Goal: Task Accomplishment & Management: Complete application form

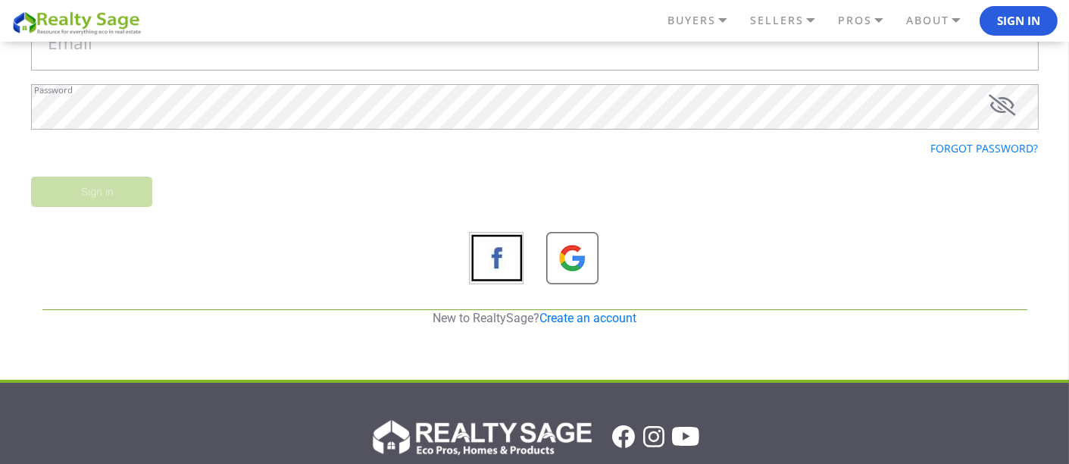
scroll to position [145, 0]
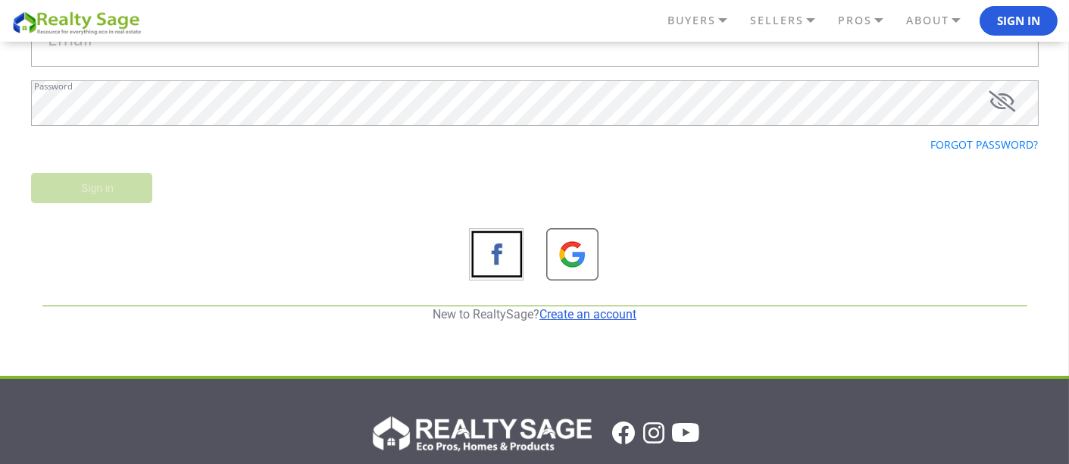
click at [555, 308] on link "Create an account" at bounding box center [587, 314] width 97 height 14
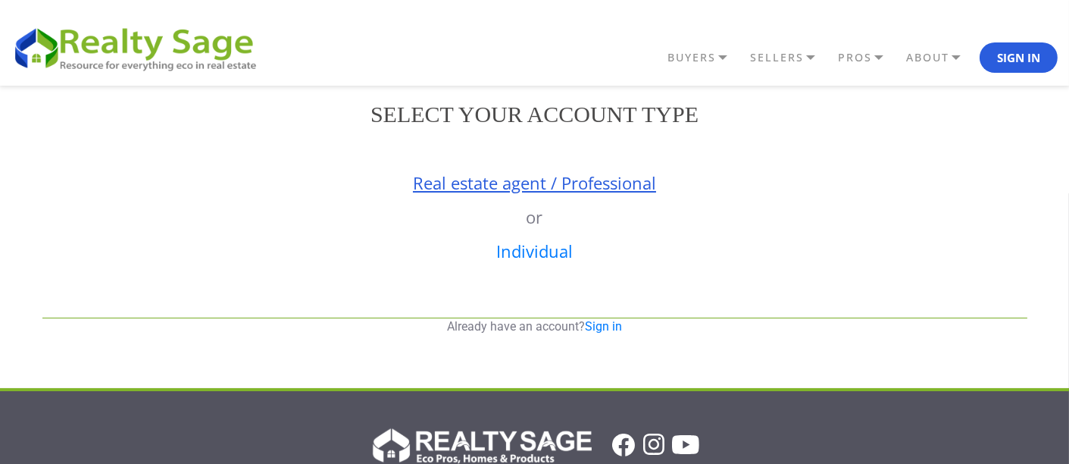
click at [524, 189] on link "Real estate agent / Professional" at bounding box center [534, 182] width 243 height 23
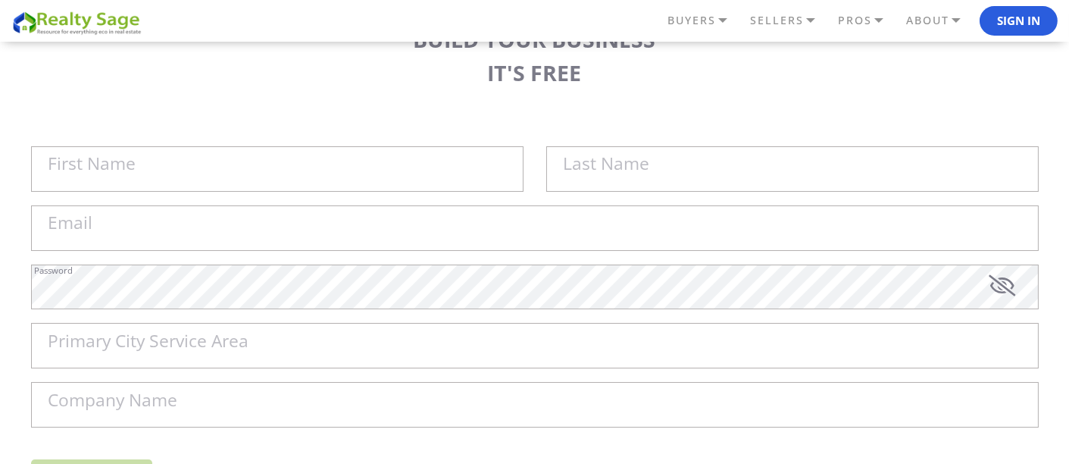
scroll to position [106, 0]
click at [532, 142] on div "First Name Last Name Email Password Primary City Service Area Company Name An e…" at bounding box center [535, 328] width 1008 height 396
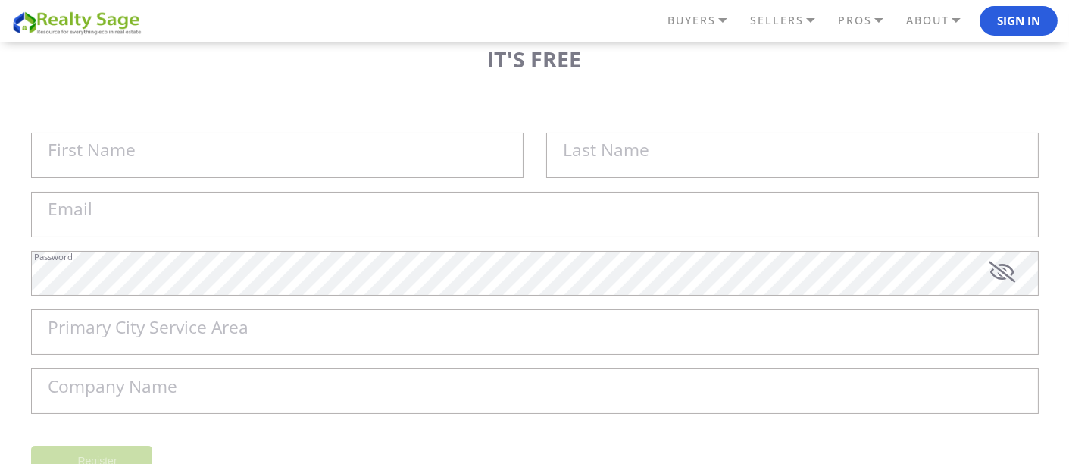
scroll to position [116, 0]
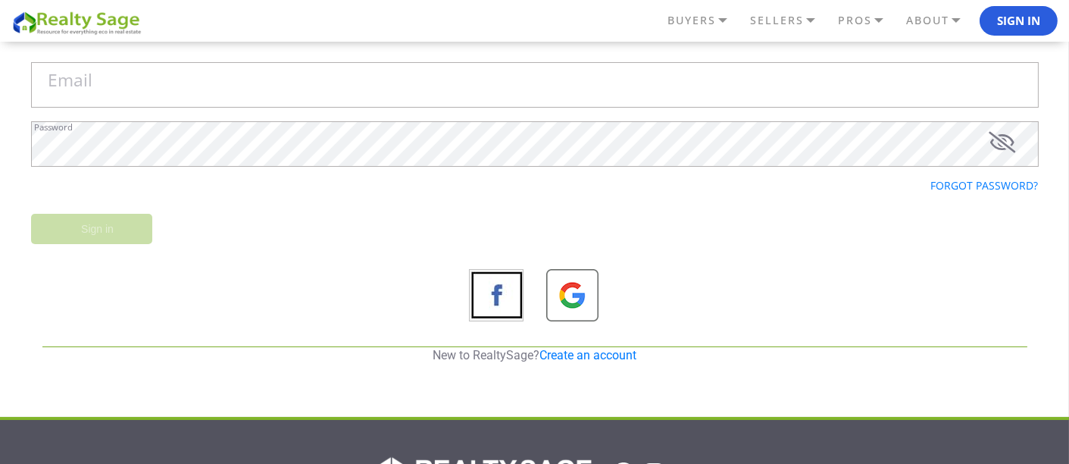
scroll to position [105, 0]
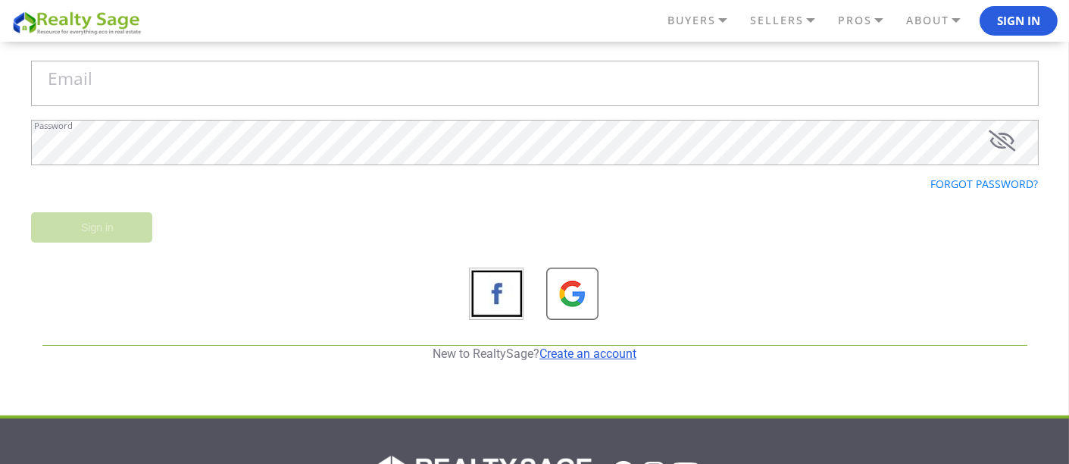
click at [622, 355] on link "Create an account" at bounding box center [587, 353] width 97 height 14
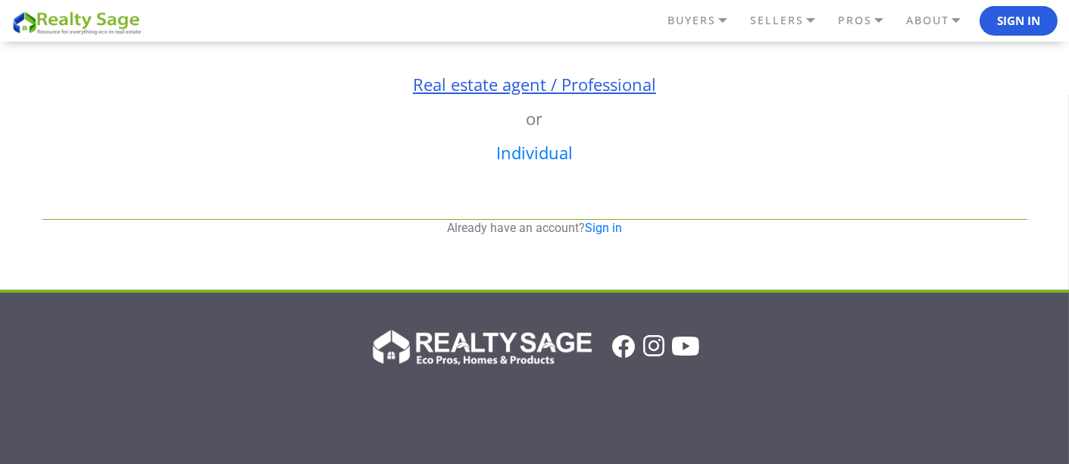
click at [577, 94] on link "Real estate agent / Professional" at bounding box center [534, 84] width 243 height 23
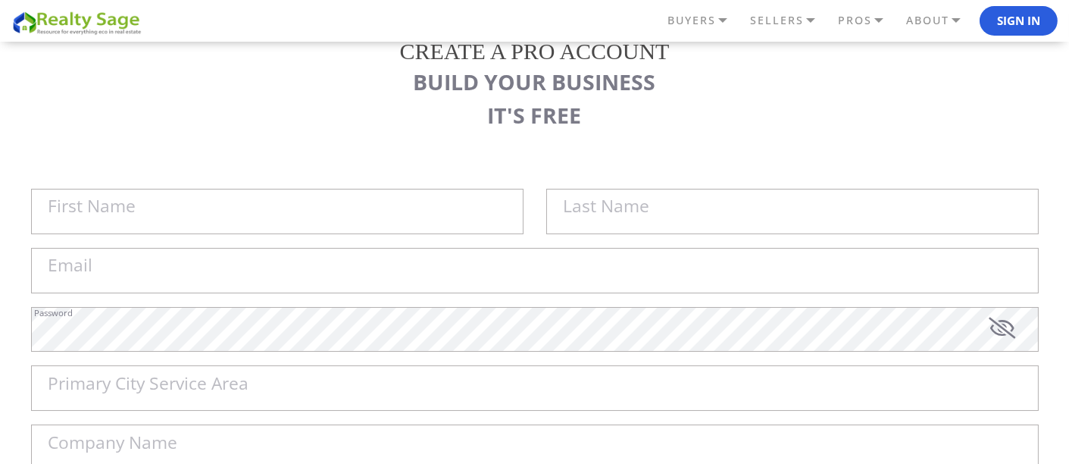
scroll to position [64, 0]
paste input "Metal Master Shop"
click at [333, 208] on input "Metal Master Shop" at bounding box center [277, 210] width 492 height 45
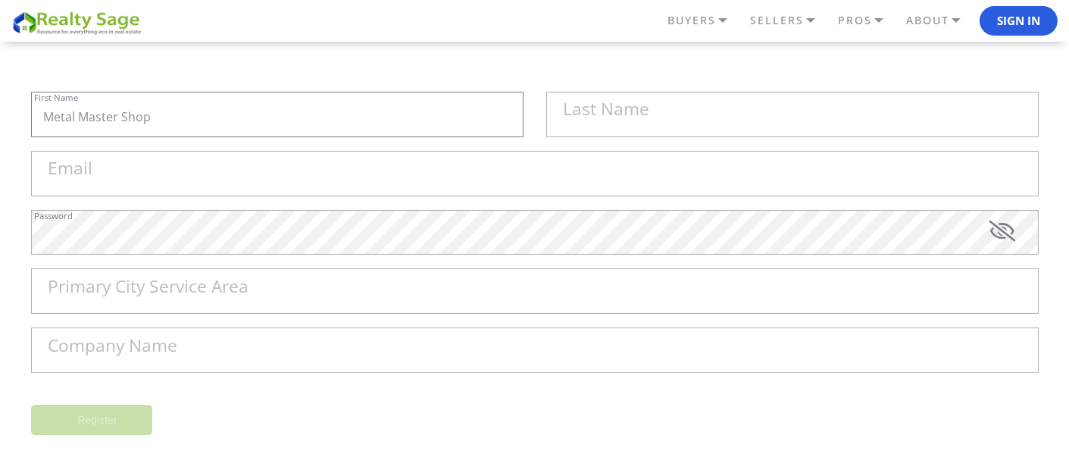
scroll to position [164, 0]
type input "Metal Master Shop"
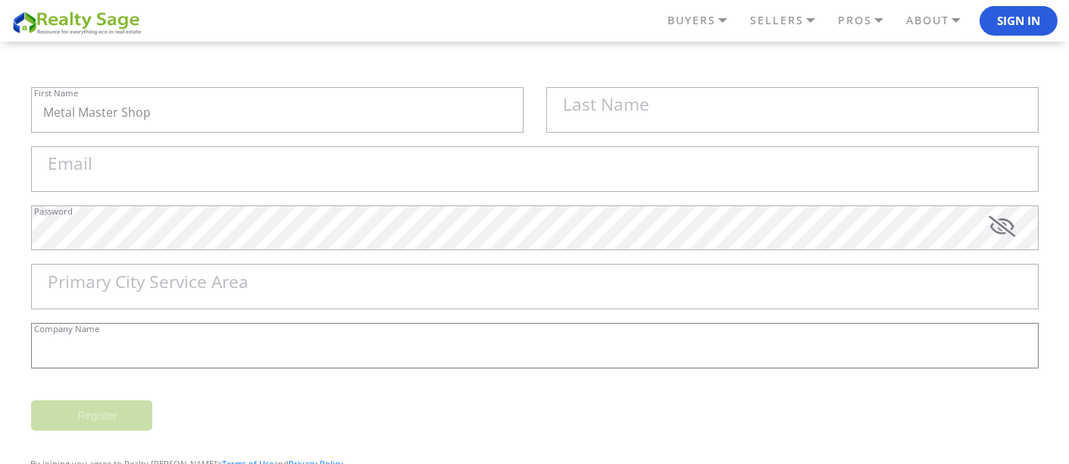
paste input "Metal Master Shop"
click at [259, 360] on input "Metal Master Shop" at bounding box center [535, 345] width 1008 height 45
type input "Metal Master Shop"
click at [137, 102] on input "Metal Master Shop" at bounding box center [277, 109] width 492 height 45
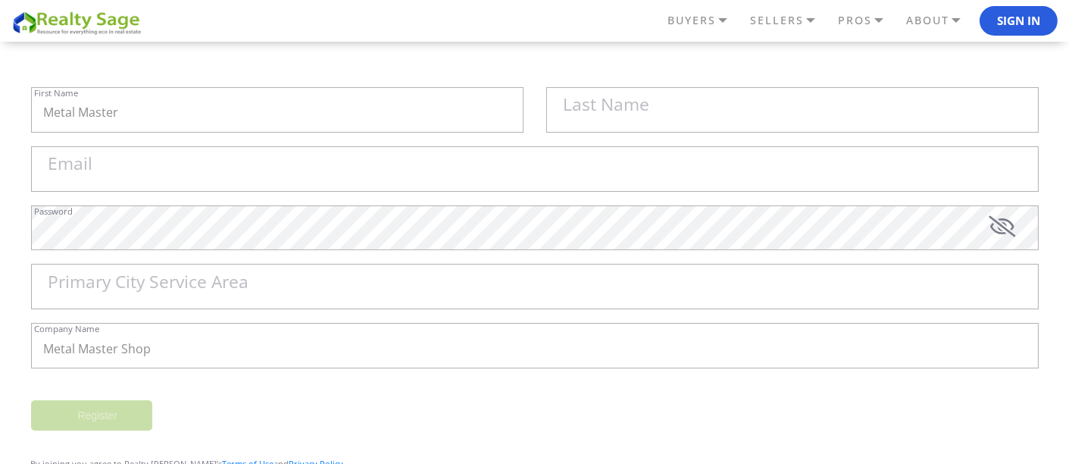
click at [607, 97] on label "Last Name" at bounding box center [606, 104] width 86 height 17
click at [524, 97] on input "Metal Master" at bounding box center [277, 109] width 492 height 45
paste input "Shop"
type input "Metal Master"
click at [607, 97] on label "Last Name" at bounding box center [606, 104] width 86 height 17
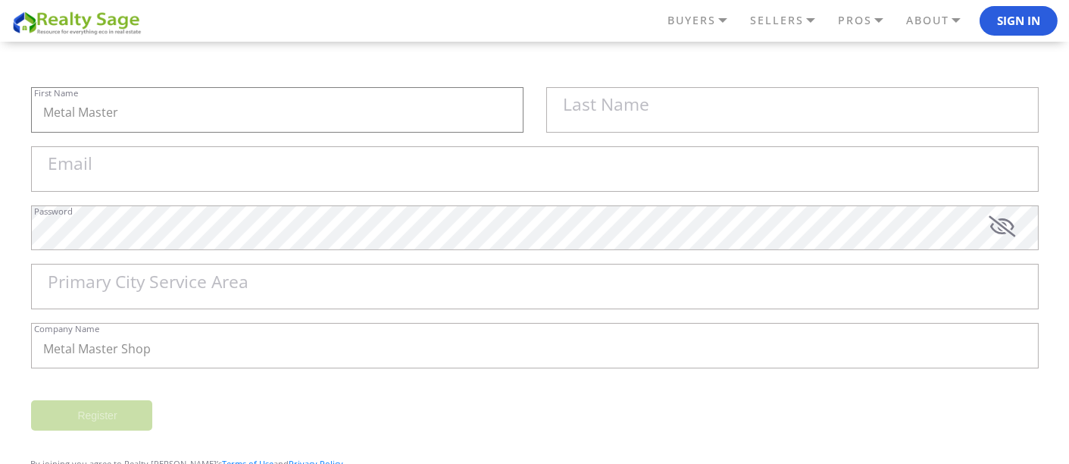
click at [524, 97] on input "Metal Master" at bounding box center [277, 109] width 492 height 45
click at [645, 114] on label "Last Name" at bounding box center [606, 104] width 86 height 17
click at [524, 114] on input "Metal Master" at bounding box center [277, 109] width 492 height 45
click at [695, 116] on input "text" at bounding box center [792, 109] width 492 height 45
paste input "Shop"
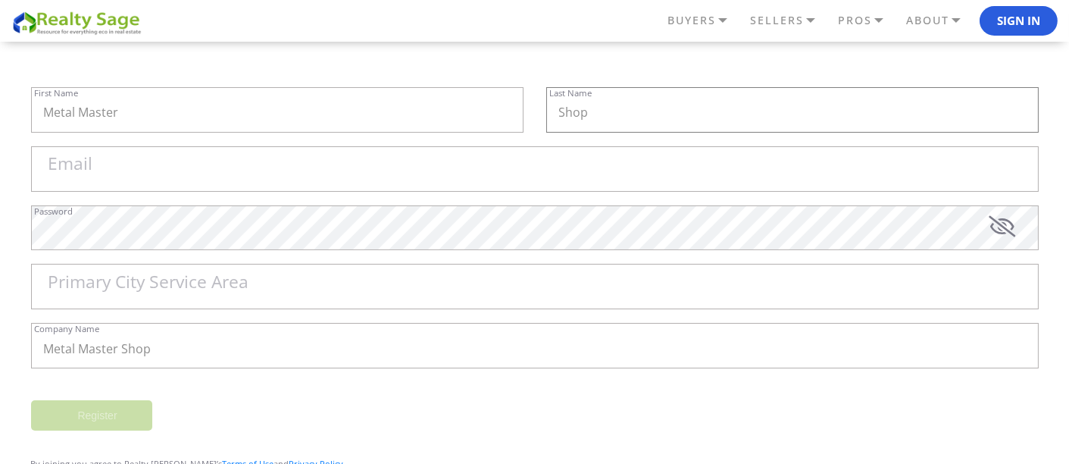
type input "Shop"
click at [245, 163] on input "Email" at bounding box center [535, 168] width 1008 height 45
paste input "info.metalmastershop@gmail.com"
type input "info.metalmastershop@gmail.com"
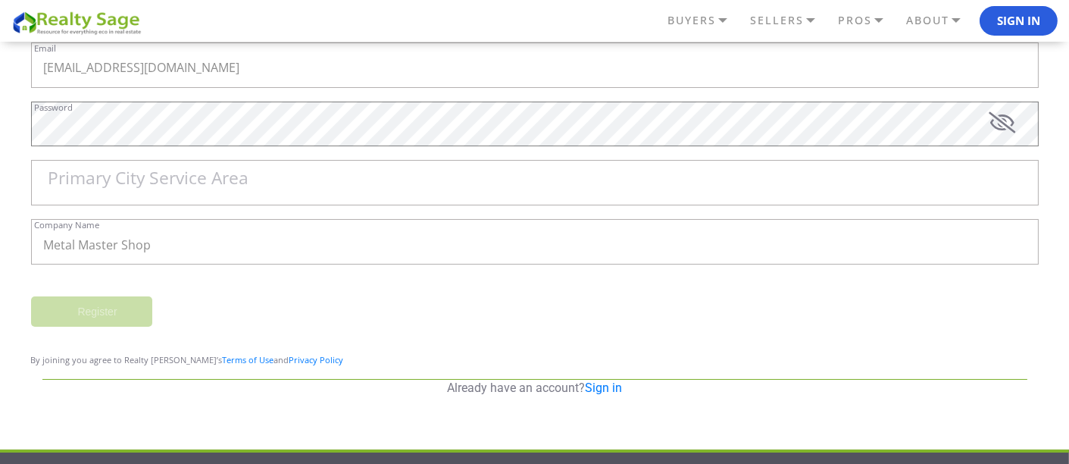
scroll to position [272, 0]
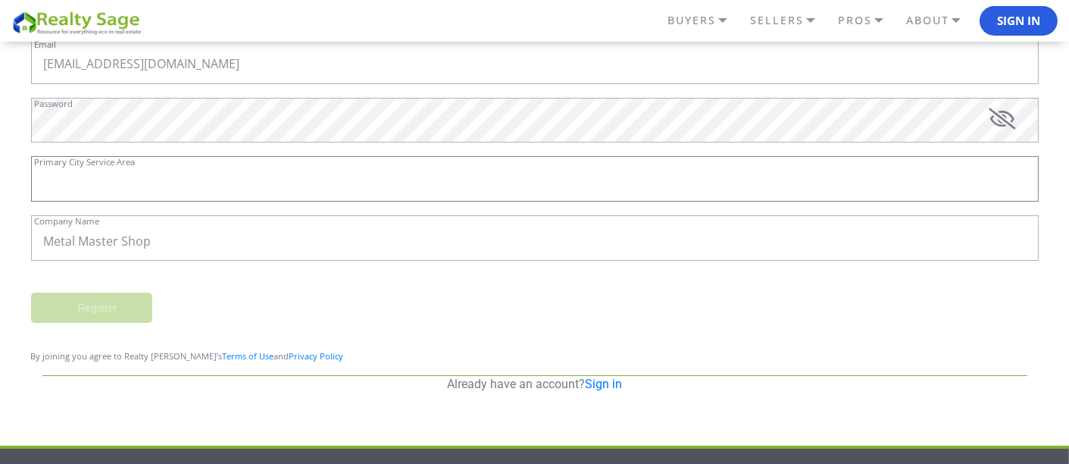
click at [254, 171] on input "Primary City Service Area" at bounding box center [535, 178] width 1008 height 45
paste input "Miami"
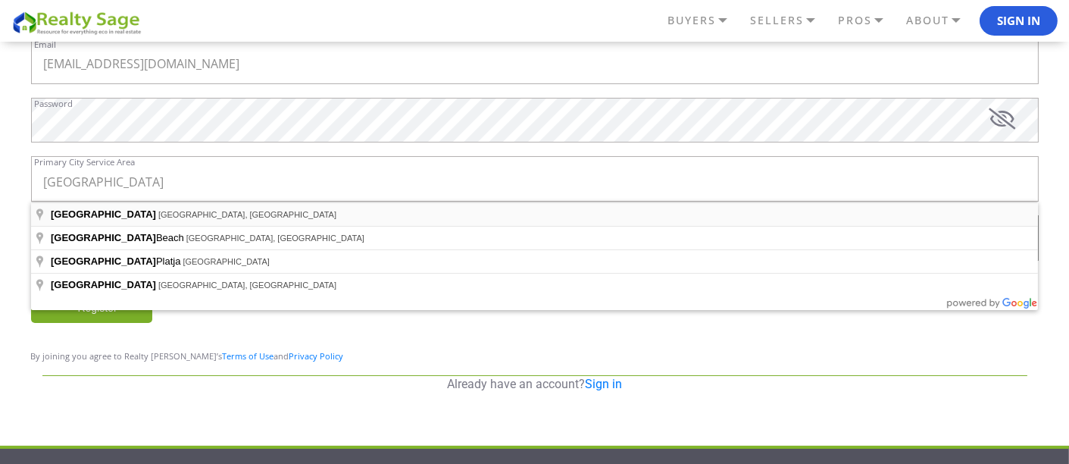
type input "Miami, FL, USA"
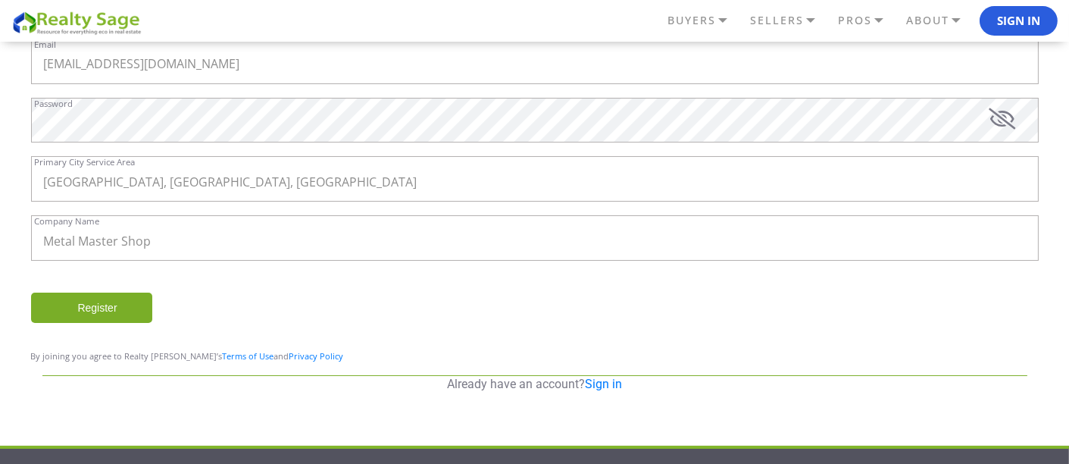
click at [117, 304] on input "Register" at bounding box center [91, 307] width 121 height 30
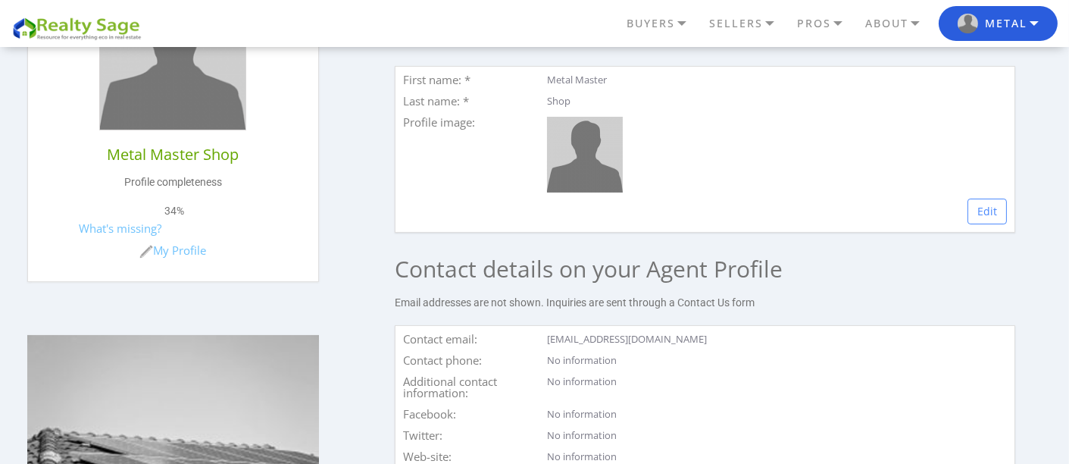
scroll to position [452, 0]
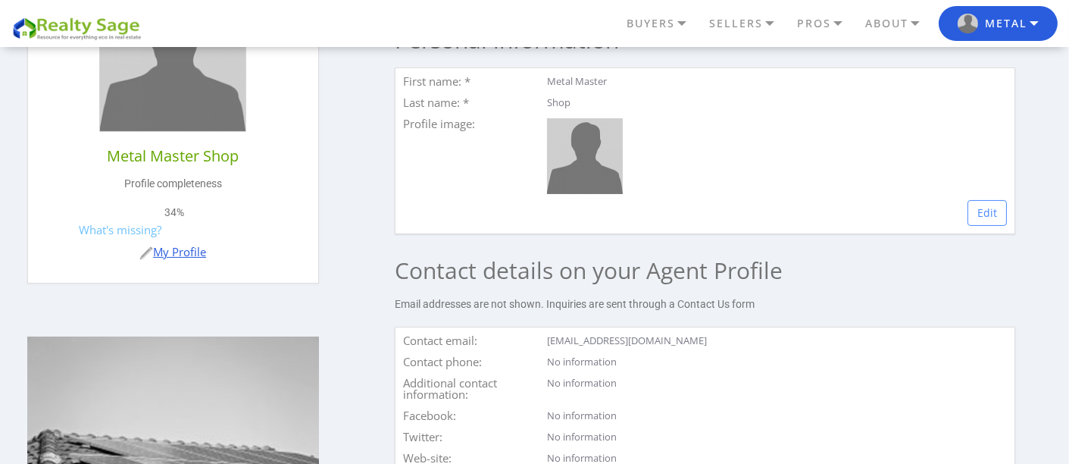
click at [190, 248] on link "My Profile" at bounding box center [172, 251] width 67 height 15
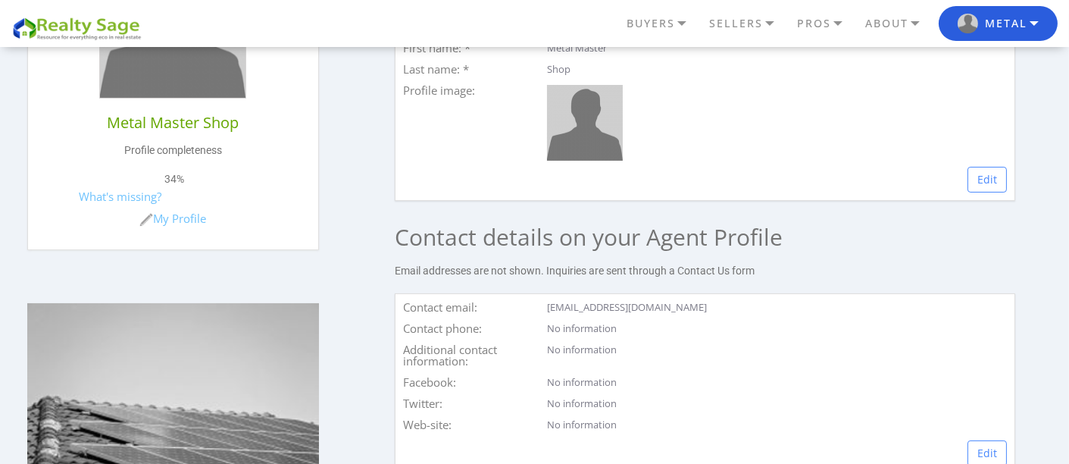
scroll to position [481, 0]
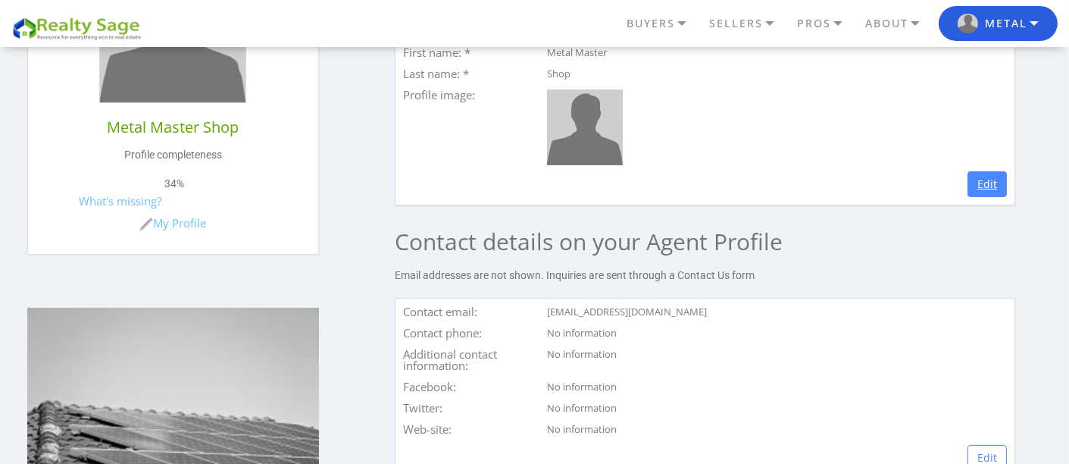
click at [987, 176] on link "Edit" at bounding box center [986, 184] width 39 height 26
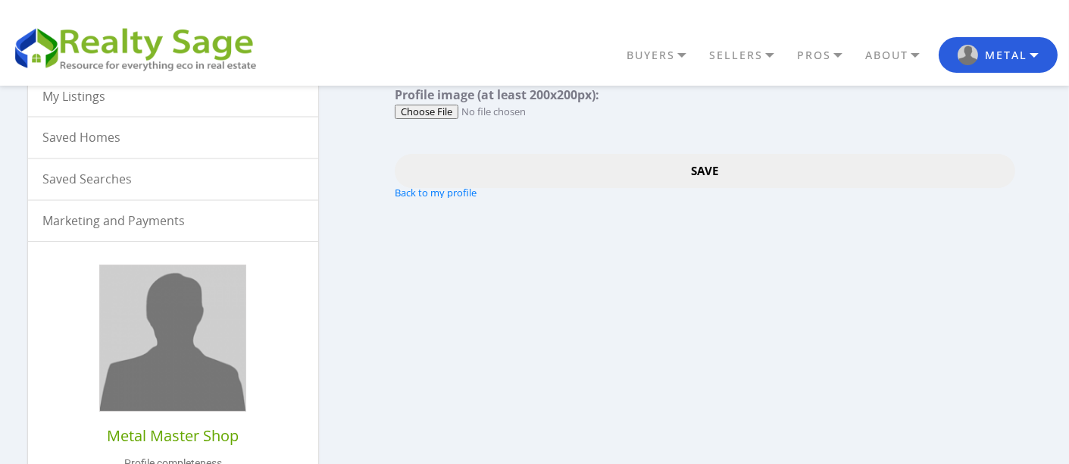
type input "C:\fakepath\Metal Master Shop - Logo 600x600.jpg"
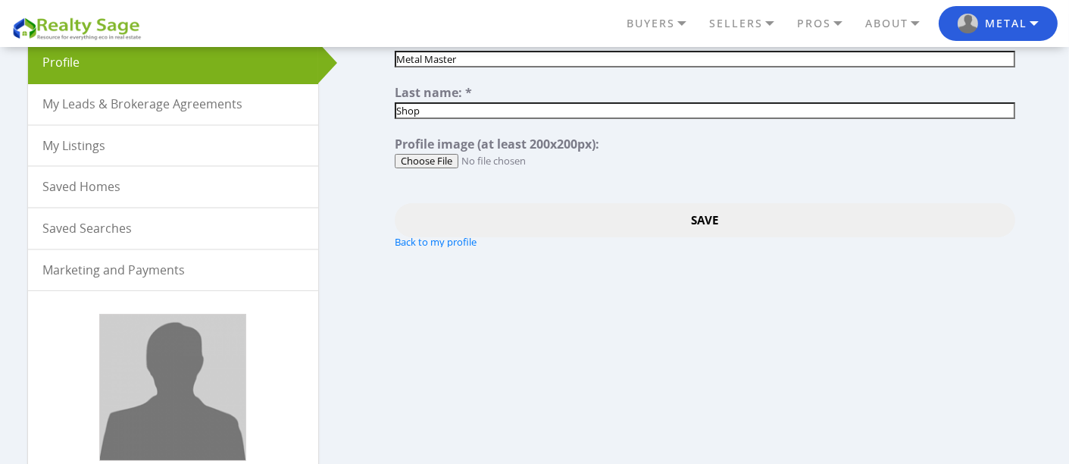
scroll to position [120, 0]
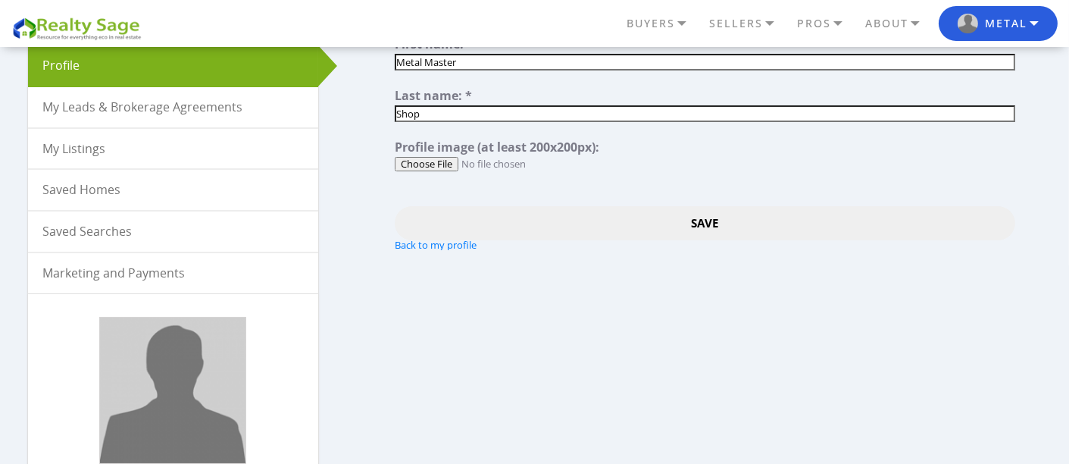
click at [705, 217] on input "Save" at bounding box center [705, 223] width 620 height 34
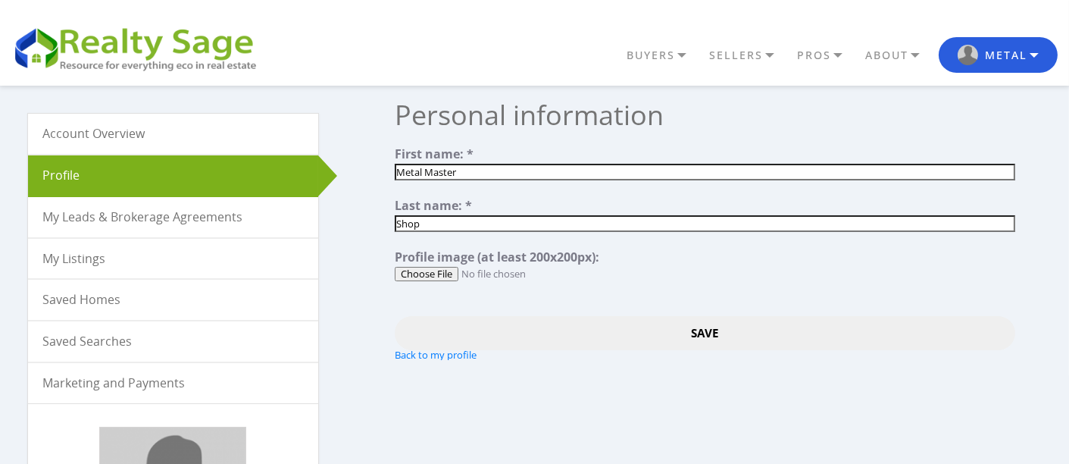
scroll to position [8, 0]
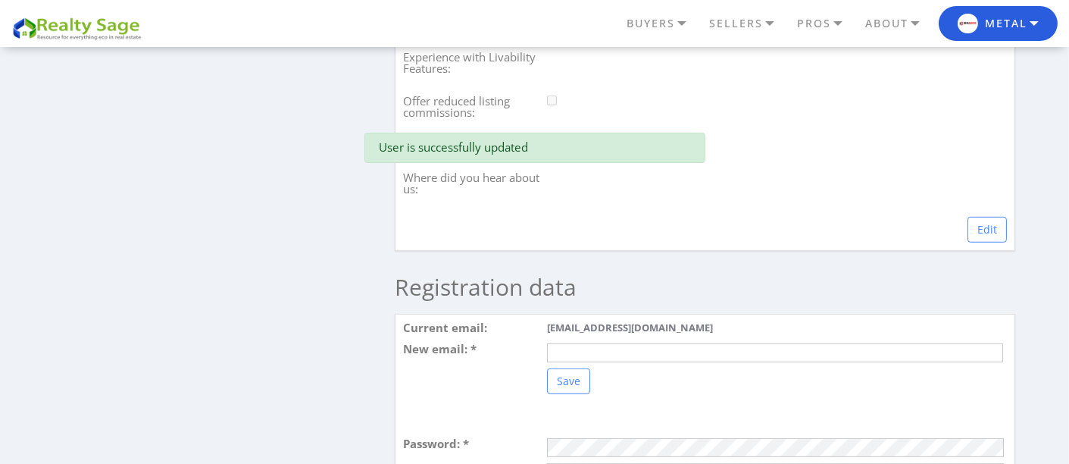
scroll to position [1462, 0]
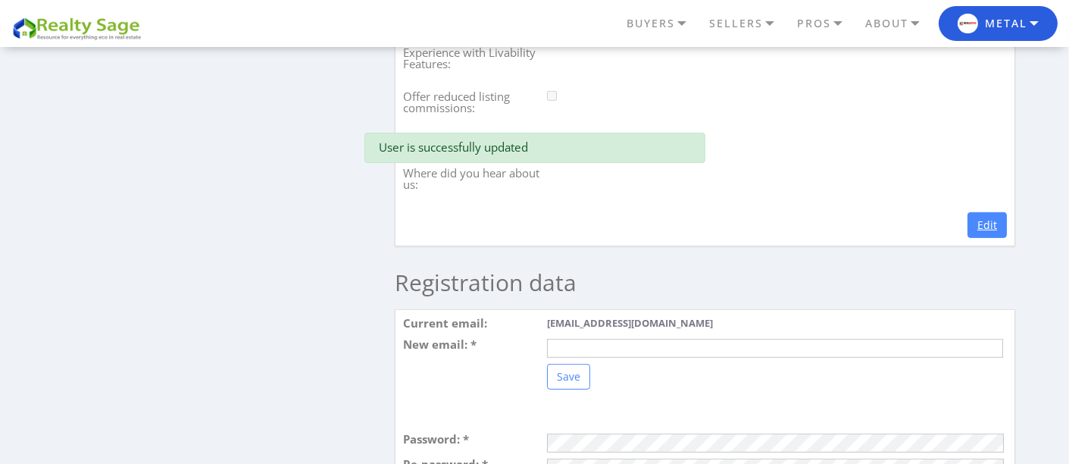
click at [983, 236] on link "Edit" at bounding box center [986, 225] width 39 height 26
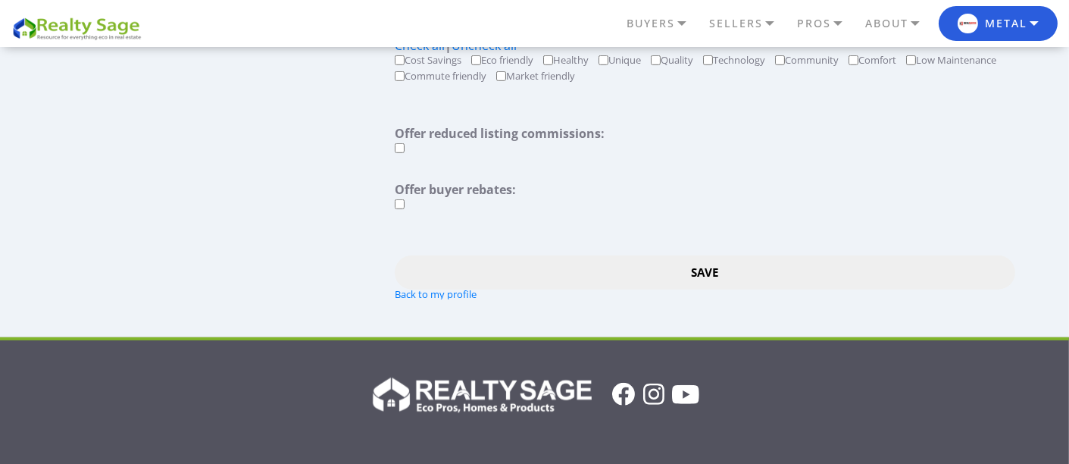
scroll to position [1580, 0]
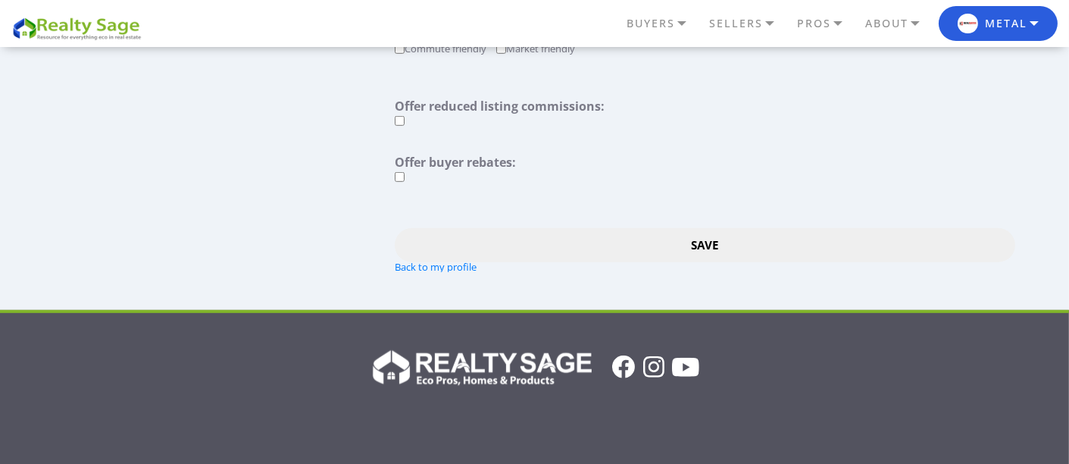
click at [441, 253] on input "Save" at bounding box center [705, 245] width 620 height 34
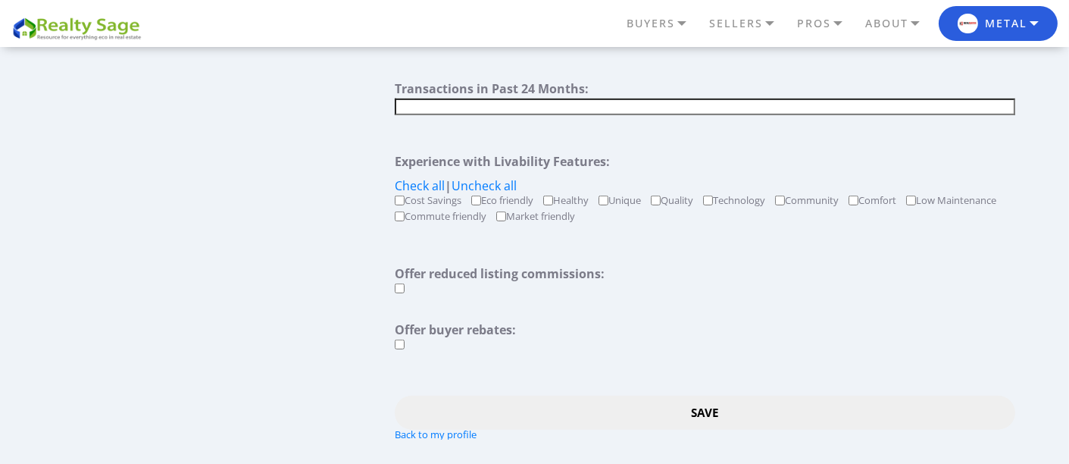
scroll to position [1411, 0]
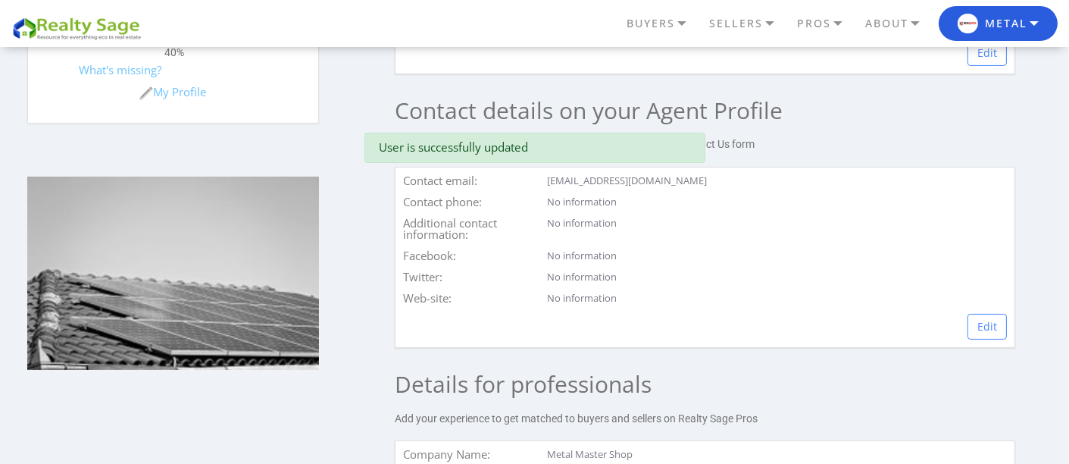
scroll to position [638, 0]
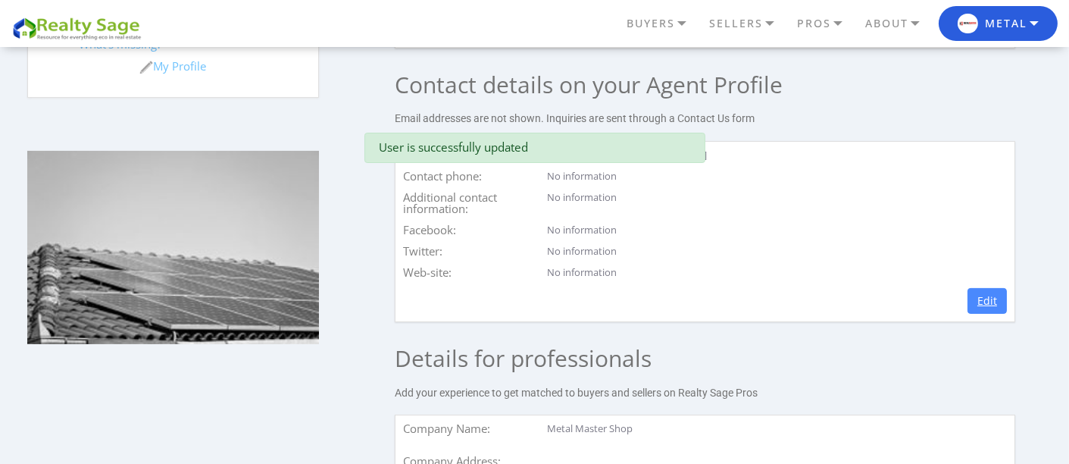
click at [989, 299] on link "Edit" at bounding box center [986, 301] width 39 height 26
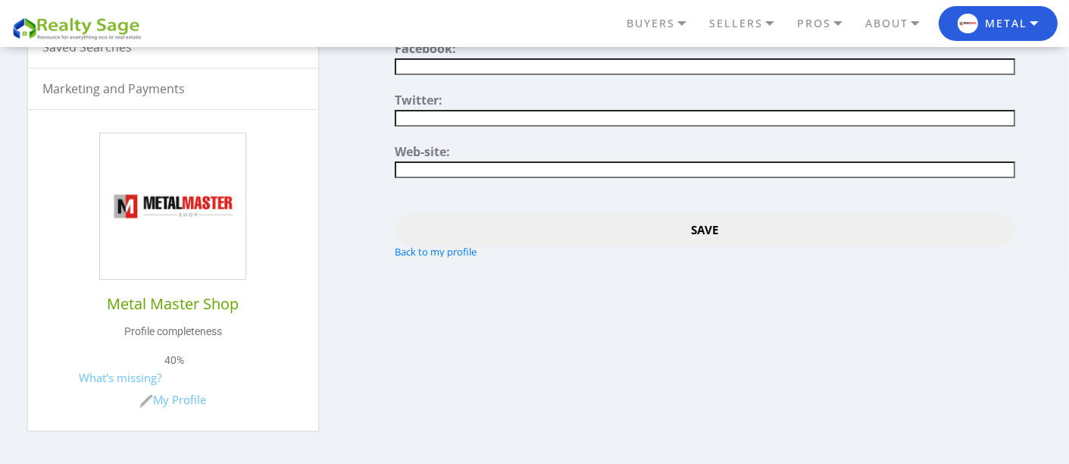
scroll to position [311, 0]
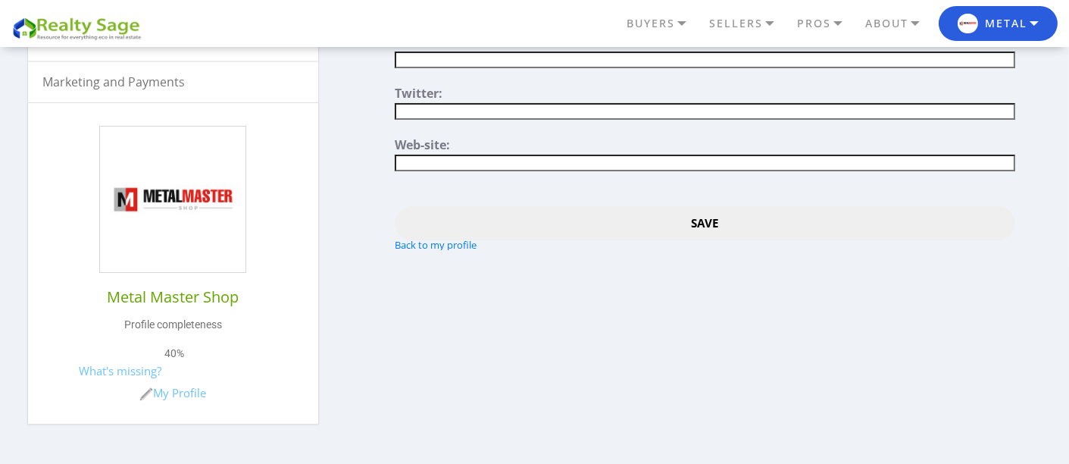
click at [439, 233] on input "Save" at bounding box center [705, 223] width 620 height 34
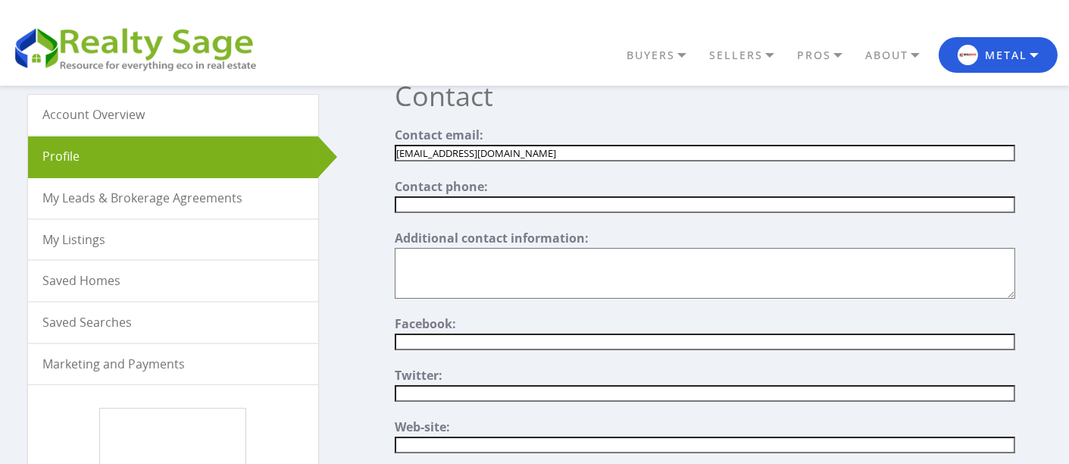
scroll to position [0, 0]
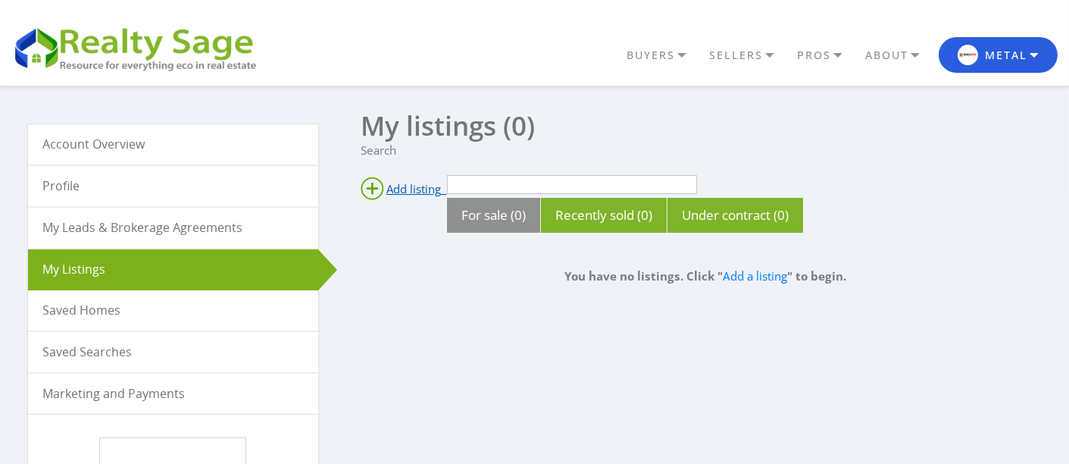
click at [417, 185] on span "Add listing" at bounding box center [413, 188] width 55 height 15
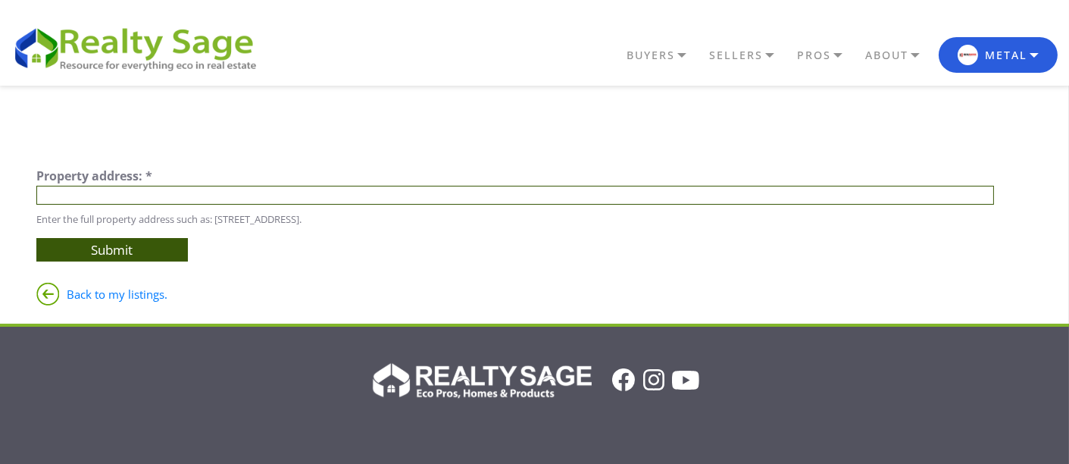
click at [264, 196] on input "text" at bounding box center [515, 195] width 958 height 19
paste input "[STREET_ADDRESS]"
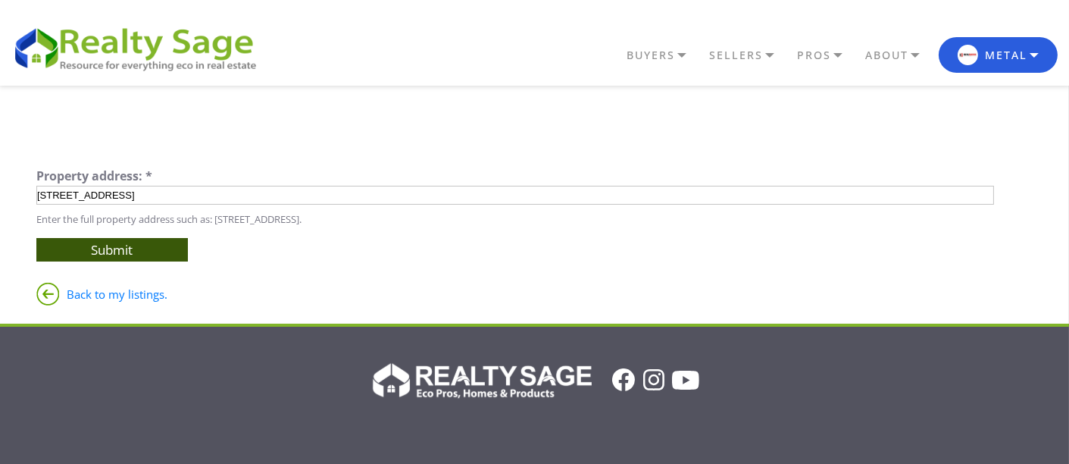
type input "[STREET_ADDRESS]"
click at [158, 245] on input "Submit" at bounding box center [112, 249] width 152 height 23
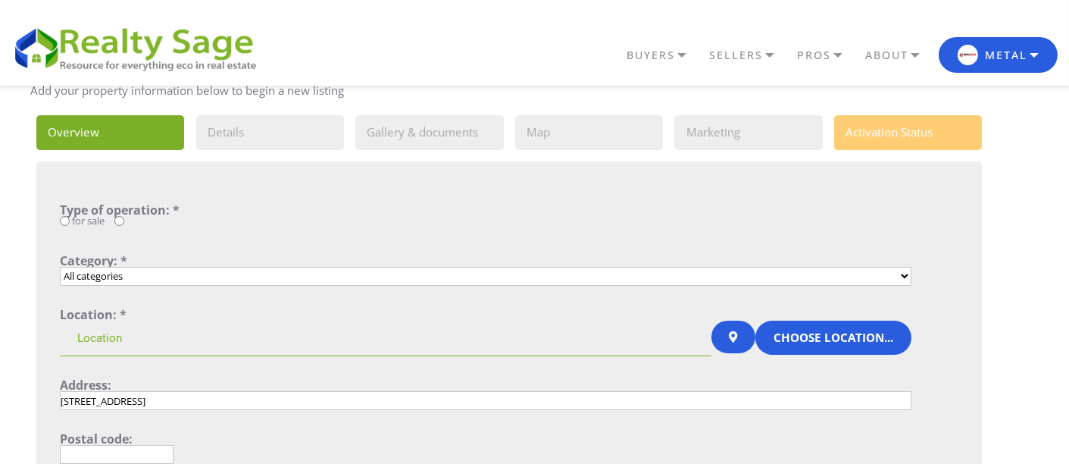
scroll to position [39, 0]
click at [121, 226] on div "for sale" at bounding box center [485, 223] width 851 height 16
click at [118, 218] on input "radio" at bounding box center [119, 220] width 10 height 10
radio input "true"
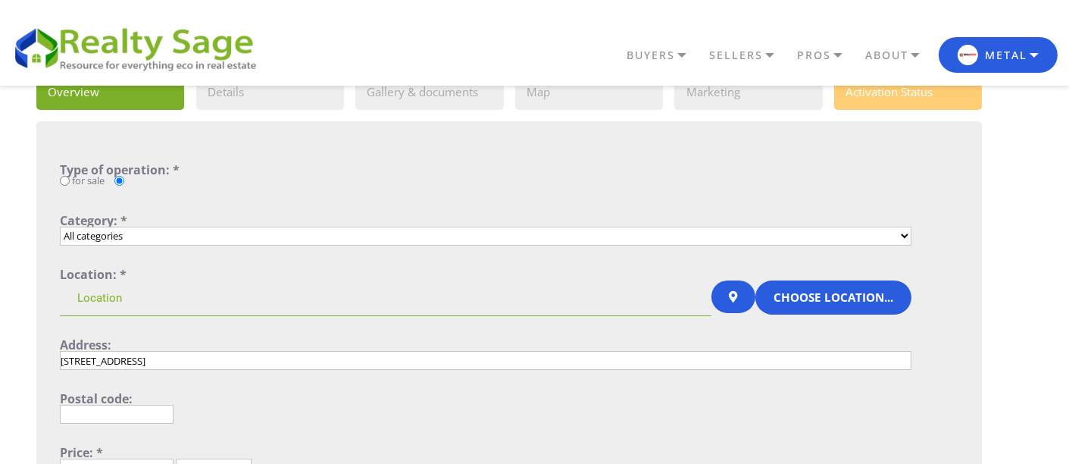
scroll to position [82, 0]
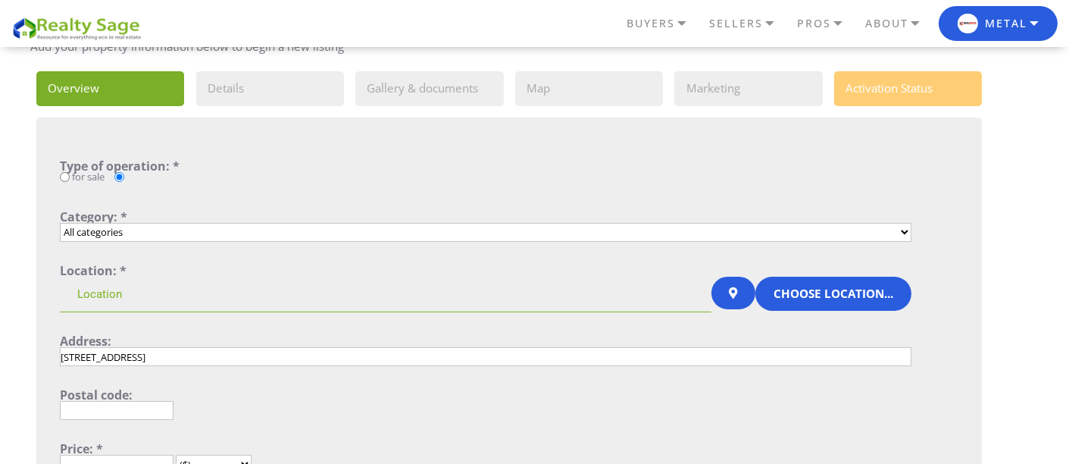
click at [297, 227] on select "All categories Single Family Home Condo Townhouse Duplex Multi Family Home Apar…" at bounding box center [485, 232] width 851 height 19
select select "2_3"
click at [60, 223] on select "All categories Single Family Home Condo Townhouse Duplex Multi Family Home Apar…" at bounding box center [485, 232] width 851 height 19
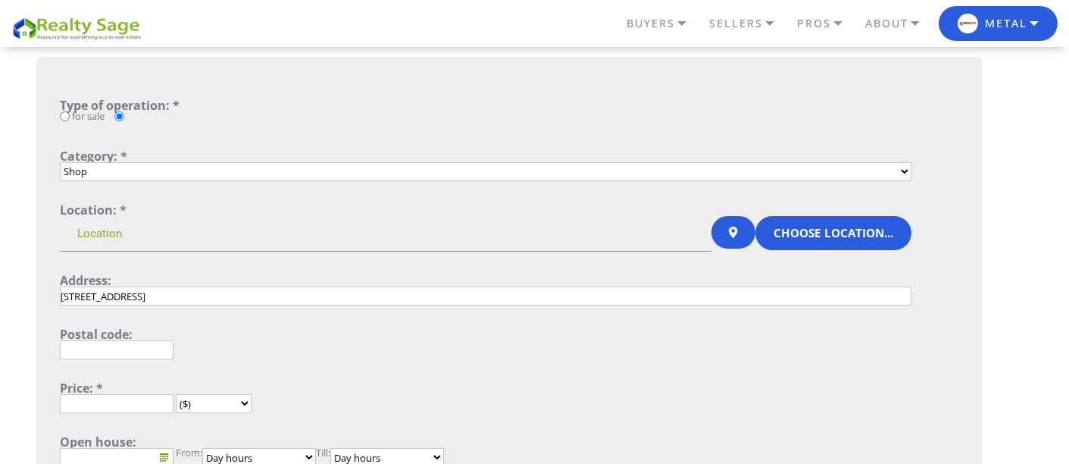
scroll to position [142, 0]
click at [326, 168] on select "All categories Single Family Home Condo Townhouse Duplex Multi Family Home Apar…" at bounding box center [485, 171] width 851 height 19
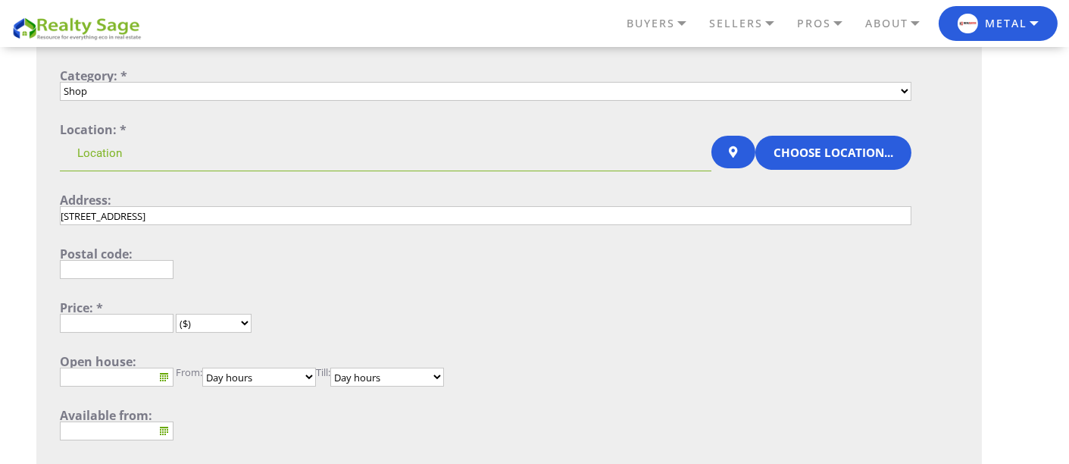
scroll to position [229, 0]
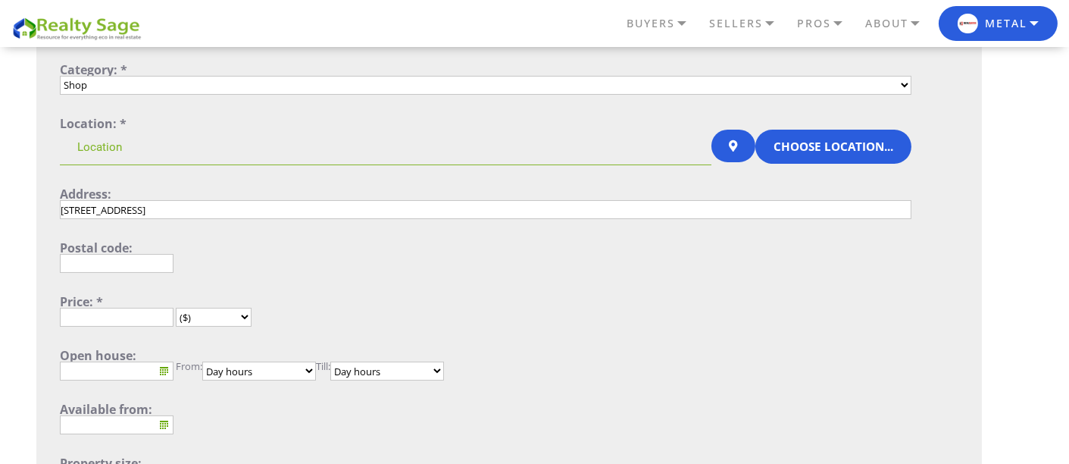
click at [367, 86] on select "All categories Single Family Home Condo Townhouse Duplex Multi Family Home Apar…" at bounding box center [485, 85] width 851 height 19
click at [60, 76] on select "All categories Single Family Home Condo Townhouse Duplex Multi Family Home Apar…" at bounding box center [485, 85] width 851 height 19
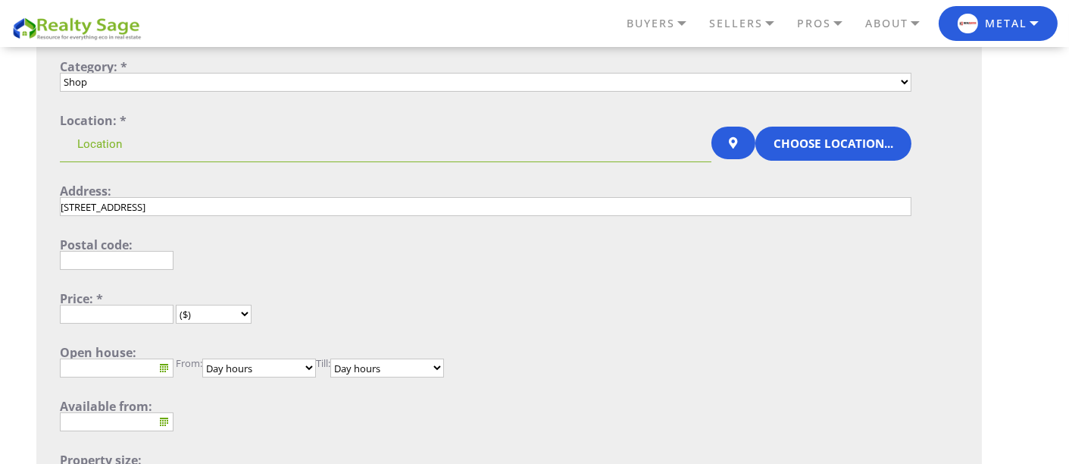
scroll to position [233, 0]
click at [133, 142] on input at bounding box center [385, 143] width 651 height 36
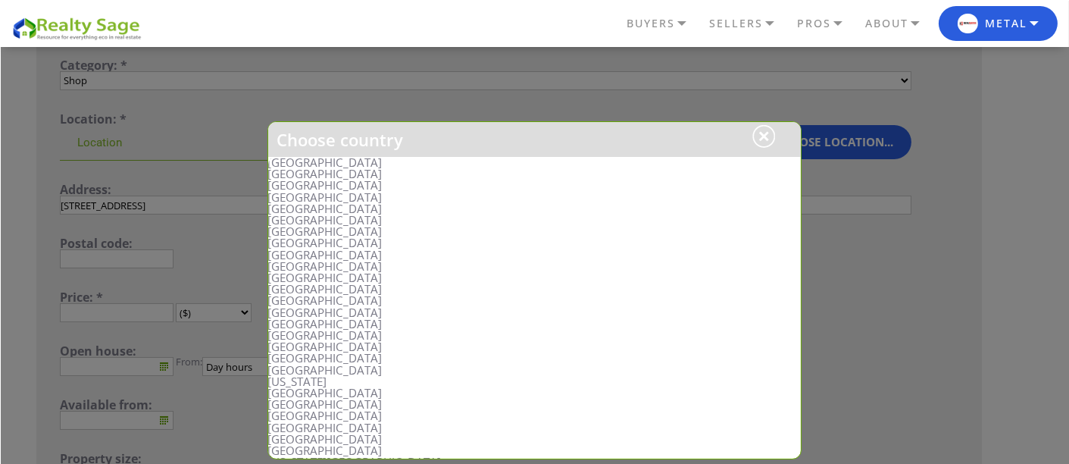
click at [323, 158] on li "United States" at bounding box center [534, 162] width 533 height 11
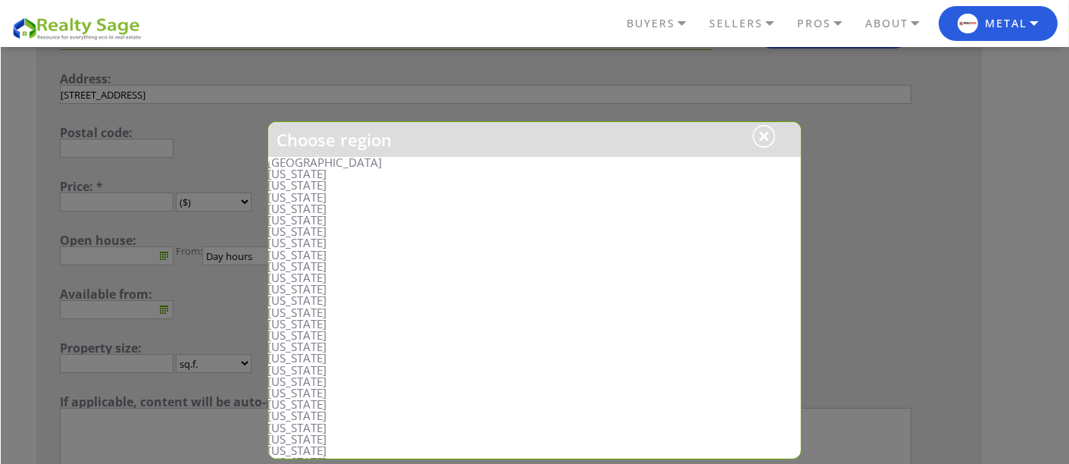
scroll to position [345, 0]
click at [295, 279] on li "Florida" at bounding box center [534, 277] width 533 height 11
type input "United States, Florida"
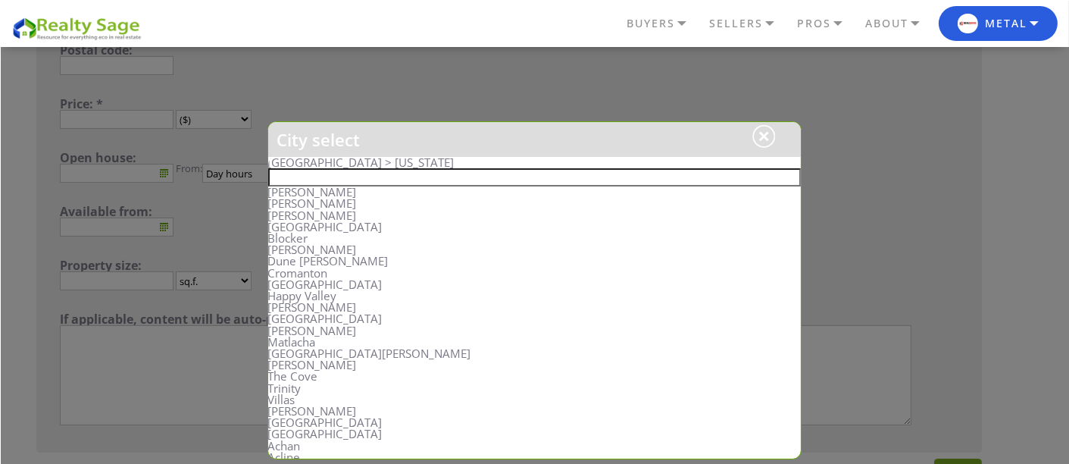
scroll to position [427, 0]
click at [408, 180] on input "text" at bounding box center [534, 177] width 533 height 18
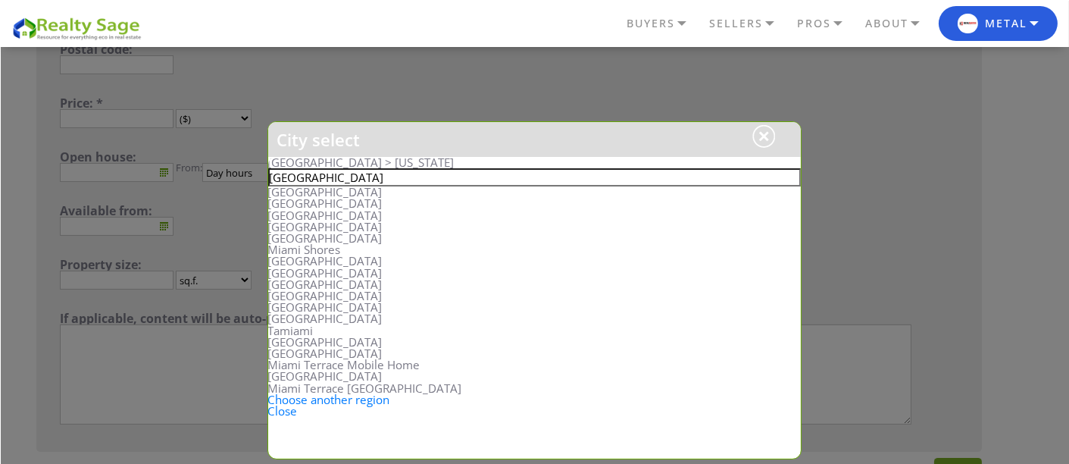
type input "miami"
click at [286, 191] on li "Miami" at bounding box center [534, 191] width 533 height 11
type input "[GEOGRAPHIC_DATA], [US_STATE], [GEOGRAPHIC_DATA]"
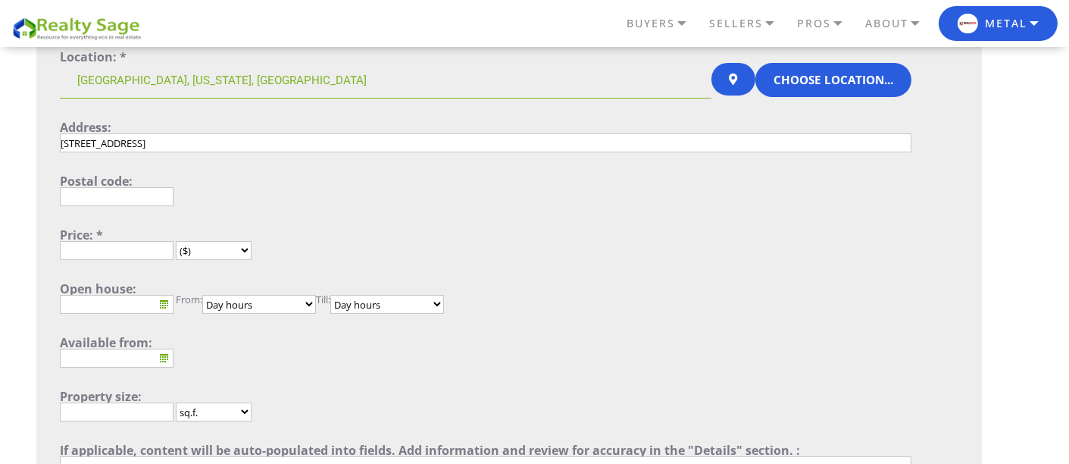
scroll to position [296, 0]
click at [102, 187] on input "text" at bounding box center [117, 195] width 114 height 19
paste input "33126"
type input "33126"
click at [219, 246] on select "($) (руб.) (€) (£) (Kč) (S$)" at bounding box center [214, 249] width 76 height 19
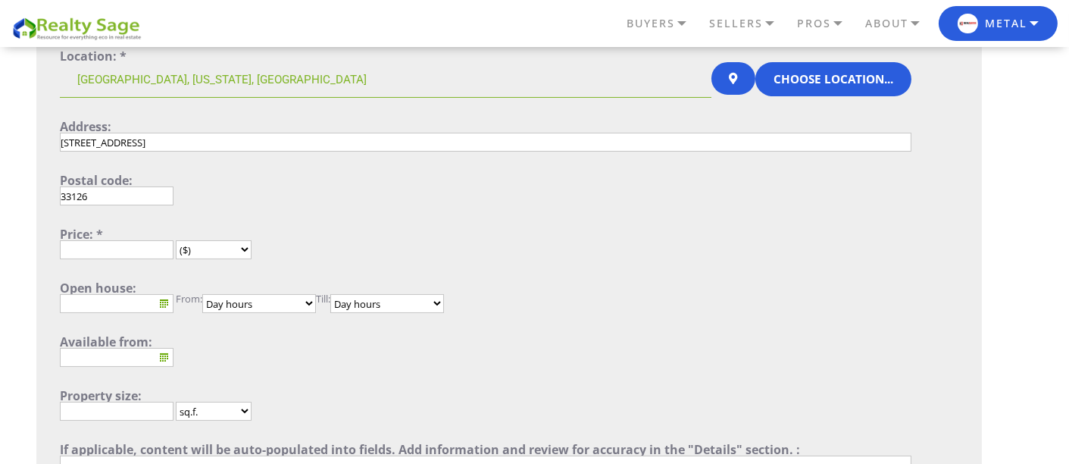
click at [141, 245] on input "text" at bounding box center [117, 249] width 114 height 19
type input "0"
type input "-"
click at [298, 205] on div "33126" at bounding box center [485, 195] width 851 height 19
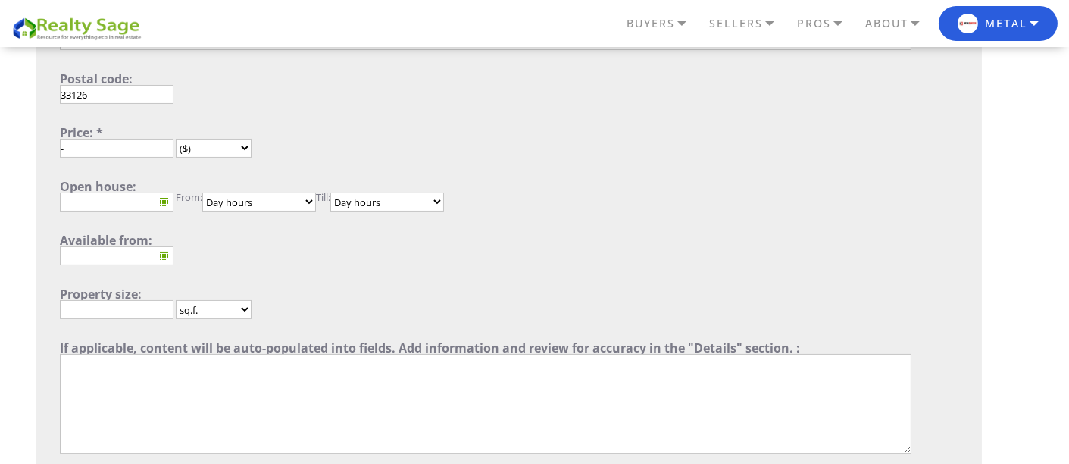
scroll to position [402, 0]
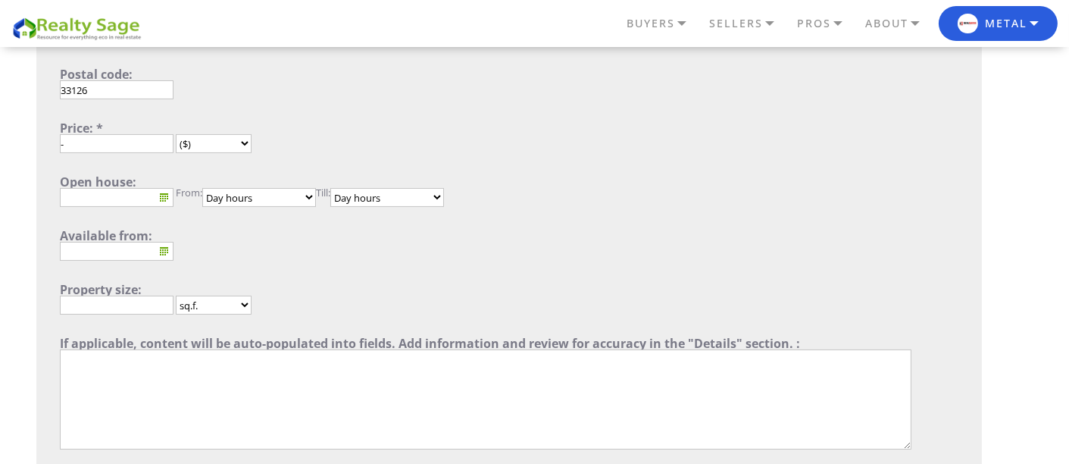
click at [114, 206] on div "Open house: ... From: Day hours 00:00 00:30 01:00 01:30 02:00 02:30 03:00 03:30…" at bounding box center [485, 193] width 851 height 35
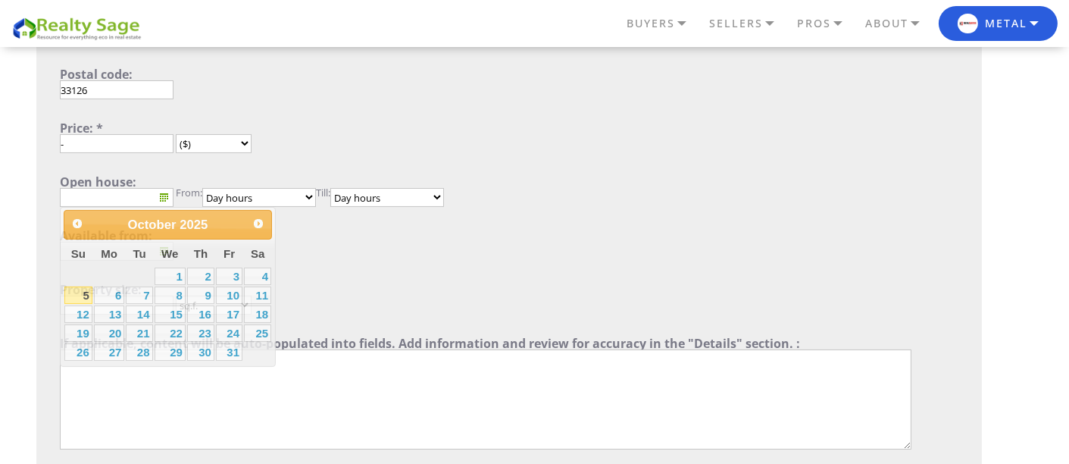
click at [134, 192] on input "text" at bounding box center [117, 197] width 114 height 19
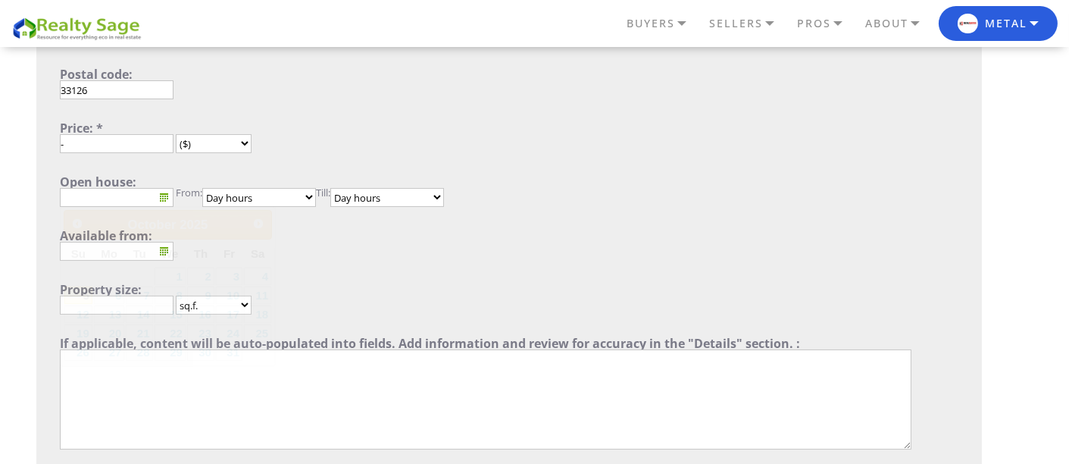
click at [252, 193] on select "Day hours 00:00 00:30 01:00 01:30 02:00 02:30 03:00 03:30 04:00 04:30 05:00 05:…" at bounding box center [259, 197] width 114 height 19
select select "15"
click at [205, 188] on select "Day hours 00:00 00:30 01:00 01:30 02:00 02:30 03:00 03:30 04:00 04:30 05:00 05:…" at bounding box center [259, 197] width 114 height 19
click at [373, 196] on select "Day hours 00:00 00:30 01:00 01:30 02:00 02:30 03:00 03:30 04:00 04:30 05:00 05:…" at bounding box center [387, 197] width 114 height 19
click at [339, 188] on select "Day hours 00:00 00:30 01:00 01:30 02:00 02:30 03:00 03:30 04:00 04:30 05:00 05:…" at bounding box center [387, 197] width 114 height 19
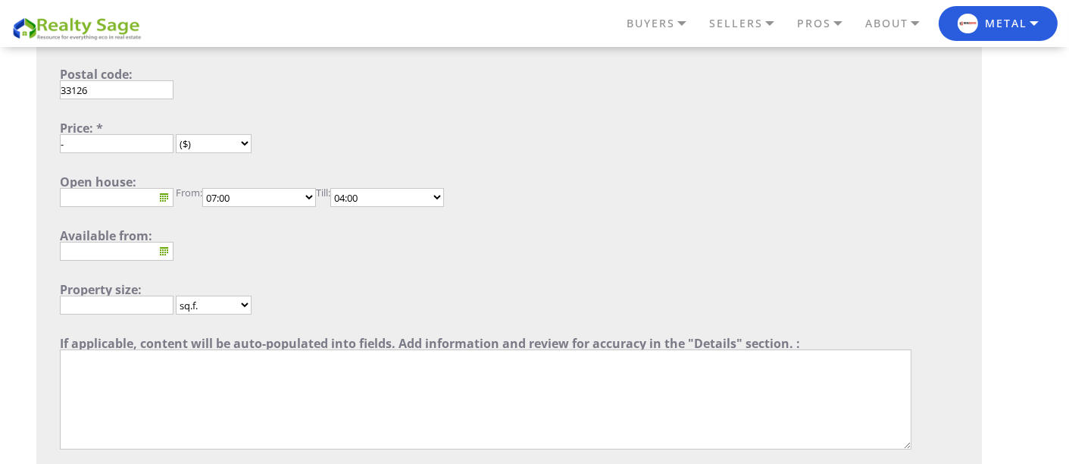
drag, startPoint x: 374, startPoint y: 196, endPoint x: 365, endPoint y: 101, distance: 95.9
click at [365, 101] on form "Type of operation: * for sale Category: * All categories Single Family Home Con…" at bounding box center [485, 146] width 851 height 614
select select "33"
click at [339, 188] on select "Day hours 00:00 00:30 01:00 01:30 02:00 02:30 03:00 03:30 04:00 04:30 05:00 05:…" at bounding box center [387, 197] width 114 height 19
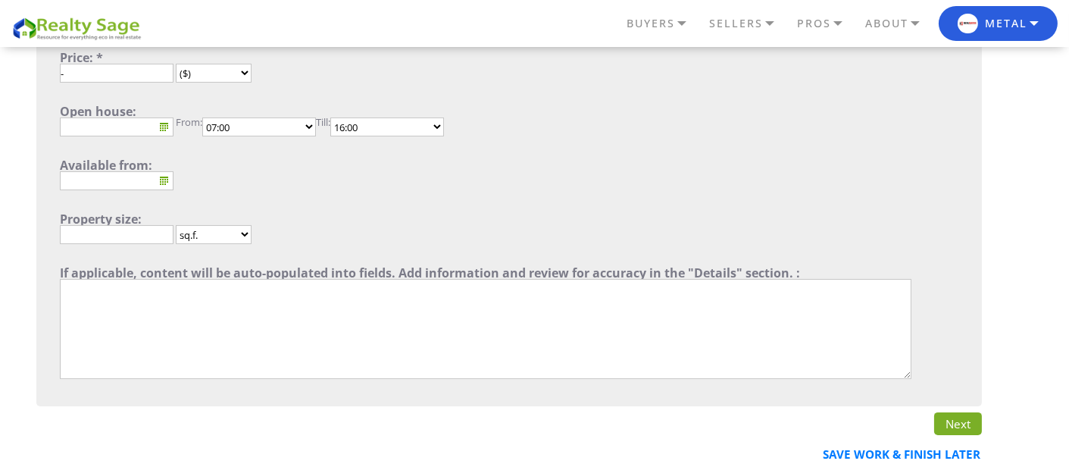
scroll to position [474, 0]
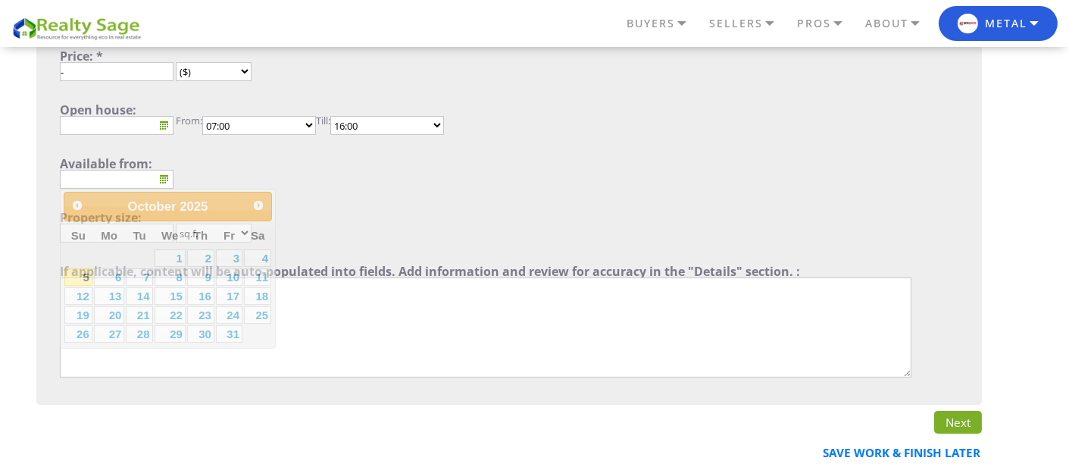
click at [122, 180] on input "text" at bounding box center [117, 179] width 114 height 19
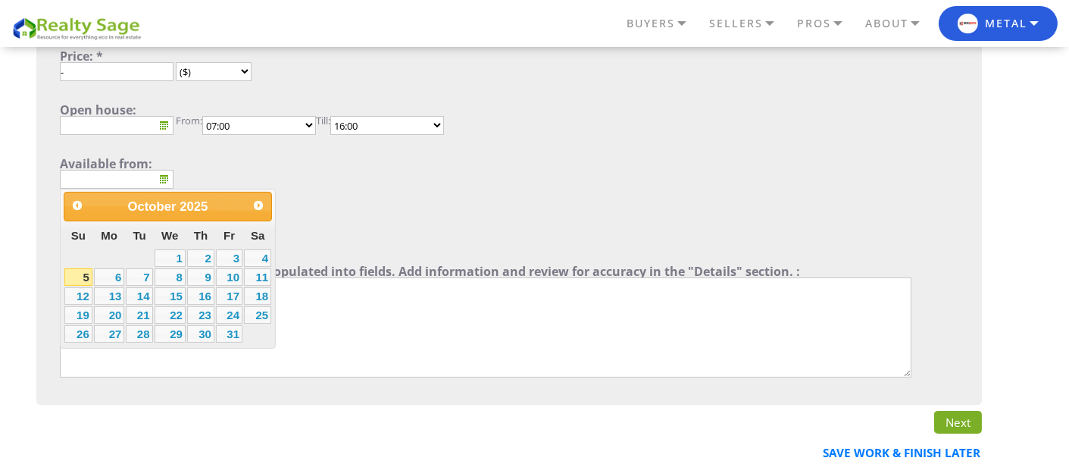
click at [277, 152] on form "Type of operation: * for sale Category: * All categories Single Family Home Con…" at bounding box center [485, 74] width 851 height 614
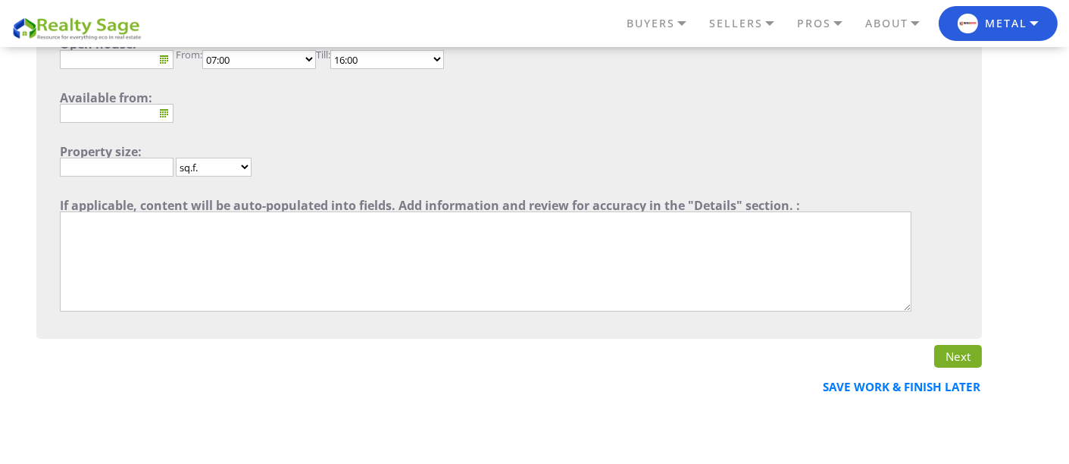
scroll to position [541, 0]
click at [331, 280] on textarea"] at bounding box center [485, 261] width 851 height 100
paste textarea"] "Metal Master Shop is your trusted metal roofing company in [GEOGRAPHIC_DATA] fo…"
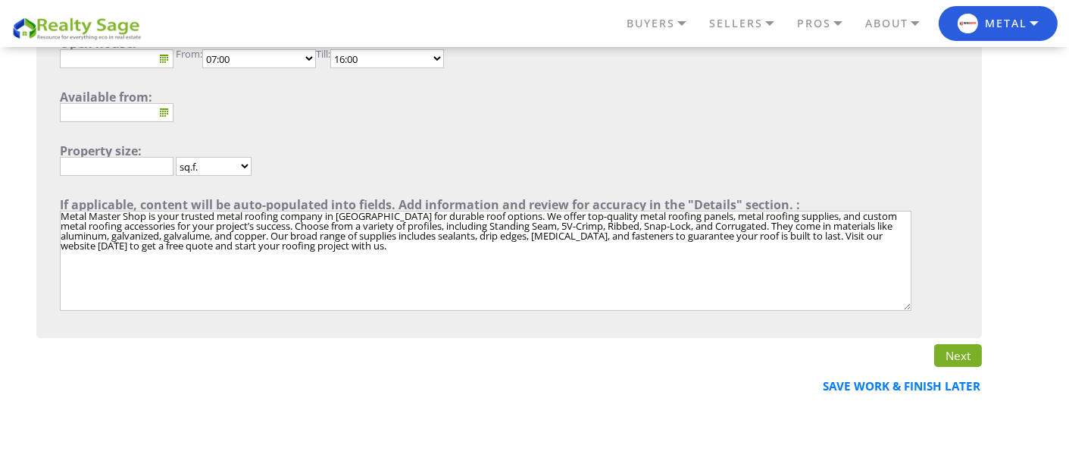
type textarea"] "Metal Master Shop is your trusted metal roofing company in [GEOGRAPHIC_DATA] fo…"
click at [959, 352] on link "Next" at bounding box center [958, 355] width 48 height 23
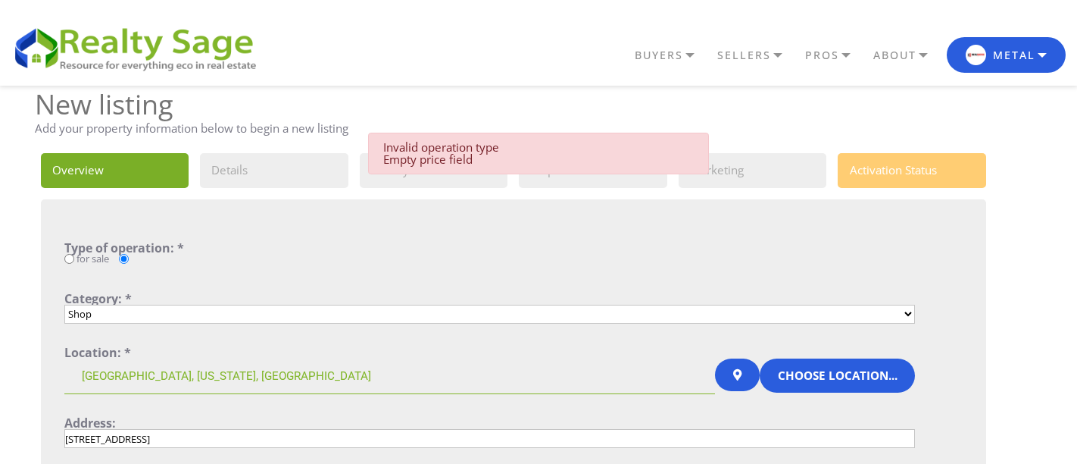
select select "15"
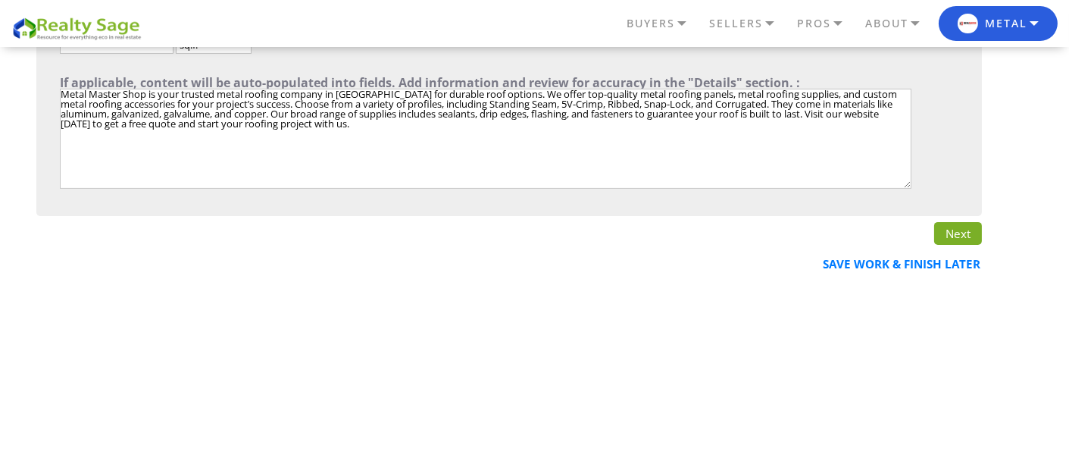
scroll to position [673, 0]
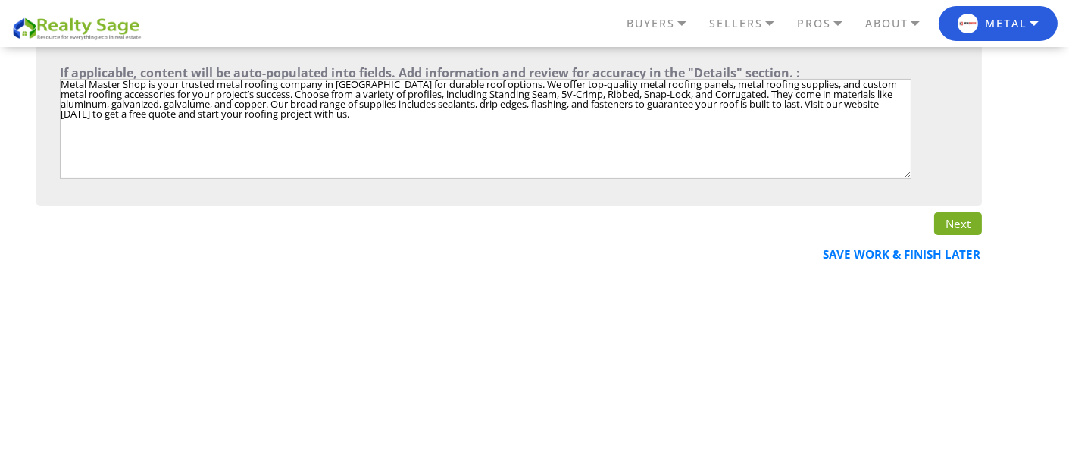
click at [961, 221] on link "Next" at bounding box center [958, 223] width 48 height 23
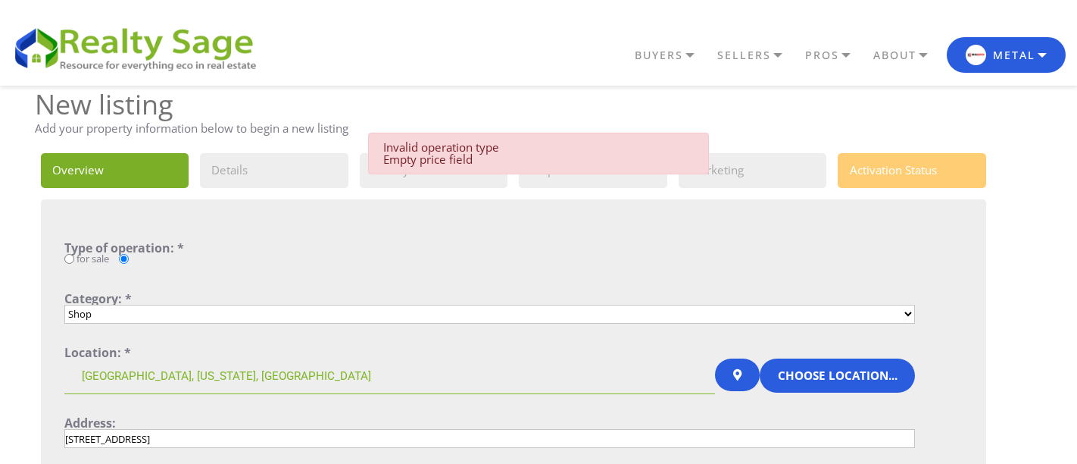
select select "15"
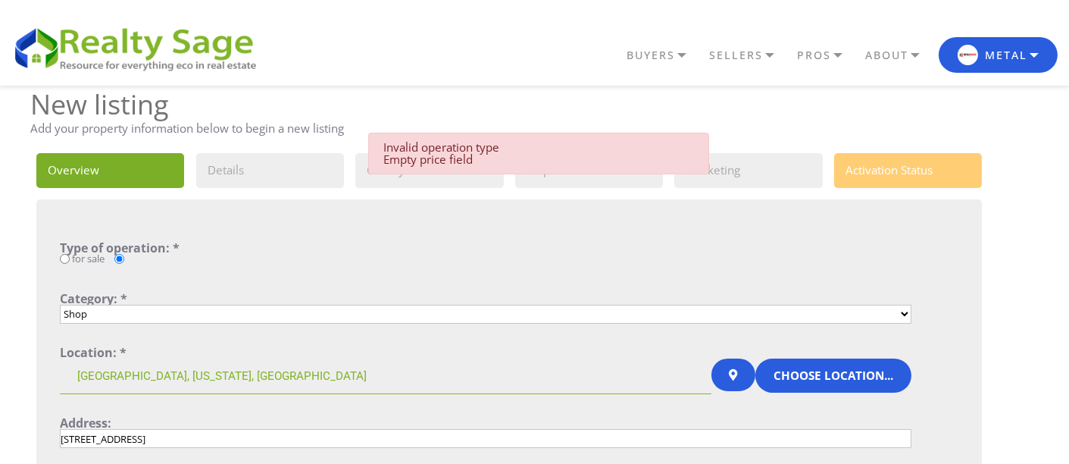
click at [65, 258] on input "for sale" at bounding box center [65, 259] width 10 height 10
radio input "true"
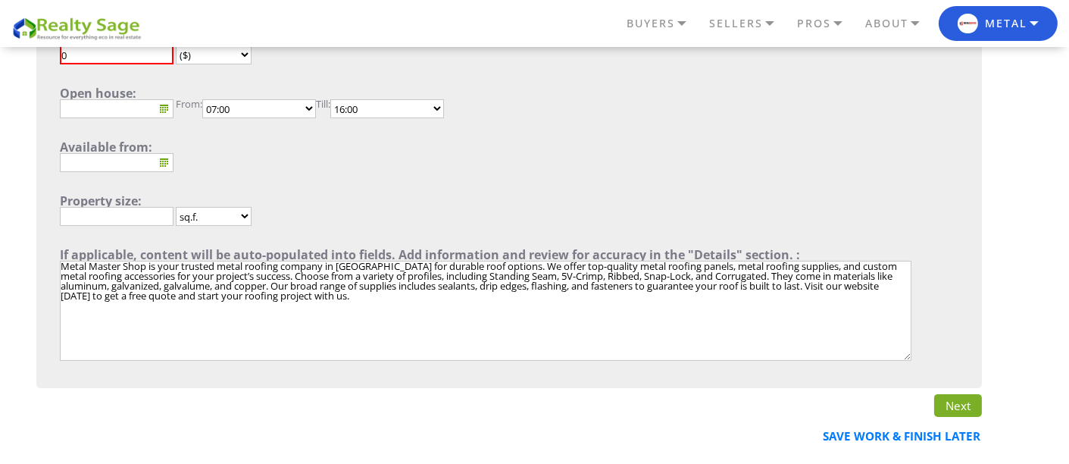
scroll to position [599, 0]
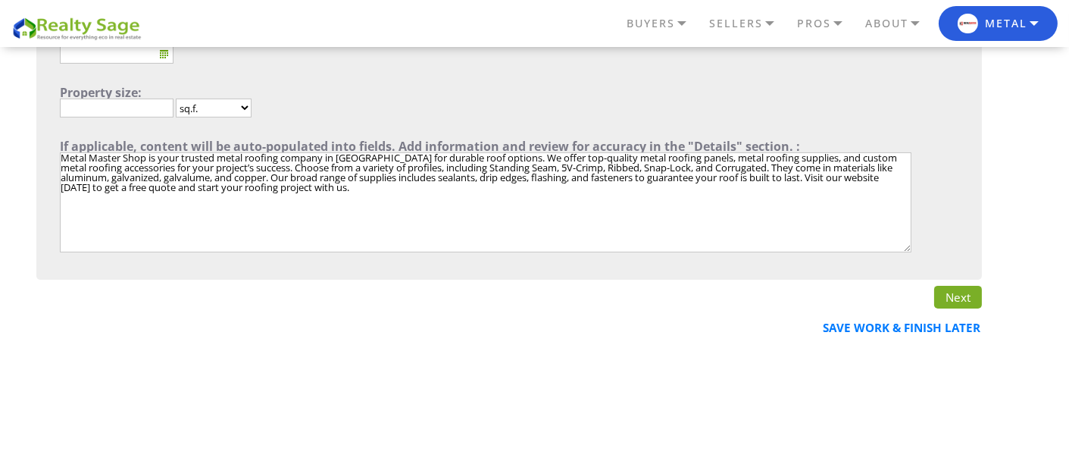
click at [939, 301] on link "Next" at bounding box center [958, 297] width 48 height 23
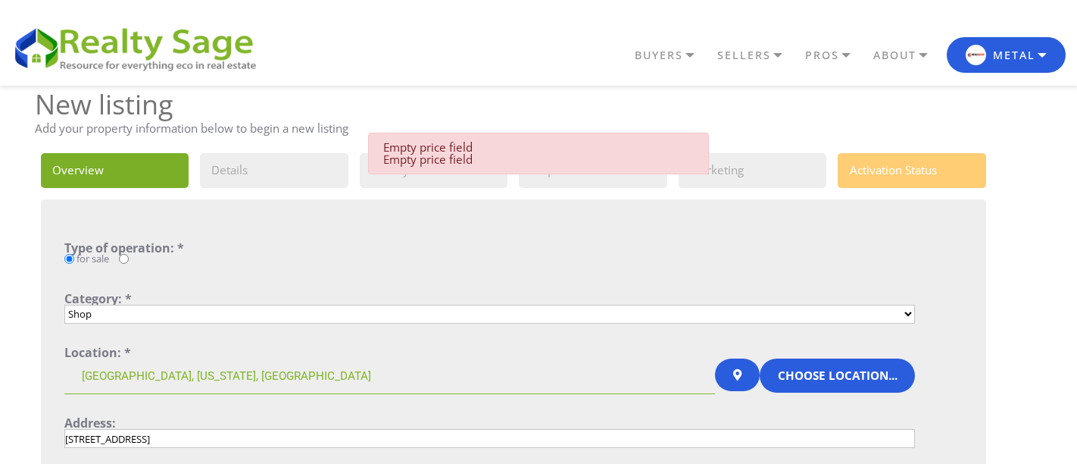
select select "15"
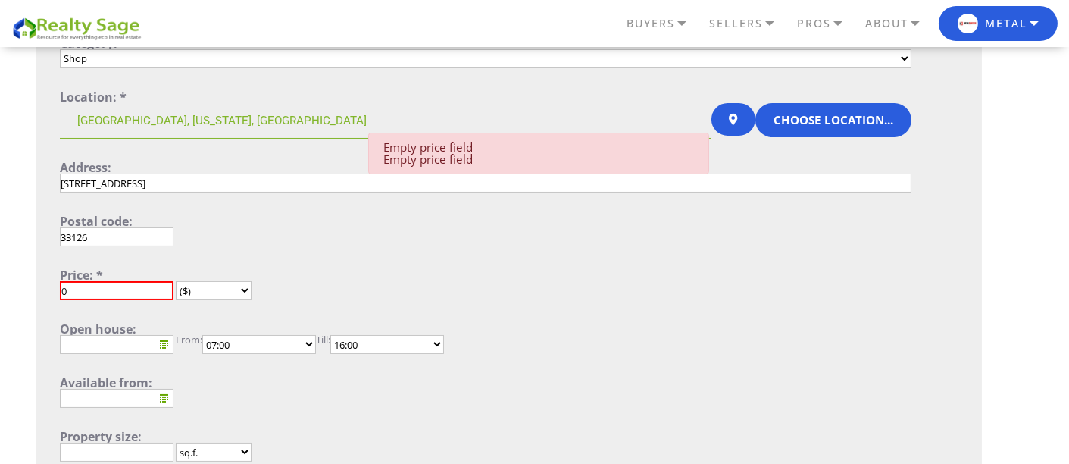
scroll to position [279, 0]
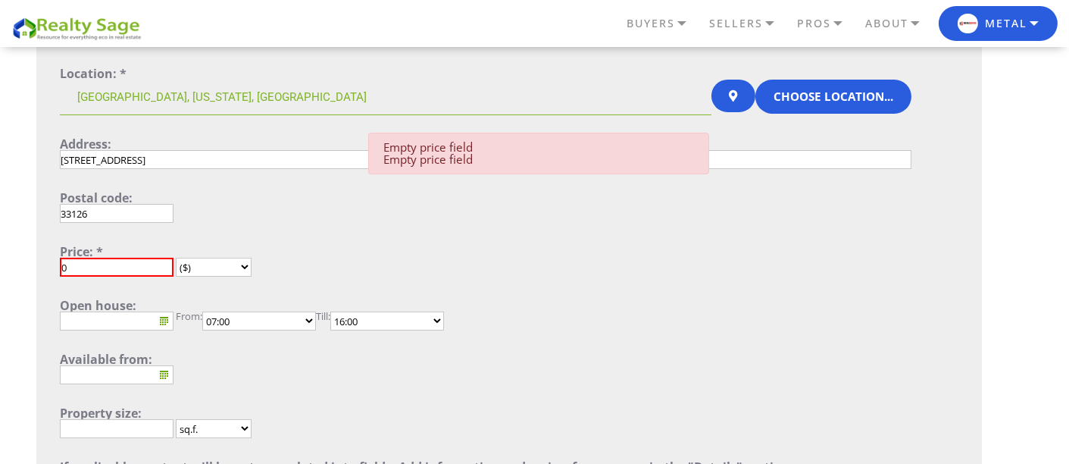
click at [155, 271] on input "0" at bounding box center [117, 267] width 114 height 19
click at [203, 271] on select "($) (руб.) (€) (£) (Kč) (S$)" at bounding box center [214, 267] width 76 height 19
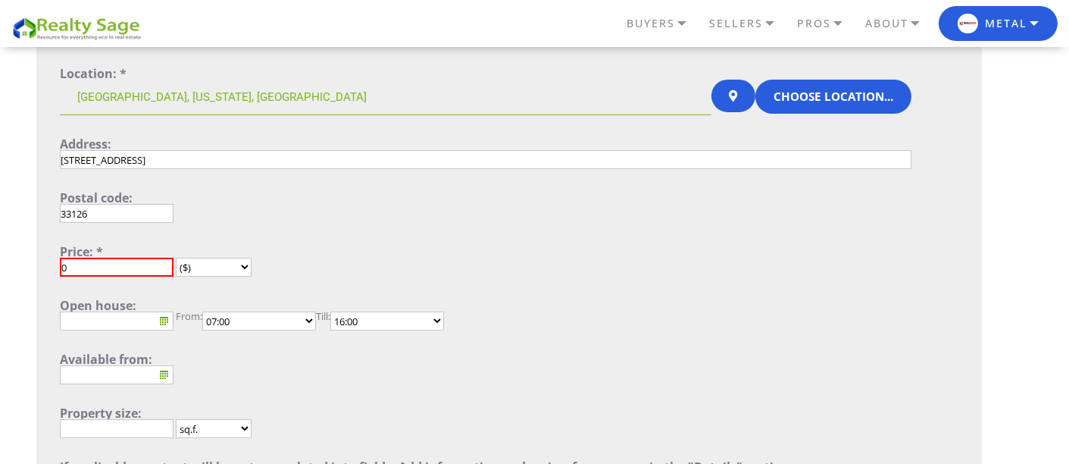
click at [106, 258] on input "0" at bounding box center [117, 267] width 114 height 19
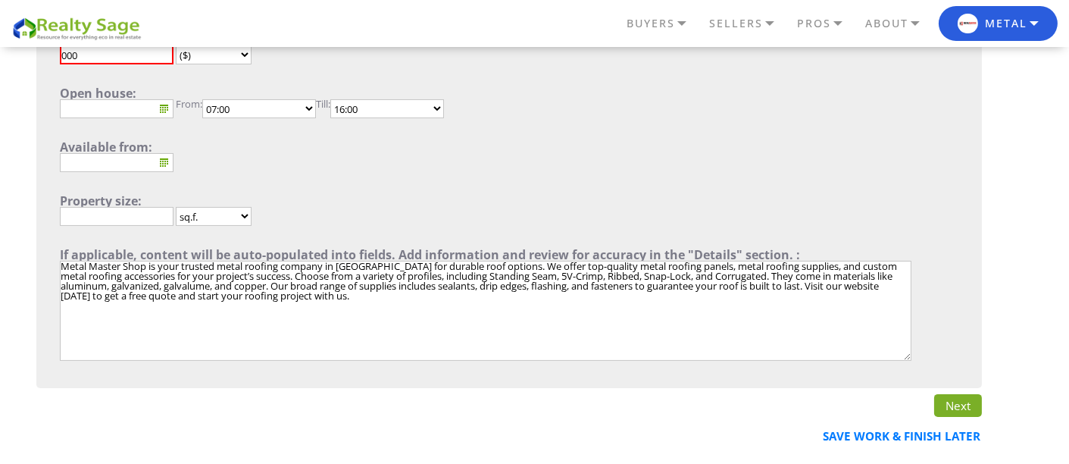
scroll to position [504, 0]
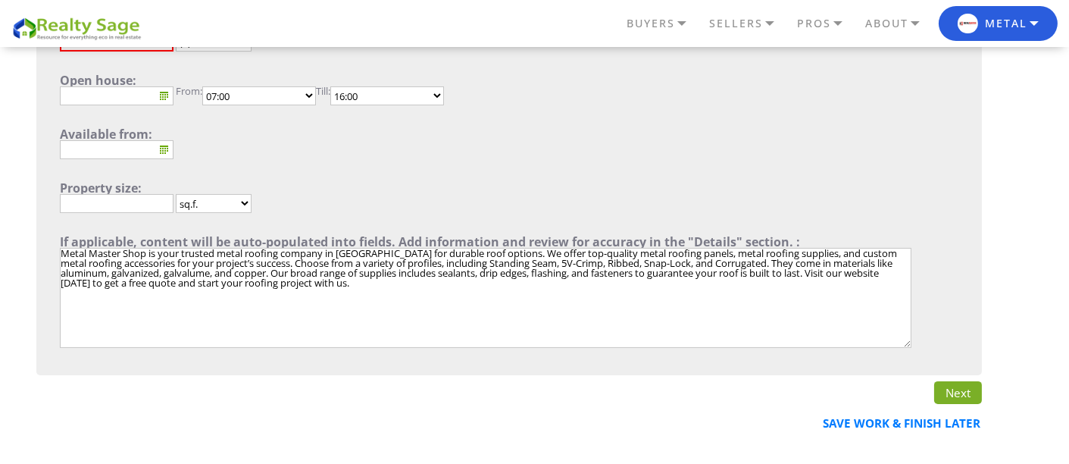
type input "000"
click at [963, 384] on link "Next" at bounding box center [958, 392] width 48 height 23
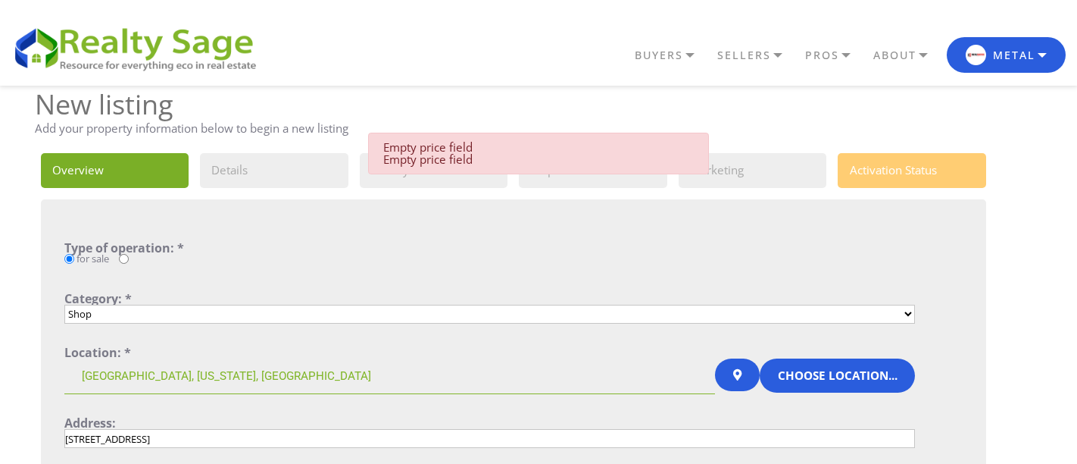
select select "15"
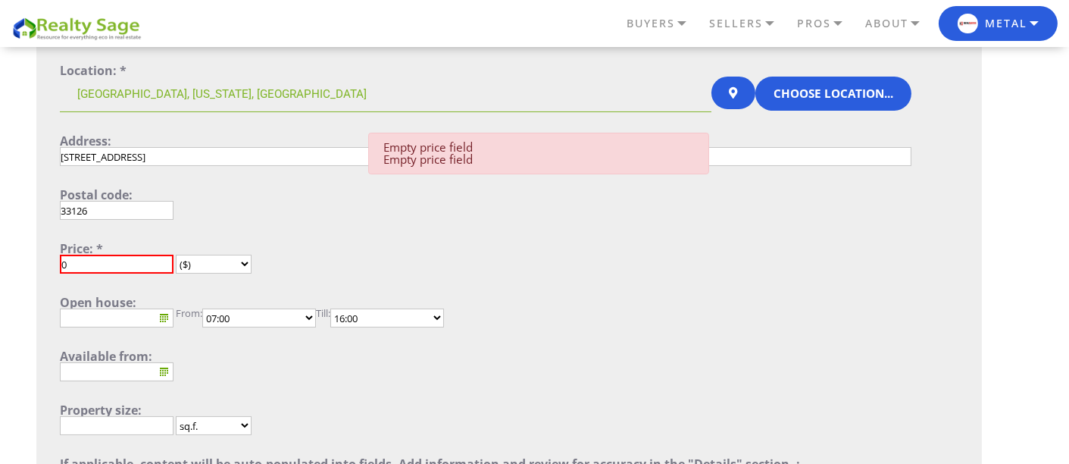
scroll to position [283, 0]
click at [114, 259] on input "0" at bounding box center [117, 263] width 114 height 19
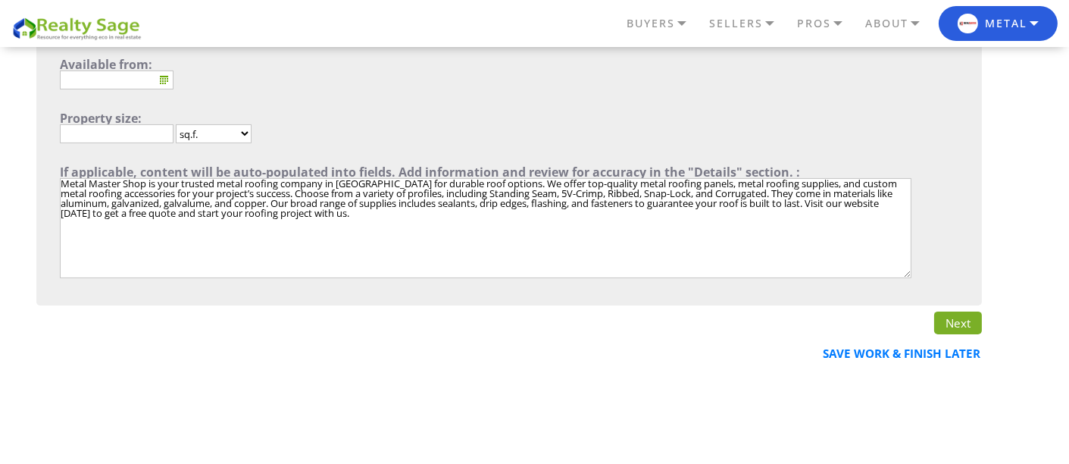
scroll to position [586, 0]
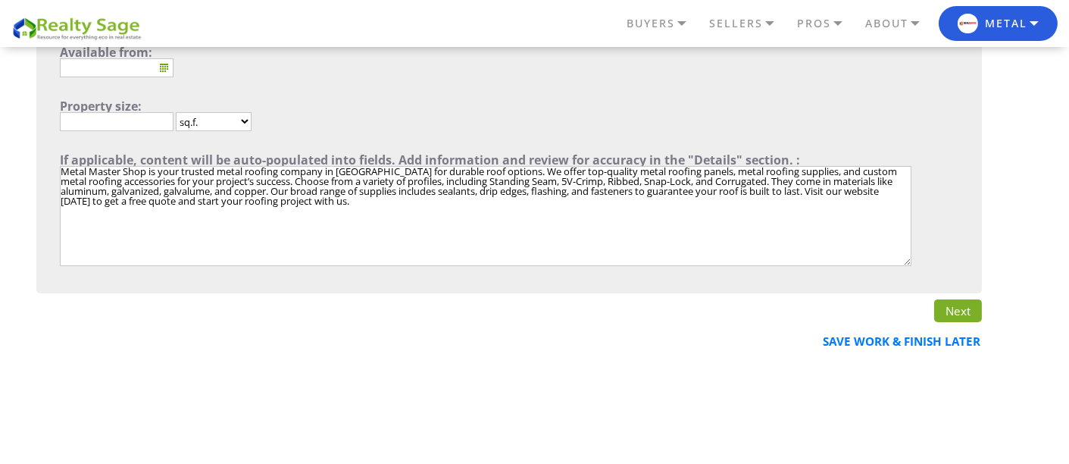
type input "5"
click at [954, 304] on link "Next" at bounding box center [958, 310] width 48 height 23
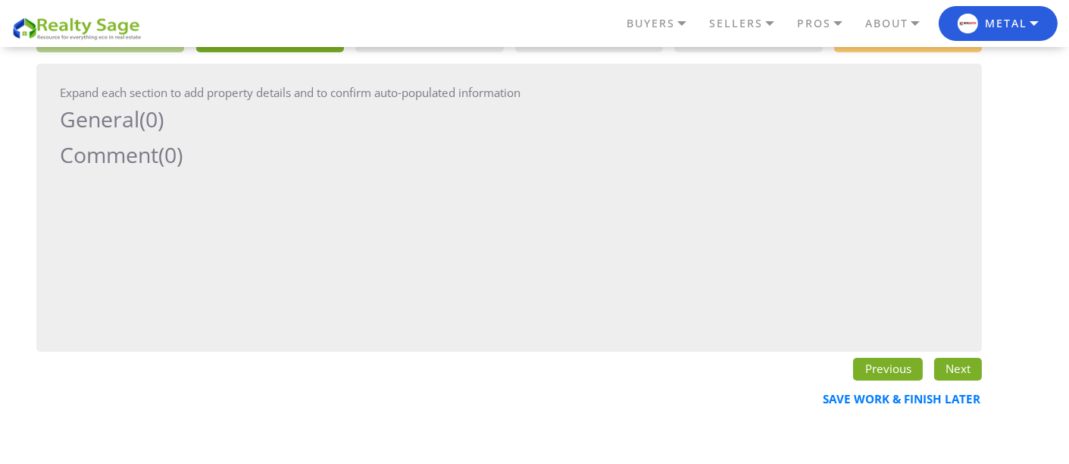
scroll to position [139, 0]
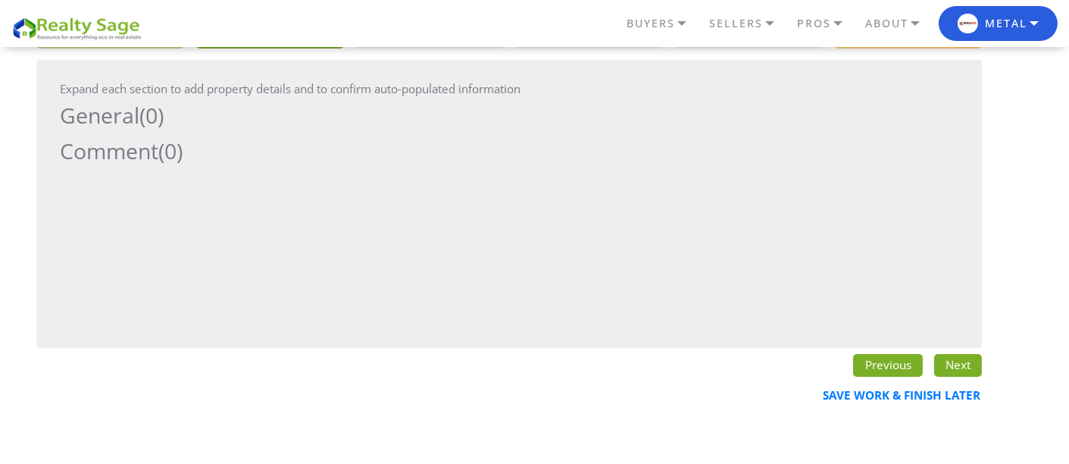
click at [117, 108] on h2 "General (0)" at bounding box center [485, 115] width 851 height 29
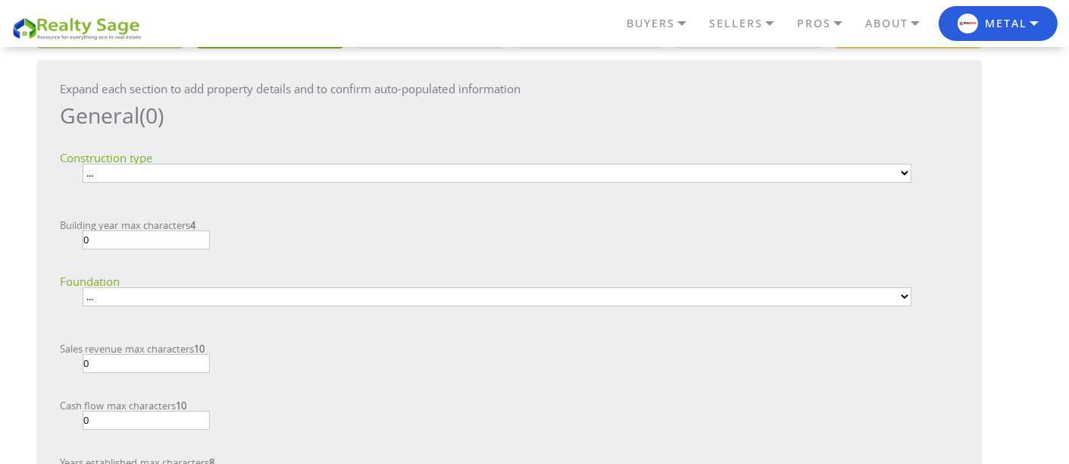
scroll to position [158, 0]
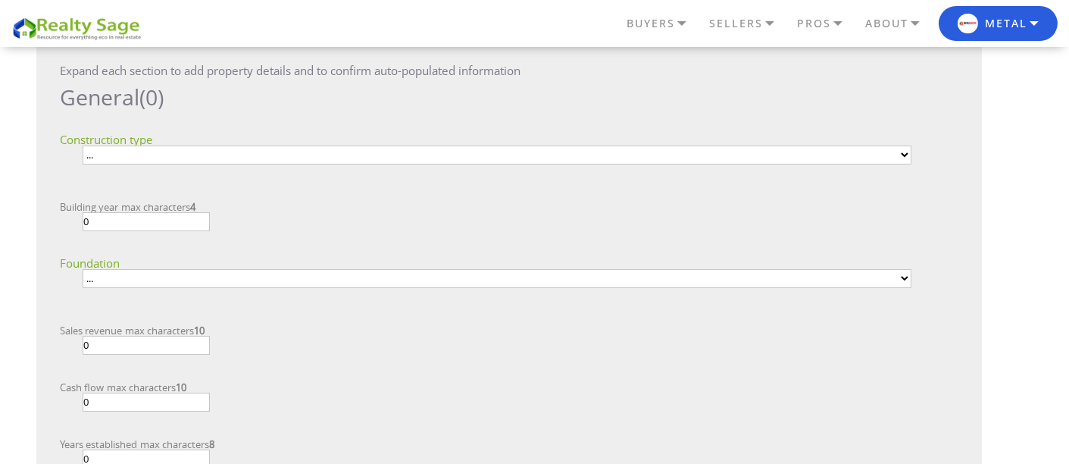
click at [345, 150] on select "... Resale New construction" at bounding box center [497, 154] width 828 height 19
click at [365, 123] on div "General (0) Construction type ... Resale New construction Building year max cha…" at bounding box center [485, 357] width 851 height 549
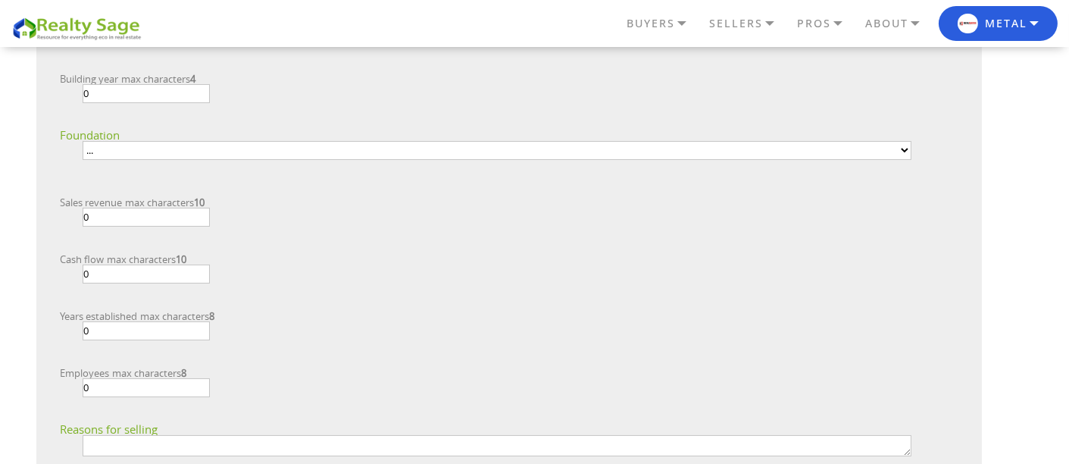
scroll to position [287, 0]
click at [352, 155] on select "... Crawl Space Full Basement Partial Basement Post & pier Raised Slab Other" at bounding box center [497, 148] width 828 height 19
click at [361, 117] on div "Construction type ... Resale New construction Building year max characters 4 0 0" at bounding box center [485, 252] width 851 height 502
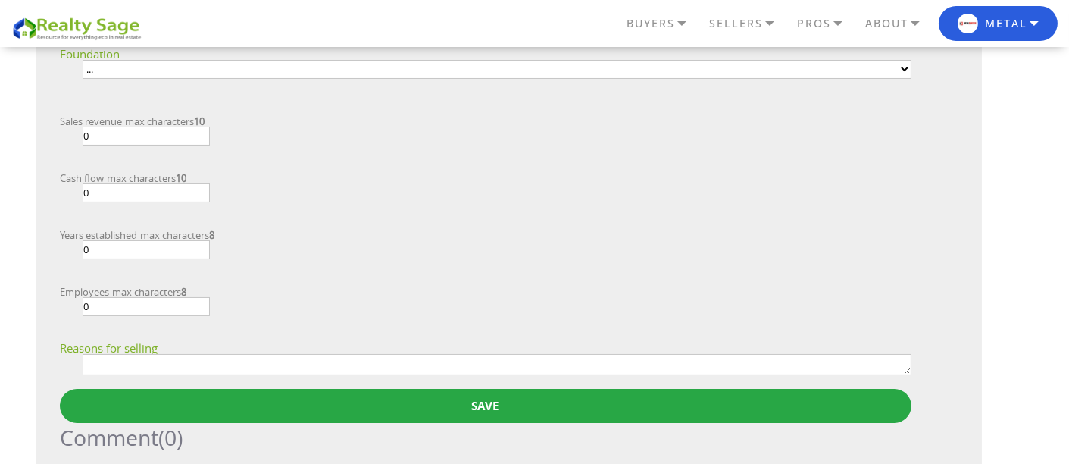
scroll to position [367, 0]
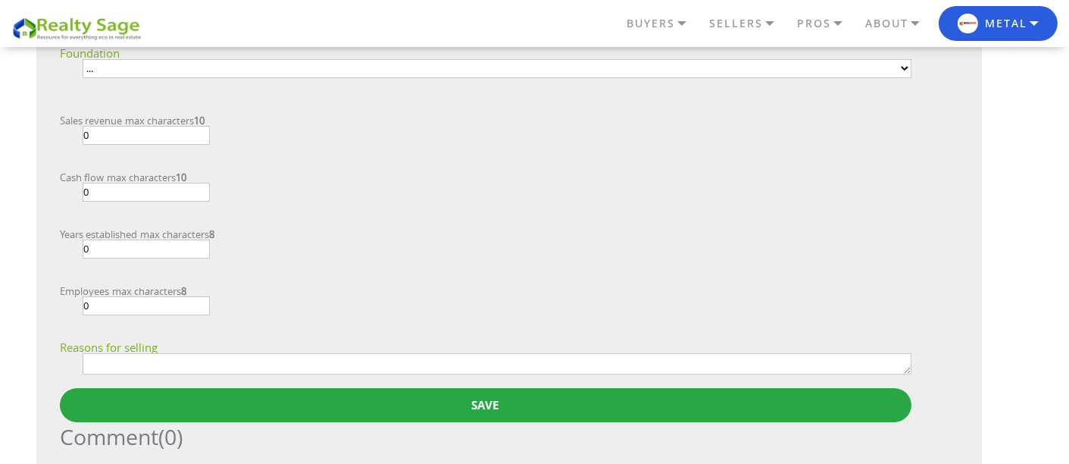
click at [142, 248] on input "0" at bounding box center [146, 248] width 127 height 19
paste input "2007"
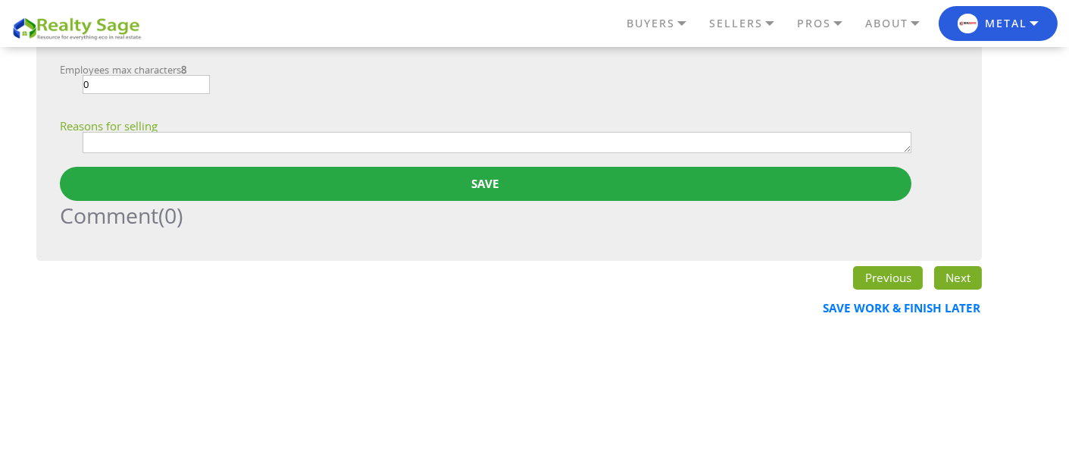
scroll to position [590, 0]
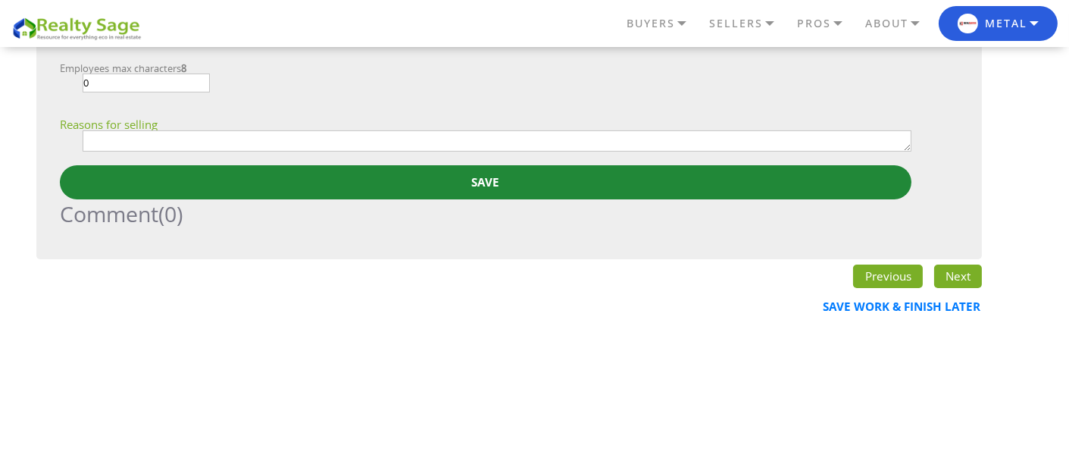
type input "2007"
click at [333, 186] on input "Save" at bounding box center [485, 182] width 851 height 34
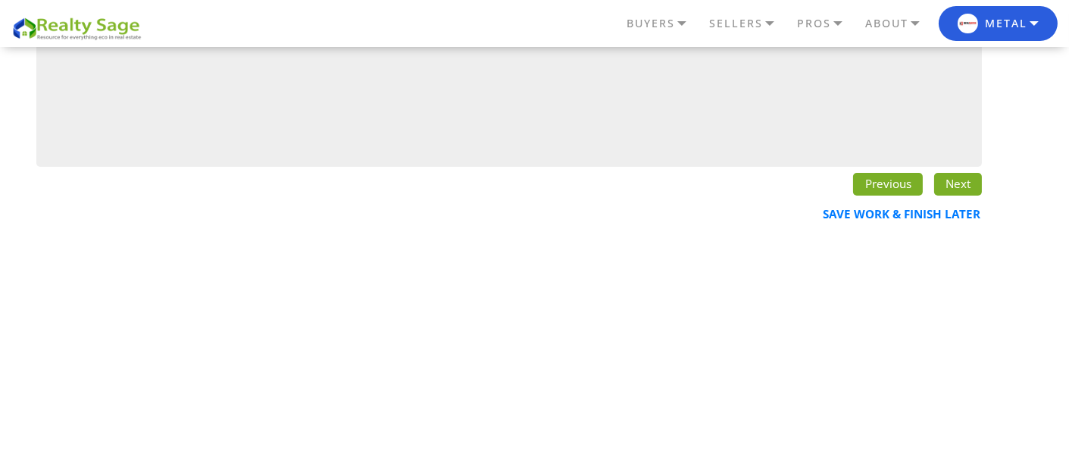
scroll to position [324, 0]
click at [961, 180] on link "Next" at bounding box center [958, 180] width 48 height 23
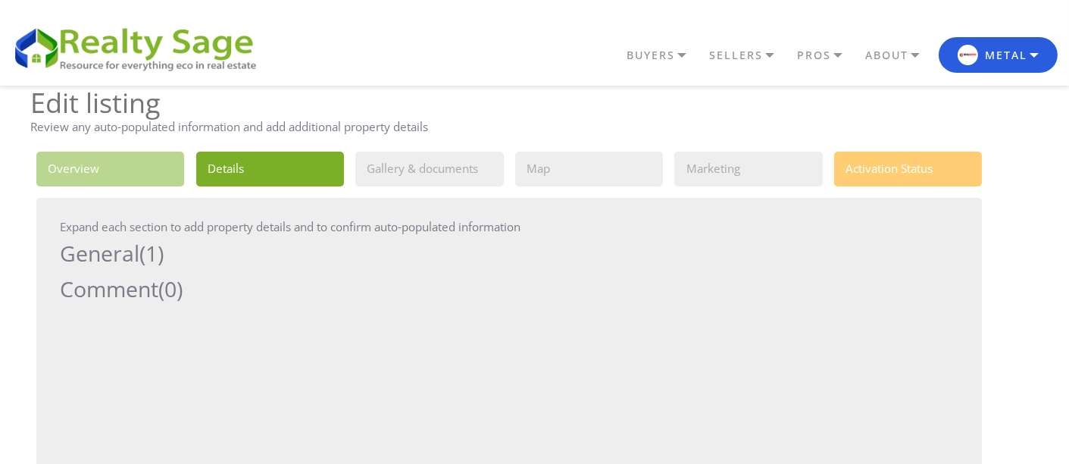
scroll to position [0, 0]
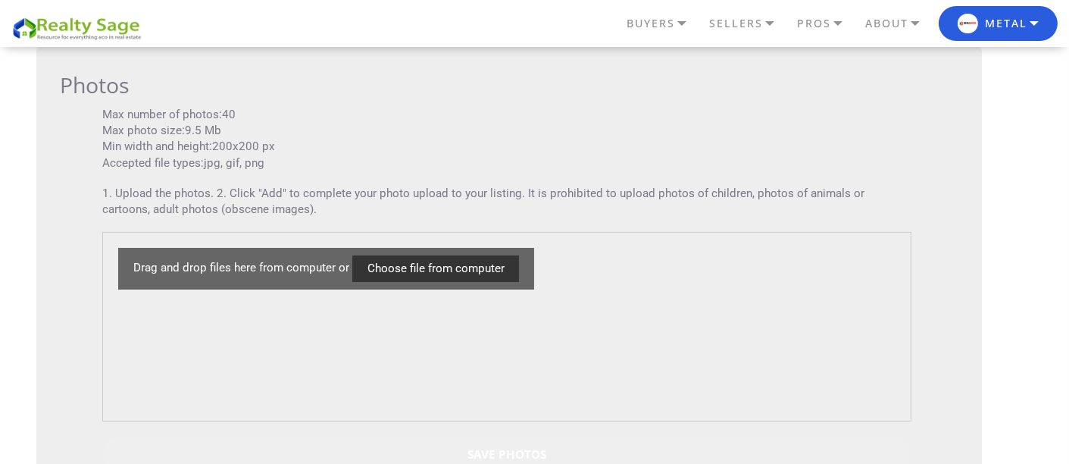
scroll to position [159, 0]
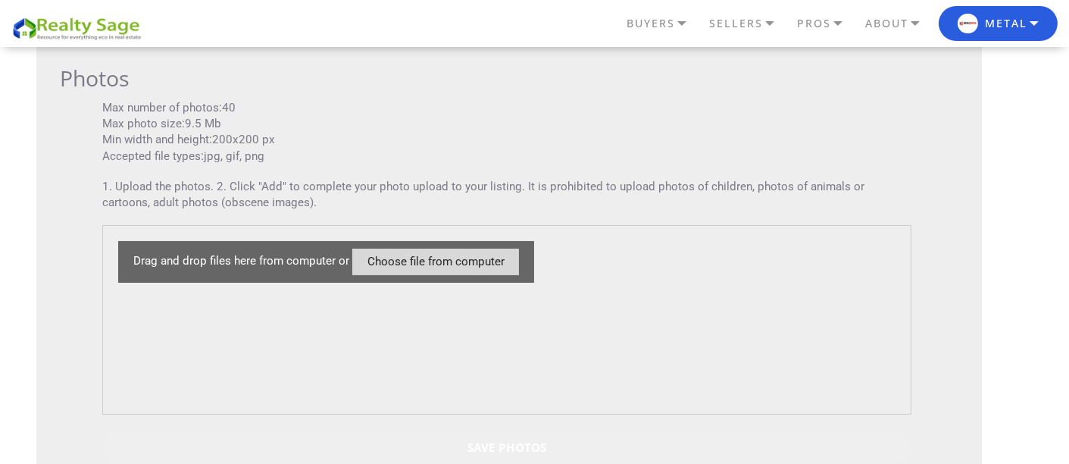
drag, startPoint x: 700, startPoint y: 282, endPoint x: 456, endPoint y: 260, distance: 244.9
click at [456, 260] on input "file" at bounding box center [435, 261] width 167 height 27
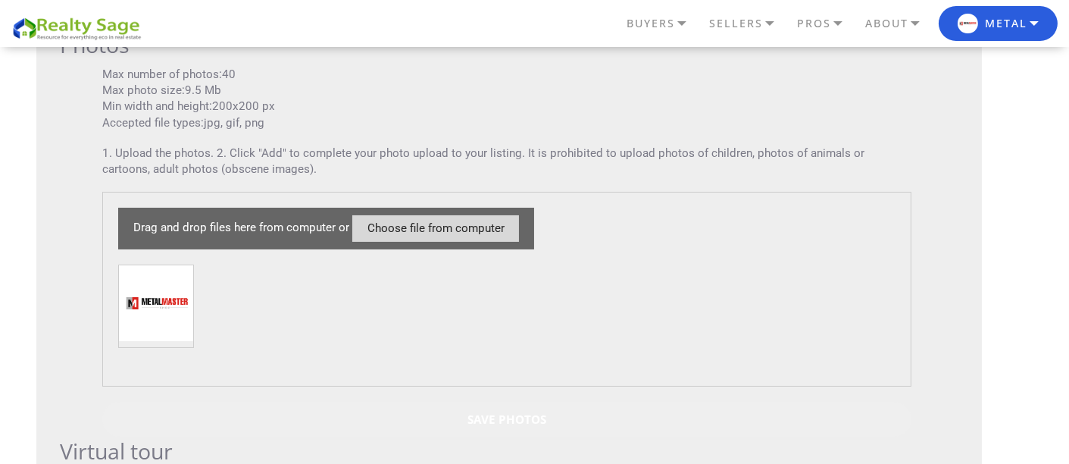
scroll to position [196, 0]
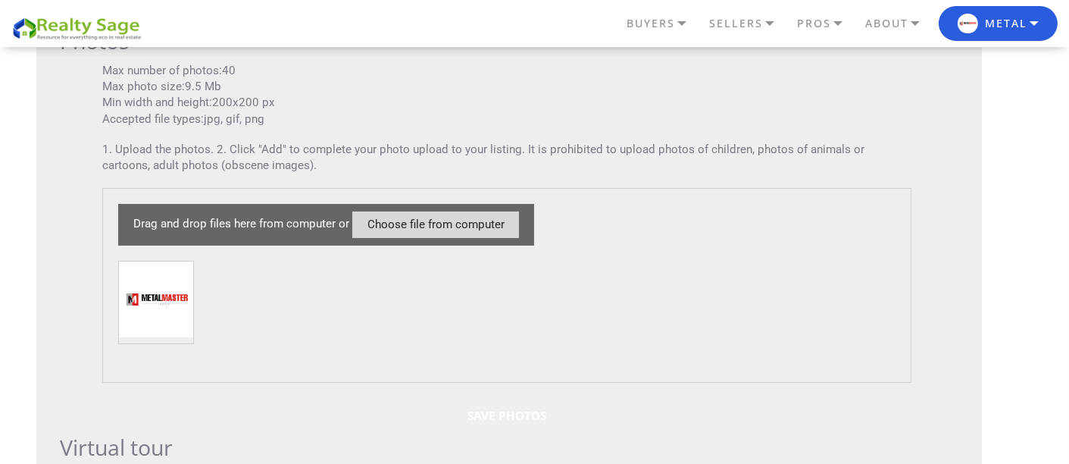
click at [435, 230] on input "file" at bounding box center [435, 224] width 167 height 27
type input "C:\fakepath\Metal Master Shop - Graphic 1000x250.jpg"
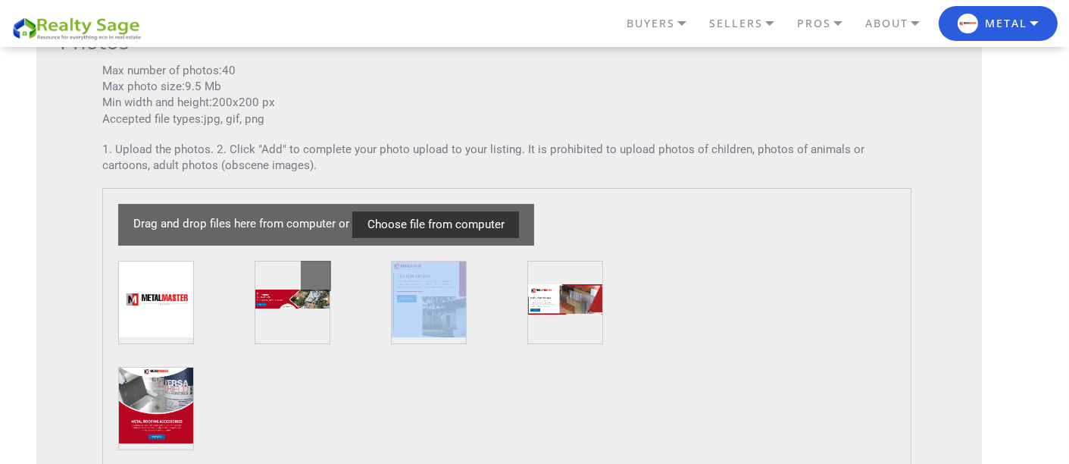
drag, startPoint x: 424, startPoint y: 276, endPoint x: 288, endPoint y: 278, distance: 136.4
click at [288, 261] on ul at bounding box center [506, 261] width 777 height 0
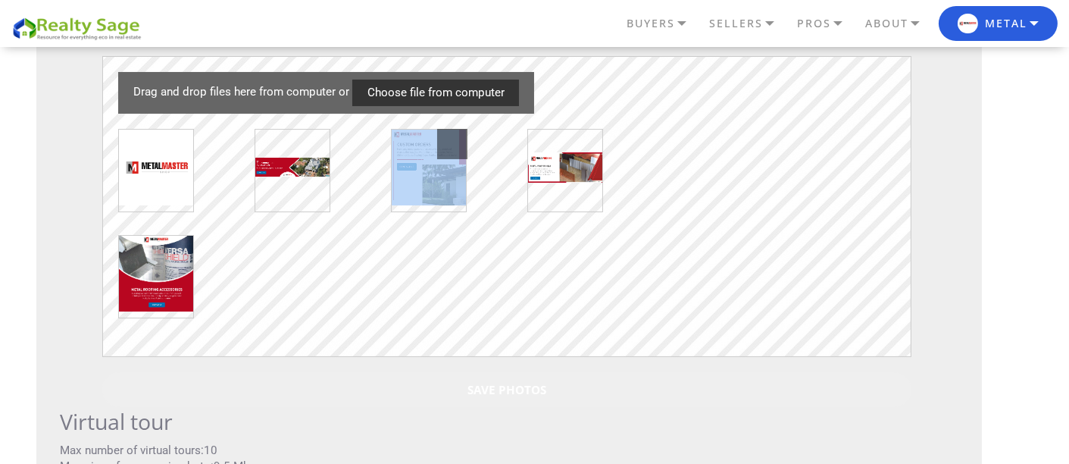
scroll to position [330, 0]
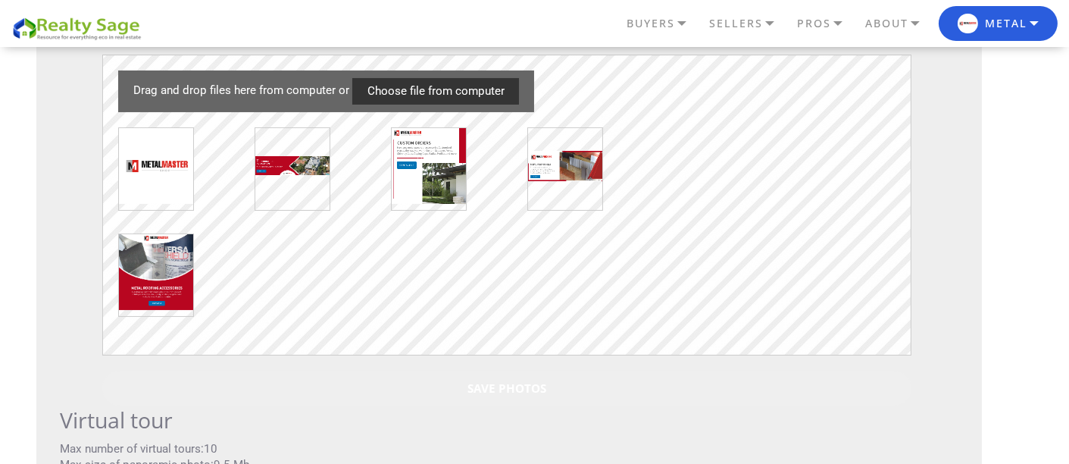
click at [270, 285] on div "Drag and drop files here from computer or Choose file from computer Choose a fi…" at bounding box center [506, 205] width 808 height 301
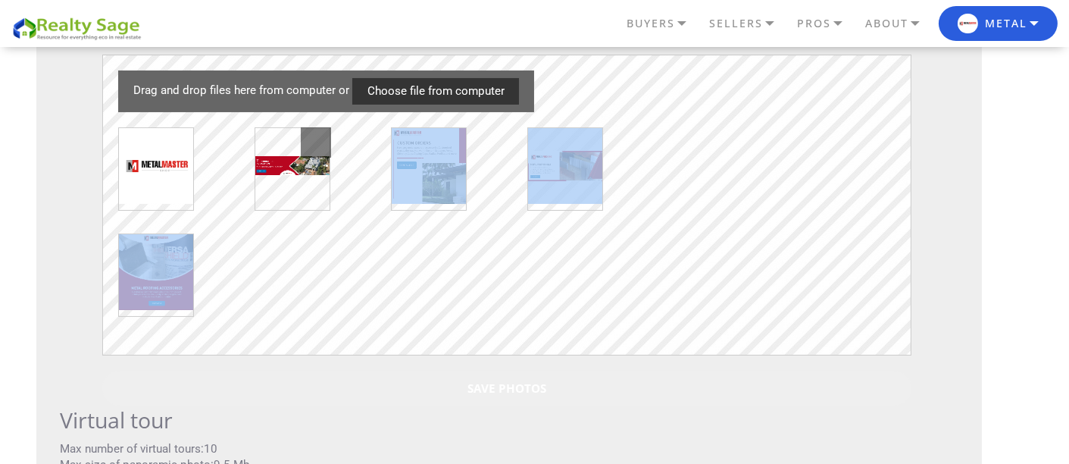
drag, startPoint x: 170, startPoint y: 286, endPoint x: 323, endPoint y: 157, distance: 200.5
click at [323, 127] on ul at bounding box center [506, 127] width 777 height 0
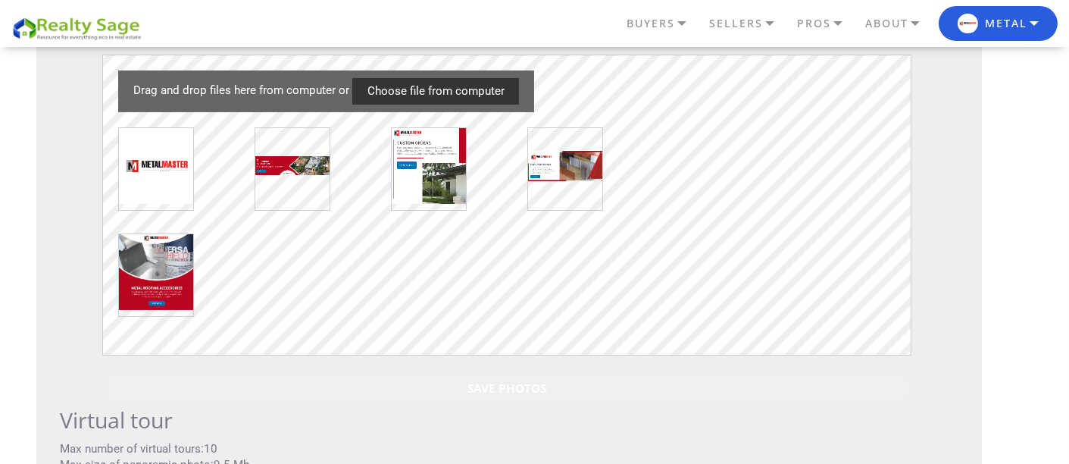
click at [430, 261] on div "Drag and drop files here from computer or Choose file from computer Choose a fi…" at bounding box center [506, 205] width 808 height 301
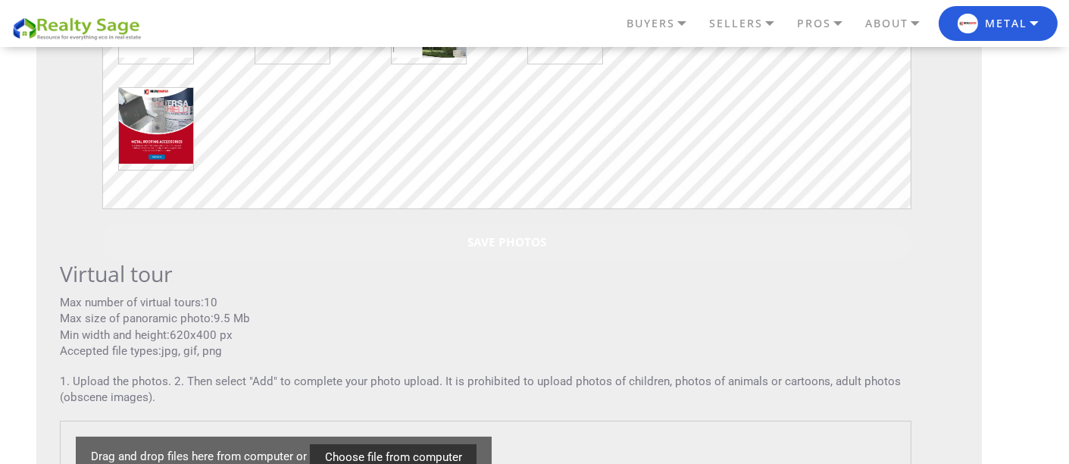
scroll to position [480, 0]
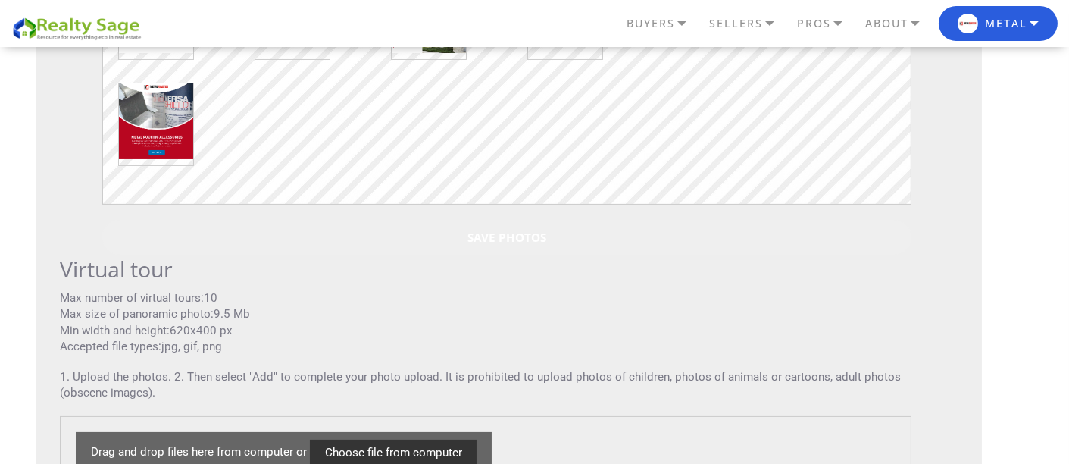
click at [499, 239] on input "Save Photos" at bounding box center [506, 237] width 808 height 34
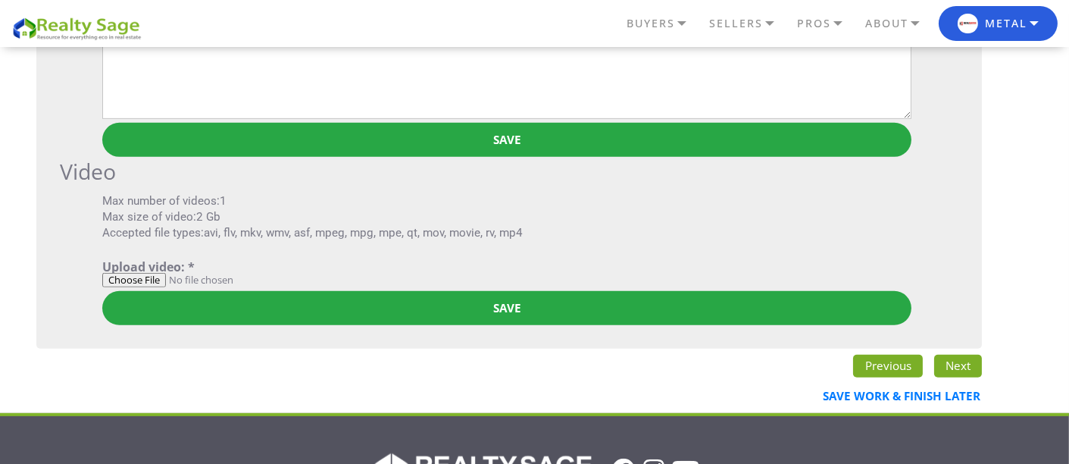
scroll to position [1331, 0]
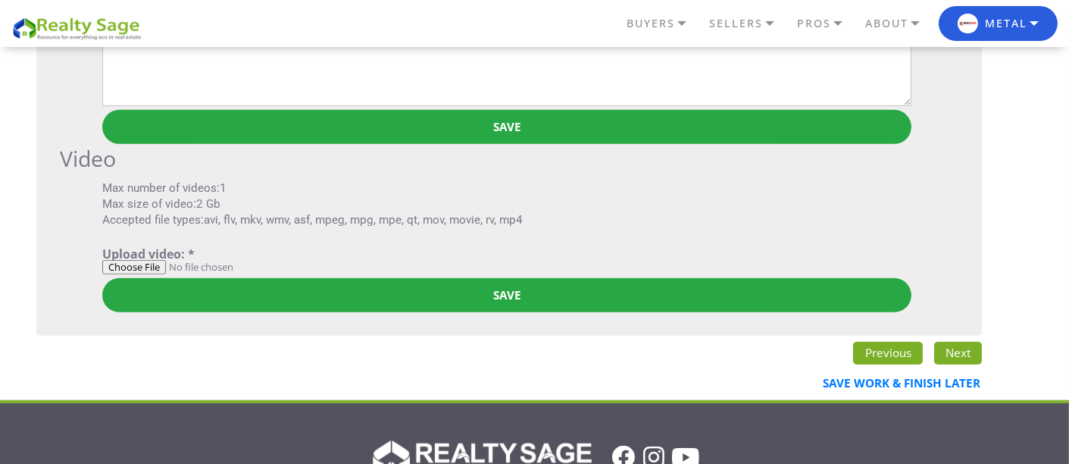
click at [955, 349] on link "Next" at bounding box center [958, 353] width 48 height 23
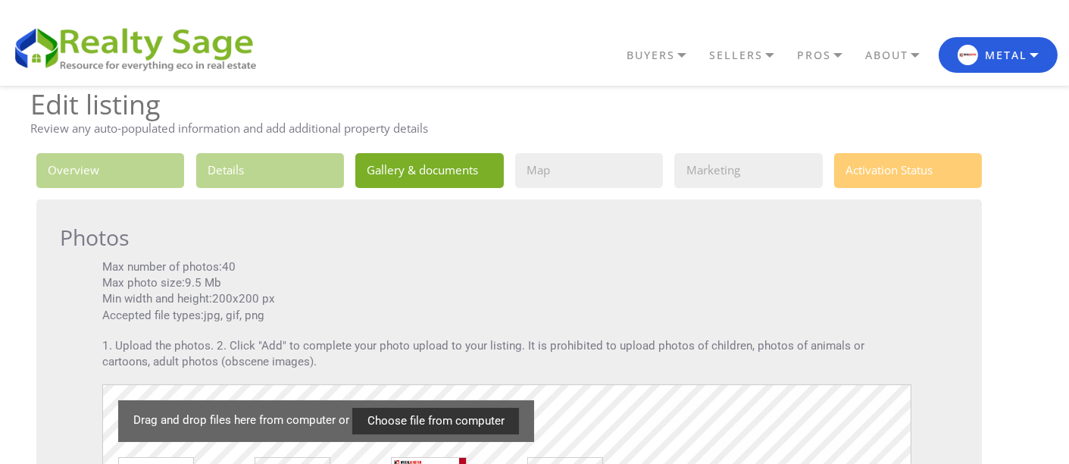
scroll to position [0, 0]
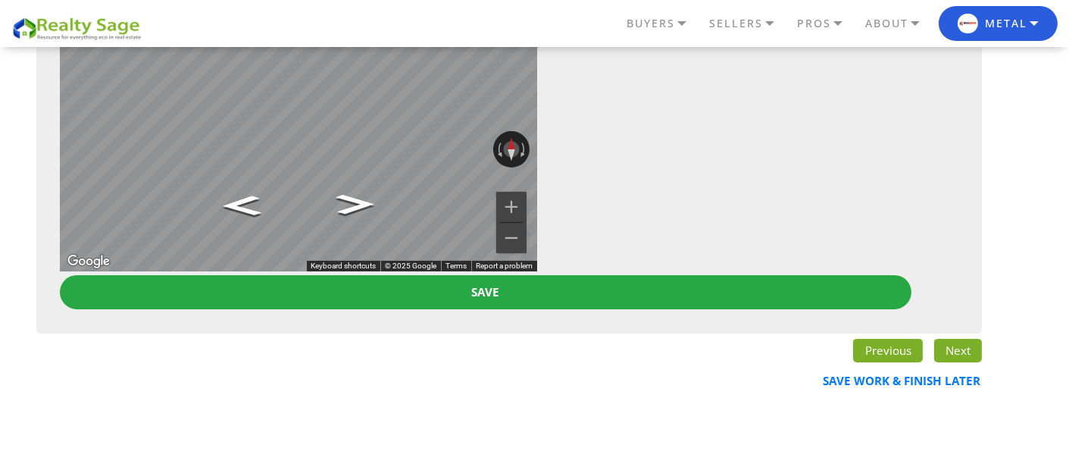
scroll to position [602, 0]
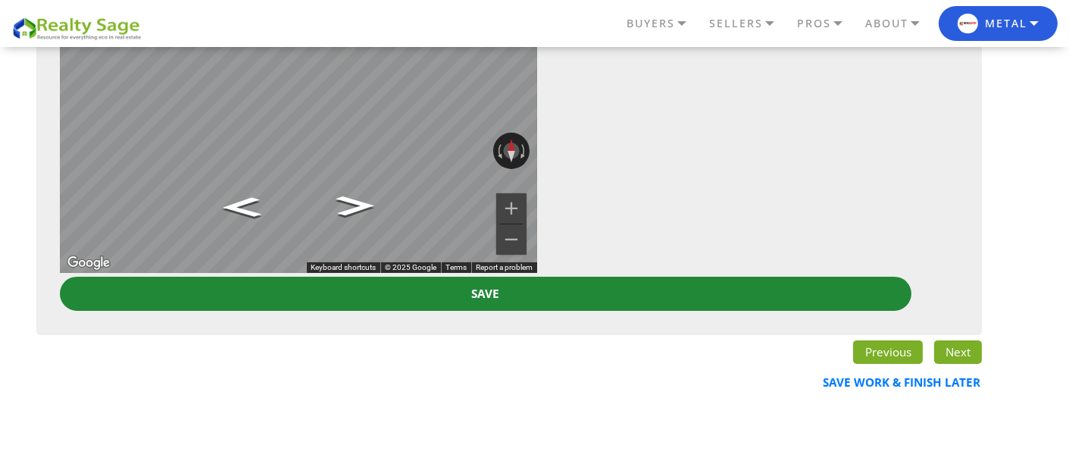
click at [861, 302] on input "Save" at bounding box center [485, 294] width 851 height 34
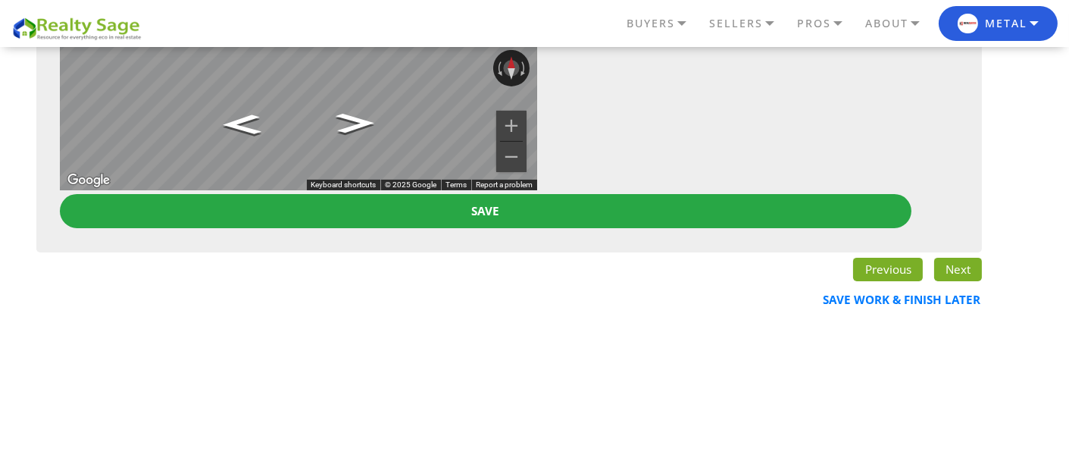
scroll to position [684, 0]
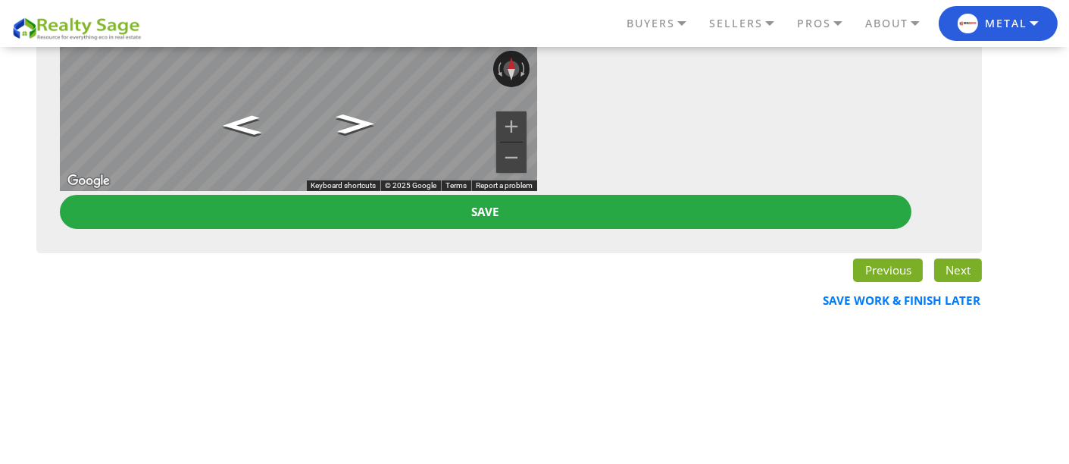
click at [952, 276] on link "Next" at bounding box center [958, 269] width 48 height 23
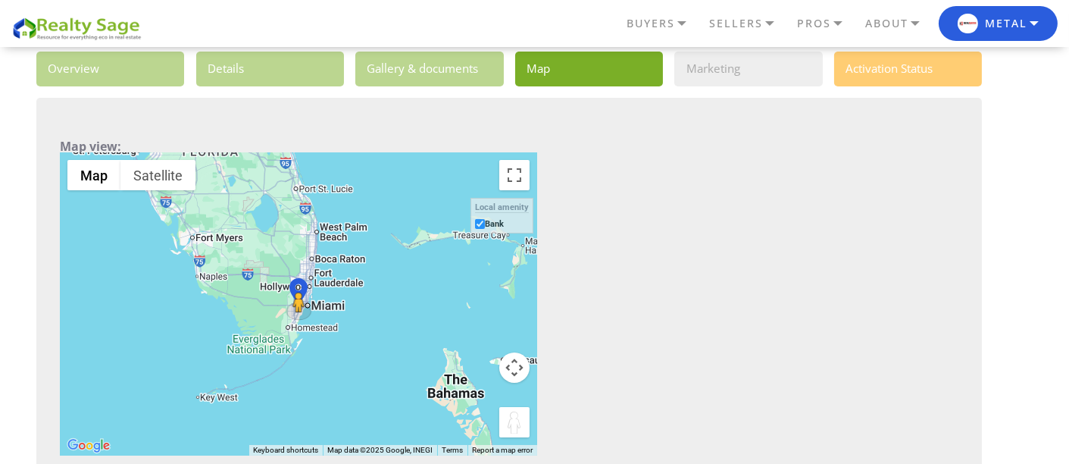
scroll to position [28, 0]
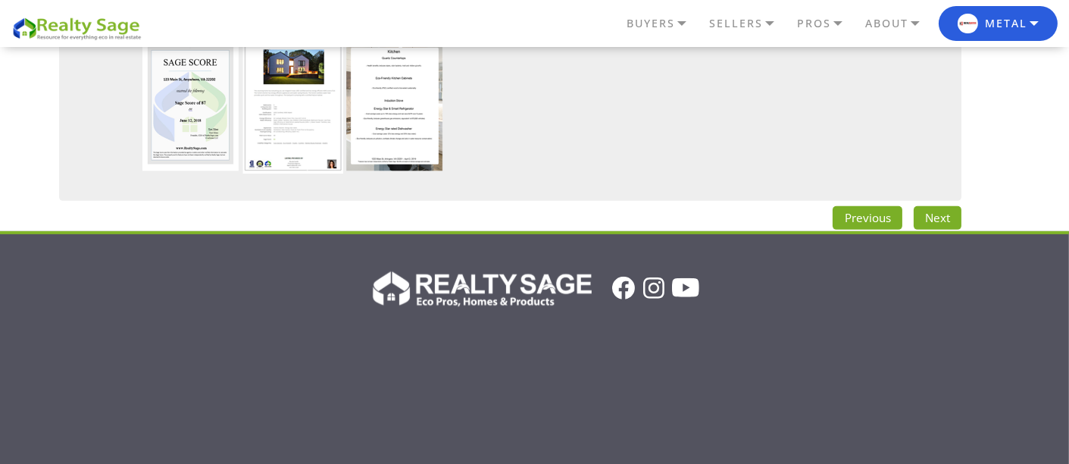
click at [948, 217] on link "Next" at bounding box center [938, 217] width 48 height 23
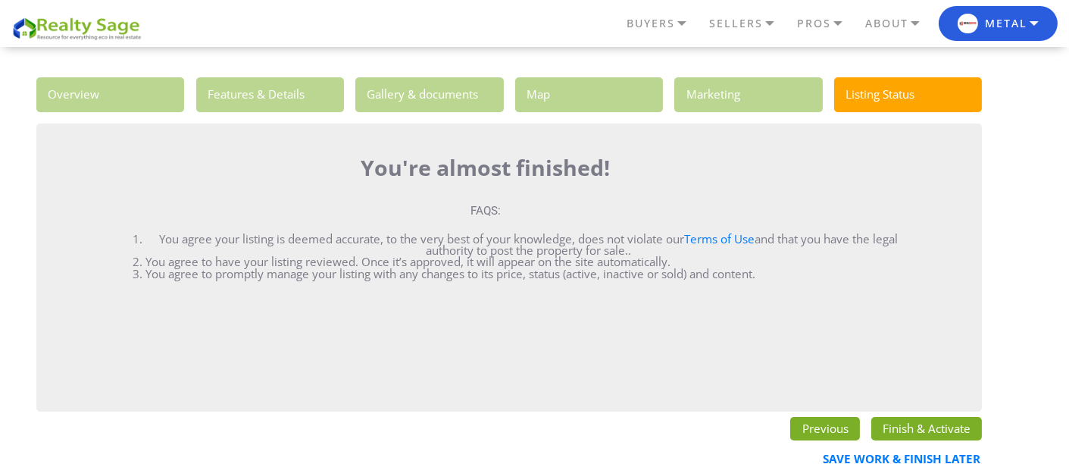
scroll to position [117, 0]
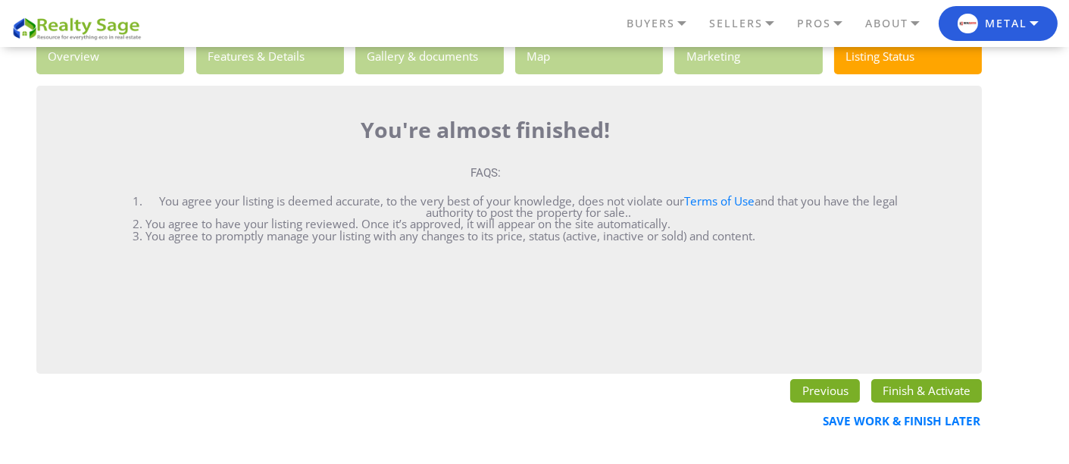
click at [926, 390] on link "Finish & Activate" at bounding box center [926, 390] width 111 height 23
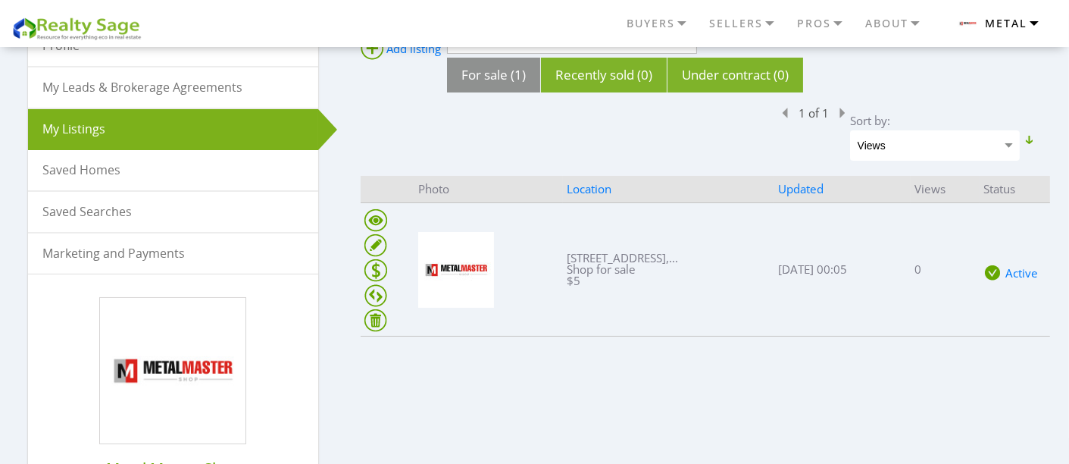
click at [973, 22] on img "button" at bounding box center [968, 24] width 20 height 20
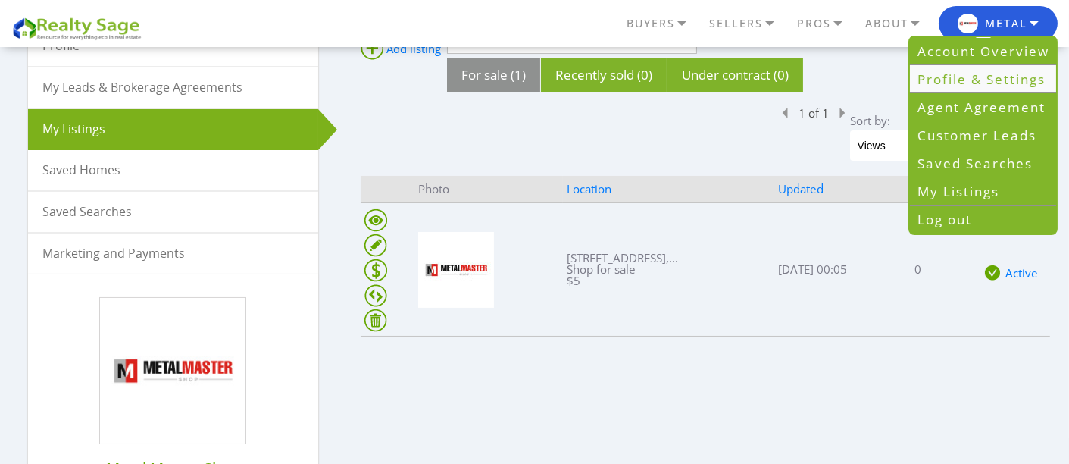
click at [959, 77] on link "Profile & Settings" at bounding box center [983, 80] width 146 height 28
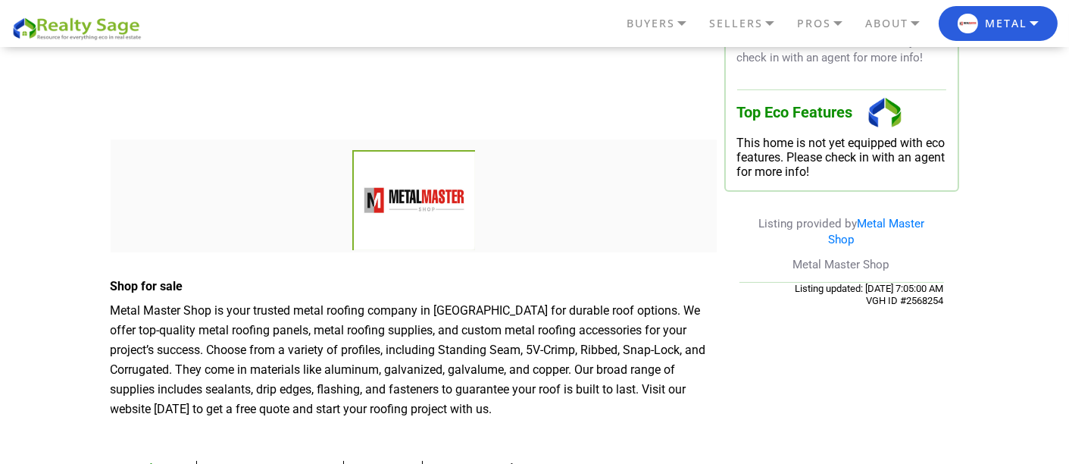
scroll to position [395, 0]
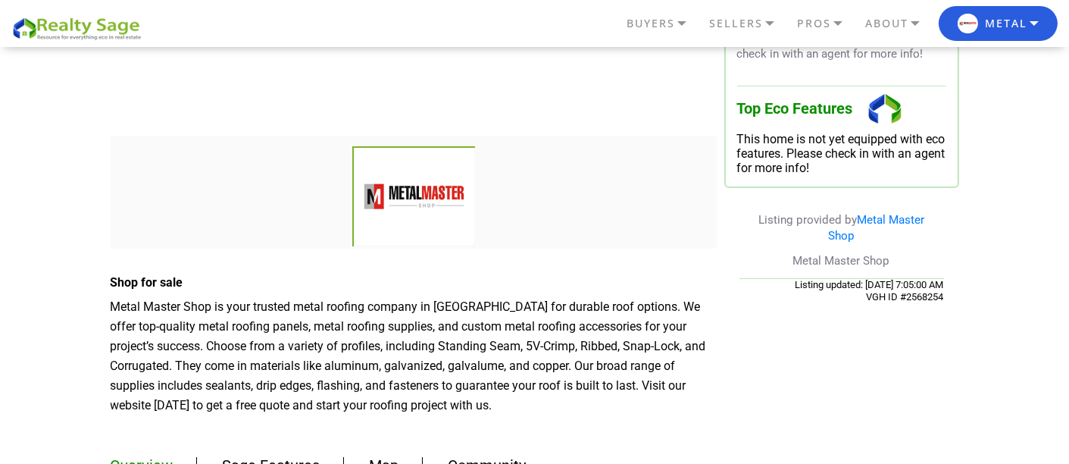
click at [752, 312] on div "Listing provided by Metal Master Shop Metal Master Shop Listing updated: 10/5/2…" at bounding box center [841, 253] width 235 height 131
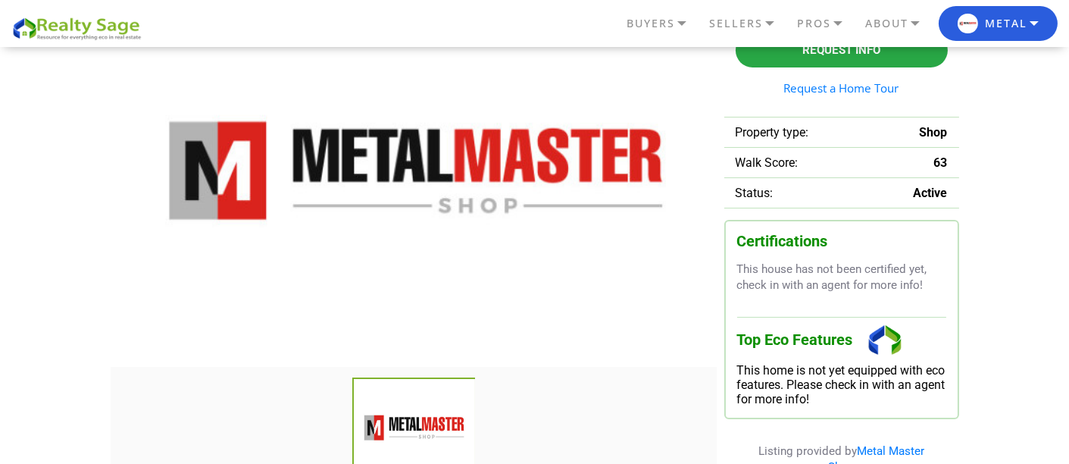
scroll to position [0, 0]
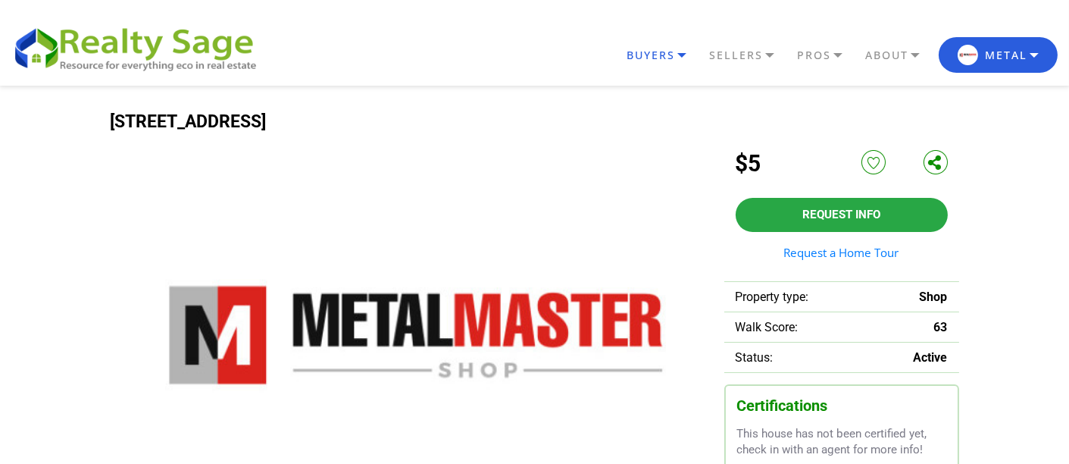
click at [674, 53] on link "BUYERS" at bounding box center [664, 55] width 83 height 26
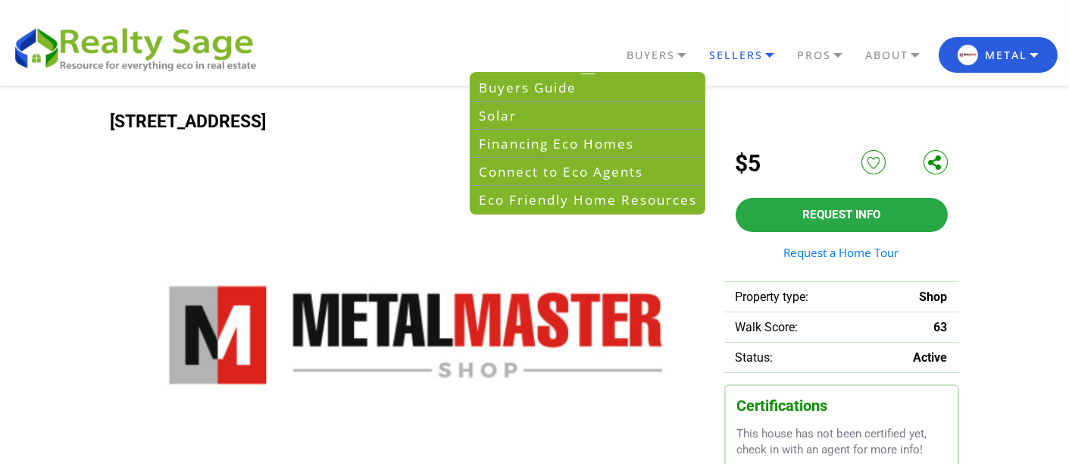
click at [761, 42] on link "SELLERS" at bounding box center [749, 55] width 88 height 26
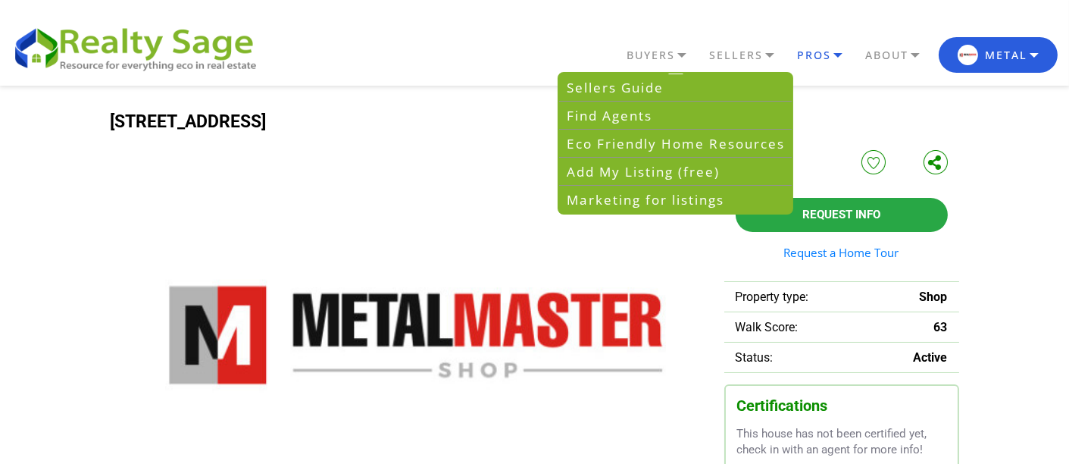
click at [829, 44] on link "PROS" at bounding box center [827, 55] width 68 height 26
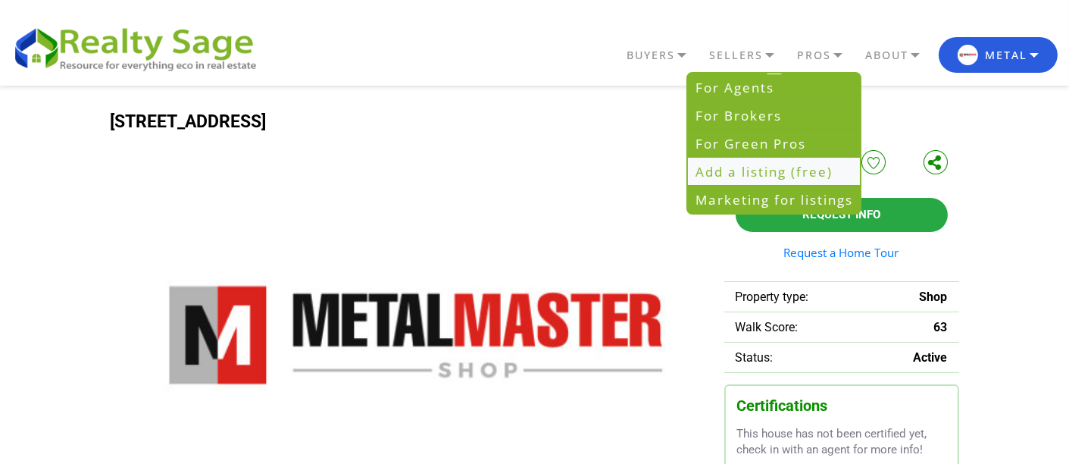
click at [758, 161] on link "Add a listing (free)" at bounding box center [774, 172] width 172 height 28
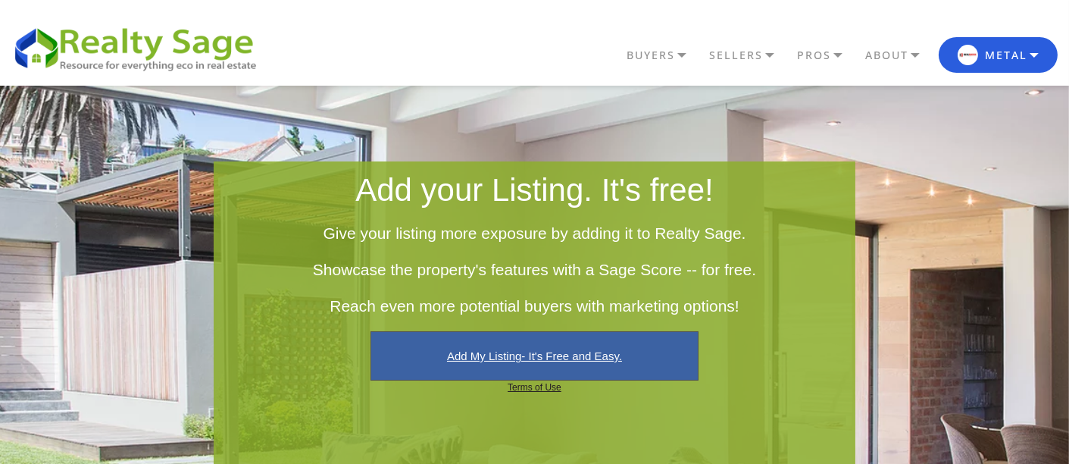
click at [567, 345] on link "Add My Listing- It's Free and Easy." at bounding box center [534, 355] width 328 height 49
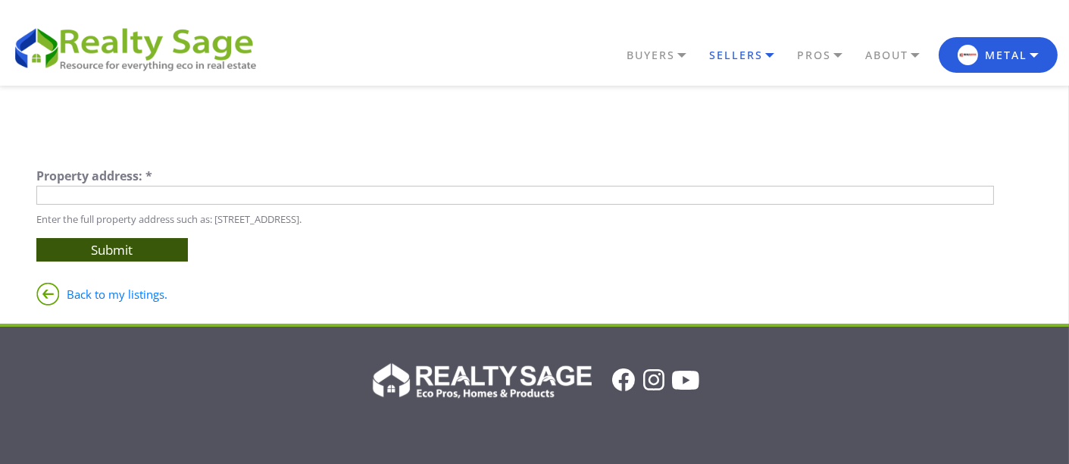
click at [734, 61] on link "SELLERS" at bounding box center [749, 55] width 88 height 26
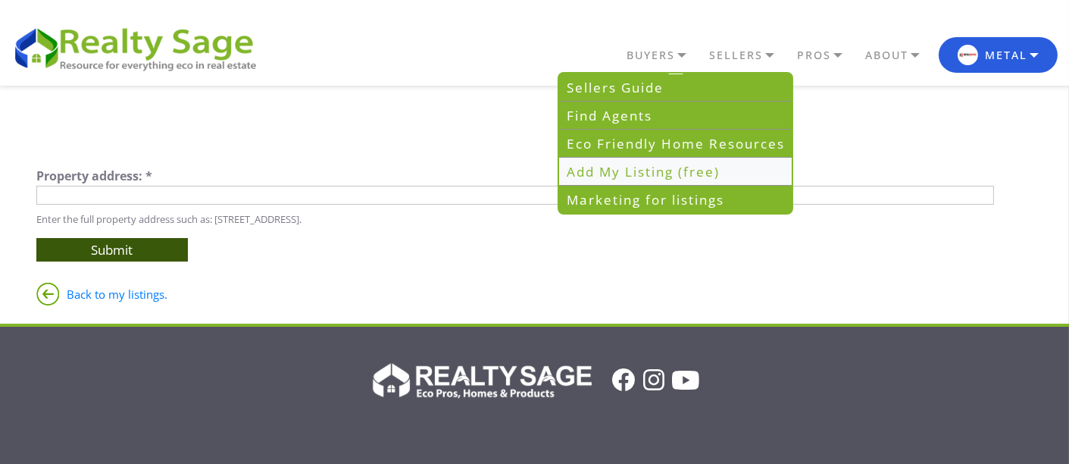
click at [617, 167] on link "Add My Listing (free)" at bounding box center [675, 172] width 233 height 28
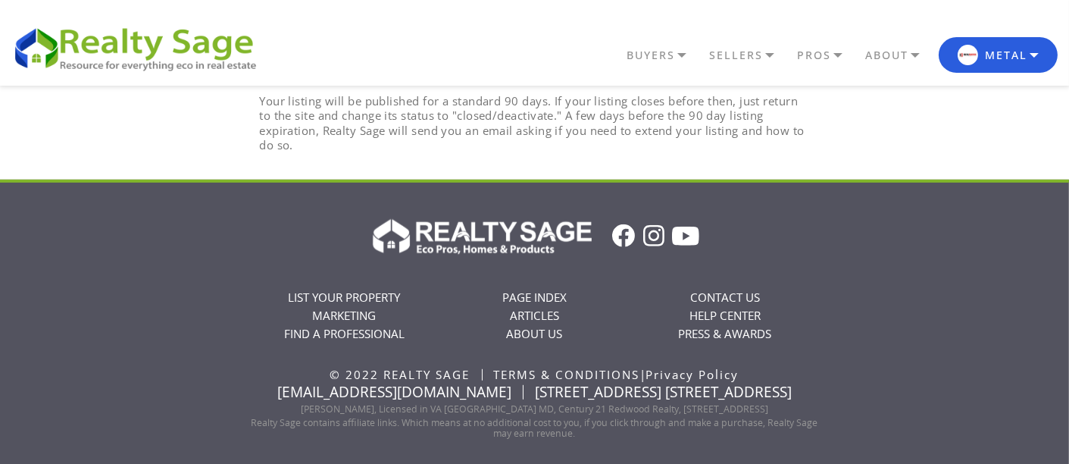
scroll to position [1677, 0]
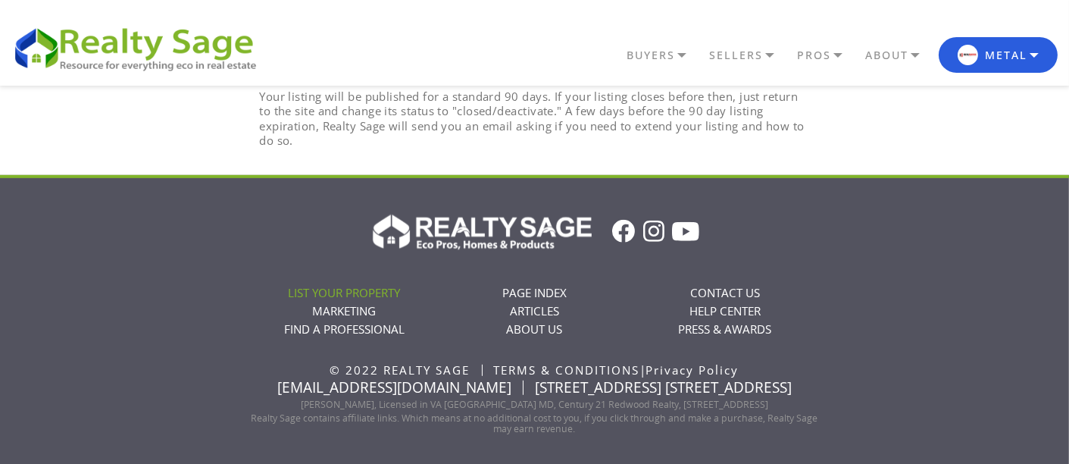
click at [356, 289] on link "LIST YOUR PROPERTY" at bounding box center [344, 292] width 112 height 15
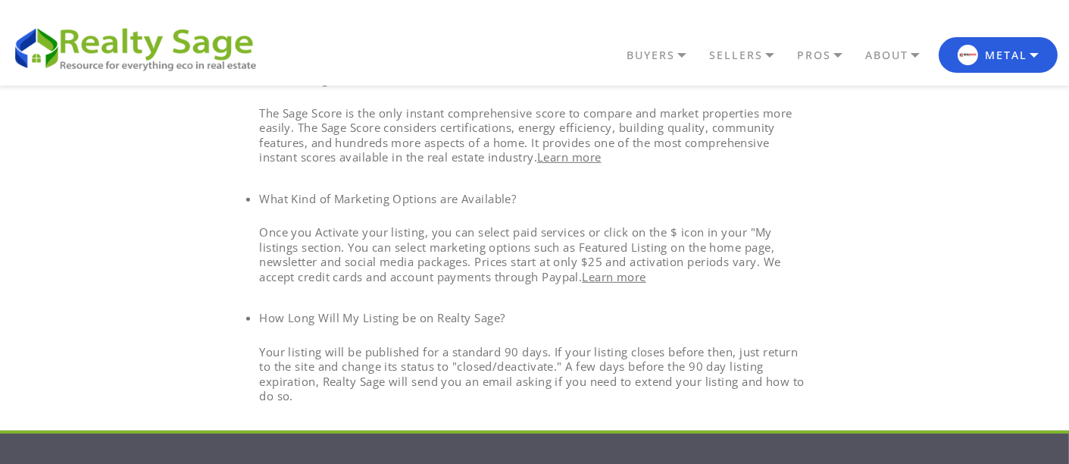
scroll to position [1677, 0]
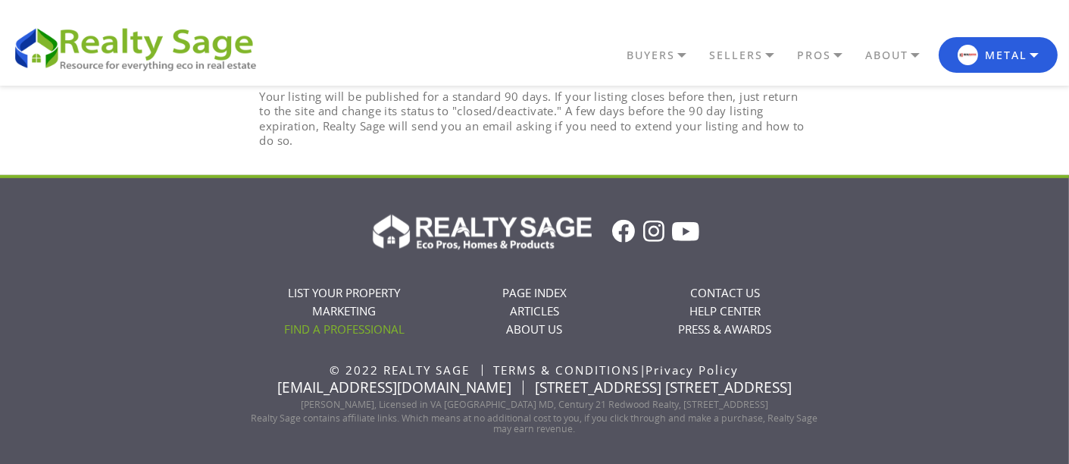
click at [357, 326] on link "FIND A PROFESSIONAL" at bounding box center [344, 328] width 120 height 15
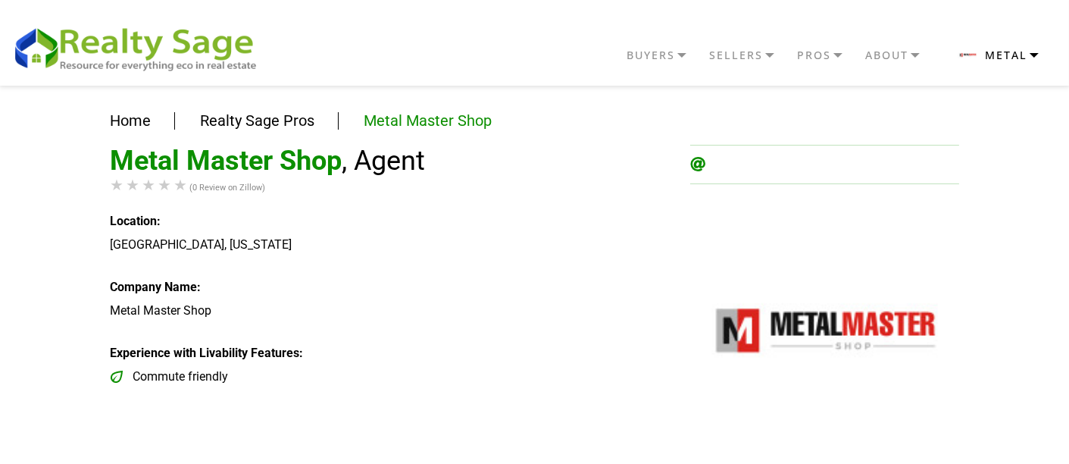
click at [1026, 50] on button "Metal" at bounding box center [998, 55] width 119 height 36
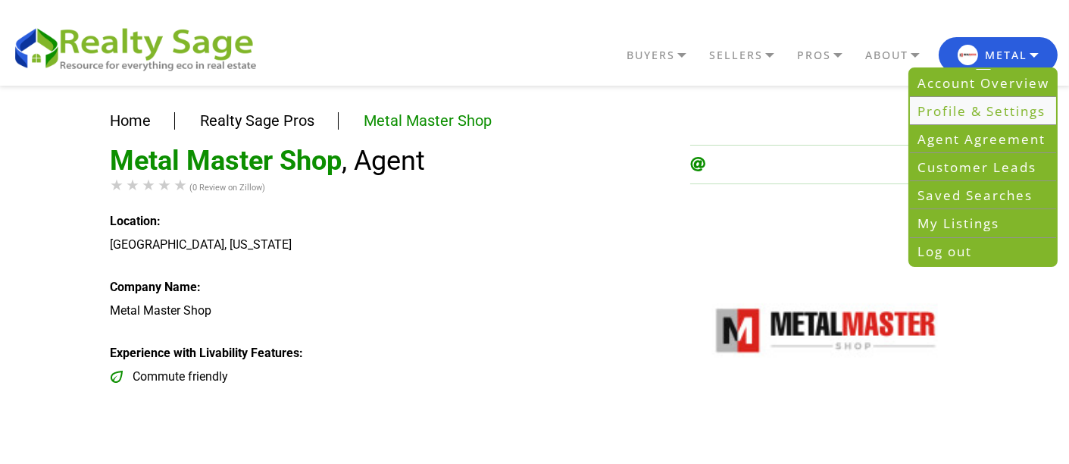
click at [970, 107] on link "Profile & Settings" at bounding box center [983, 111] width 146 height 28
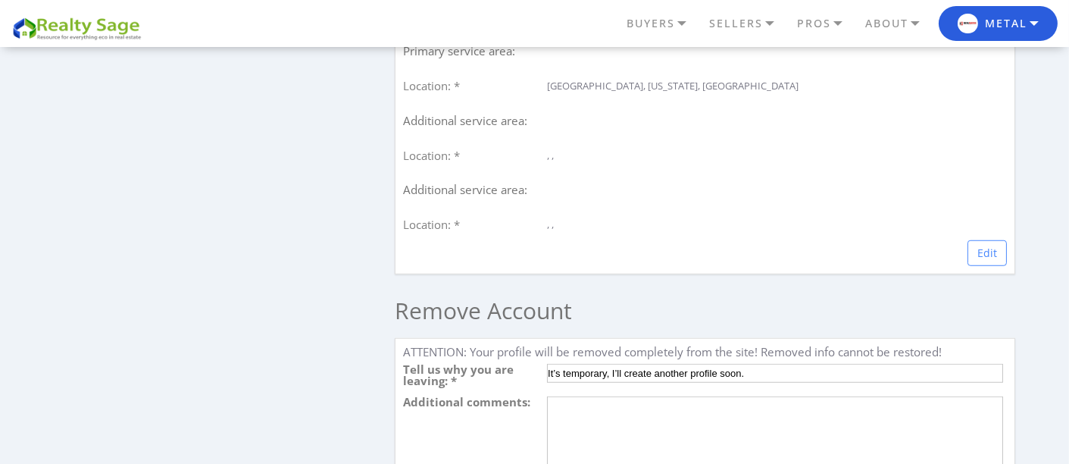
scroll to position [2132, 0]
click at [980, 258] on link "Edit" at bounding box center [986, 255] width 39 height 26
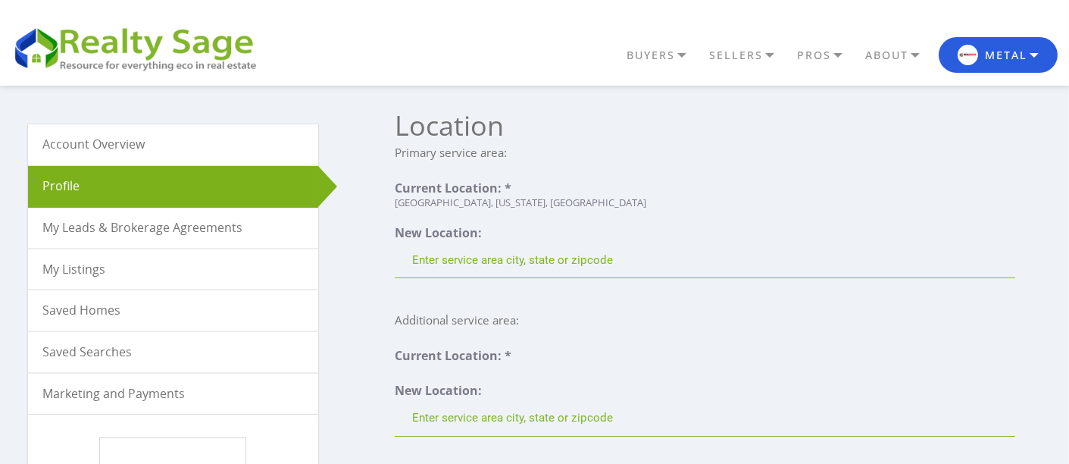
click at [980, 258] on input "text" at bounding box center [705, 260] width 620 height 36
click at [231, 195] on link "Profile" at bounding box center [173, 186] width 290 height 40
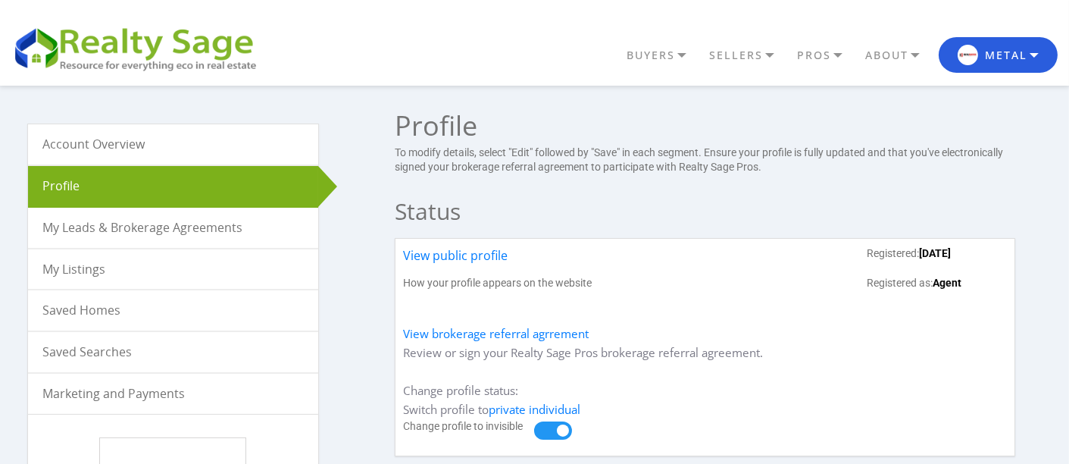
click at [168, 29] on img at bounding box center [140, 48] width 258 height 50
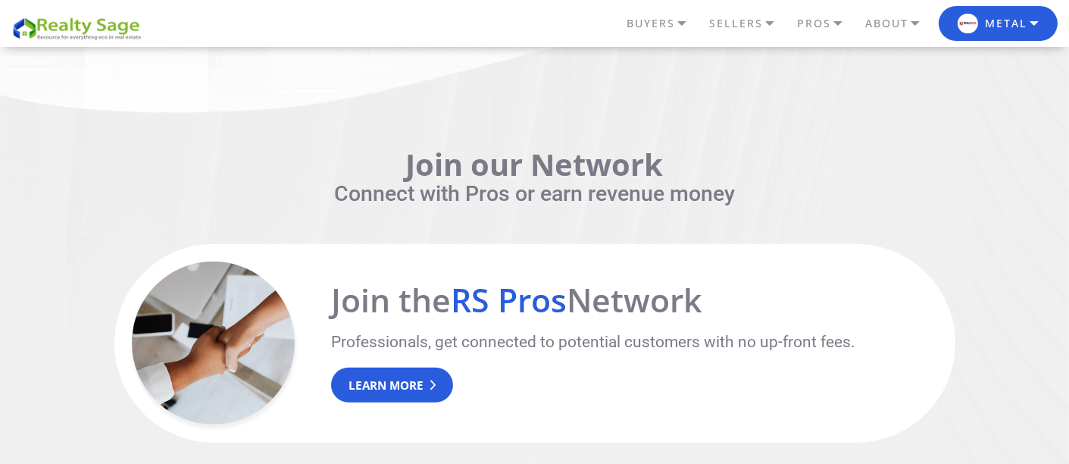
scroll to position [2049, 0]
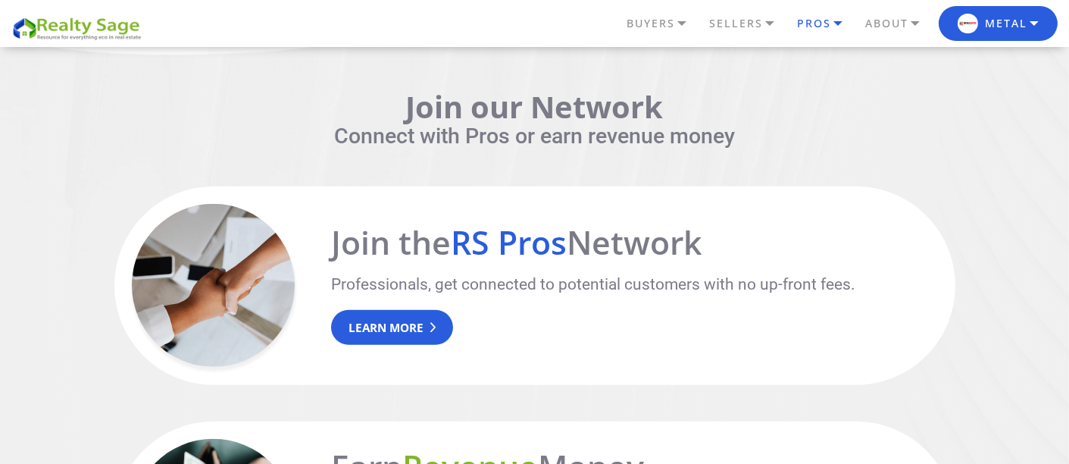
click at [818, 27] on link "PROS" at bounding box center [827, 24] width 68 height 26
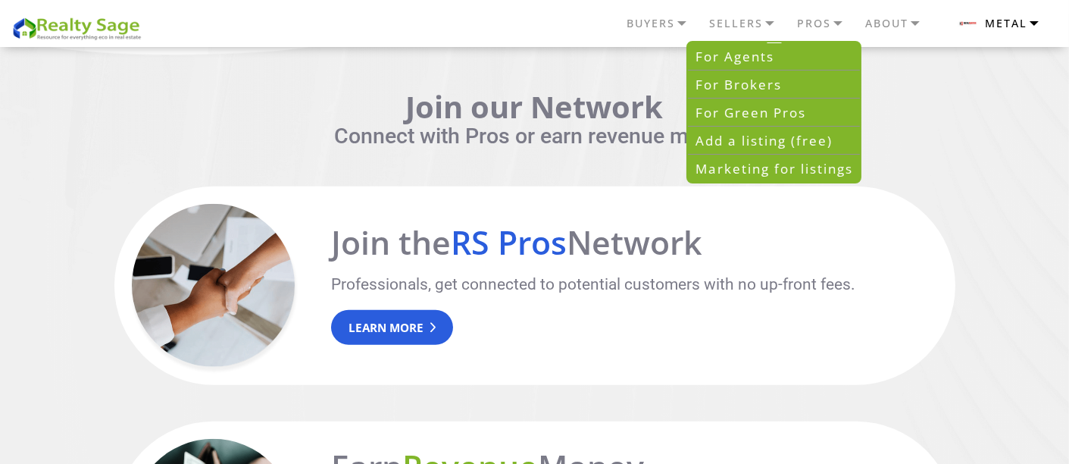
click at [998, 28] on button "Metal" at bounding box center [998, 24] width 119 height 36
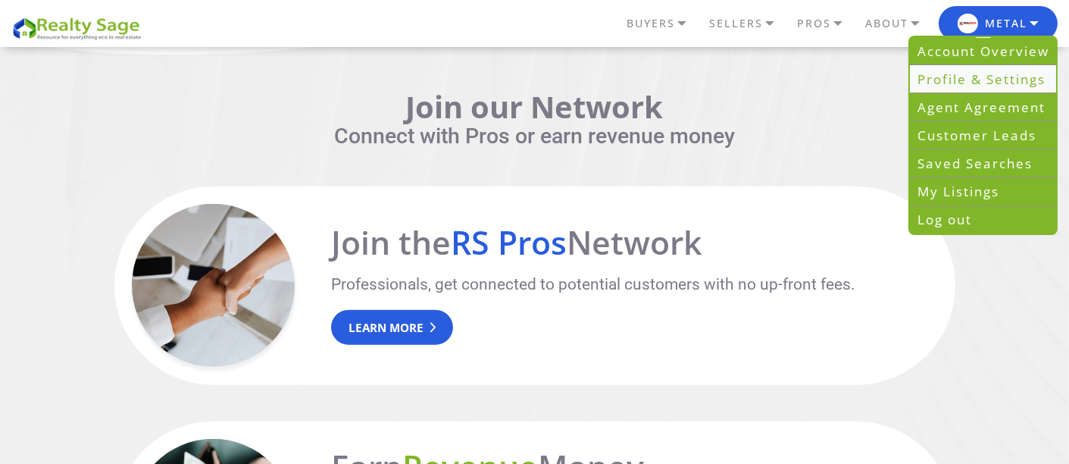
click at [993, 76] on link "Profile & Settings" at bounding box center [983, 80] width 146 height 28
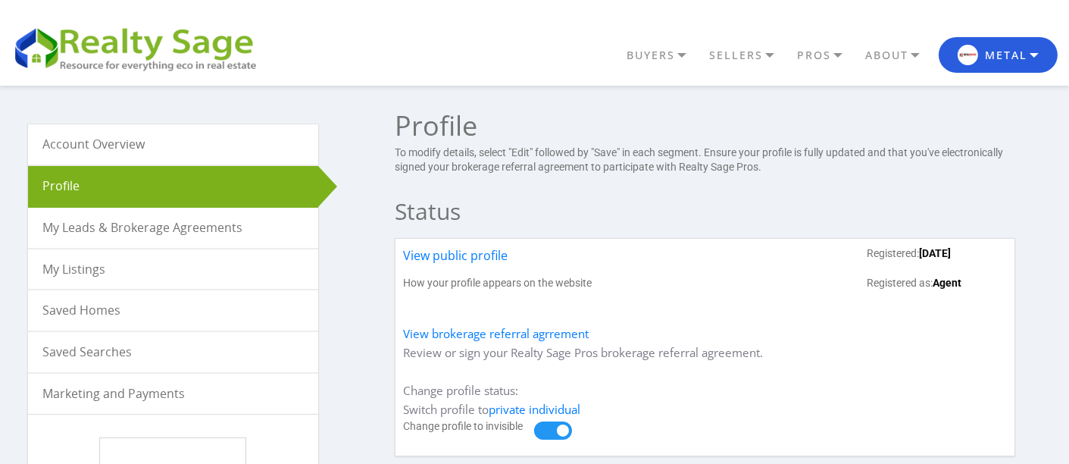
click at [214, 274] on link "My Listings" at bounding box center [173, 269] width 290 height 40
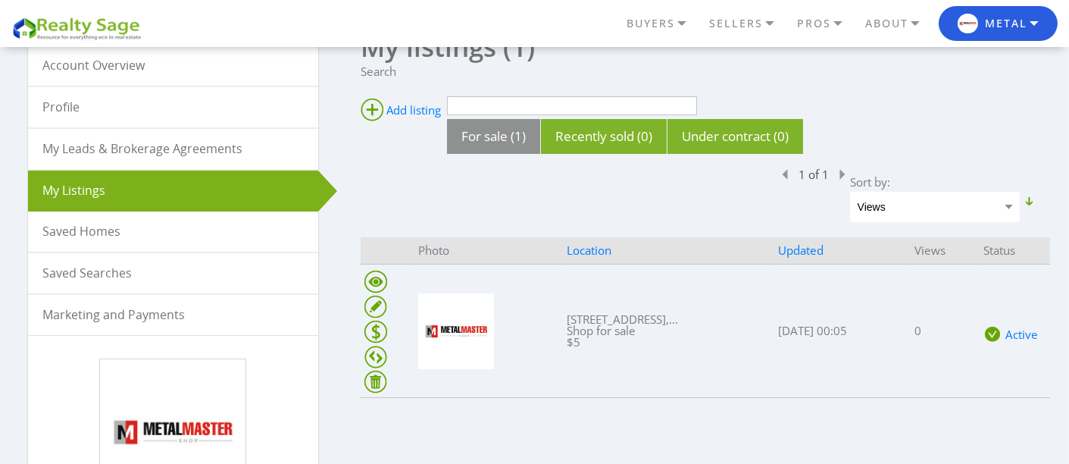
scroll to position [119, 0]
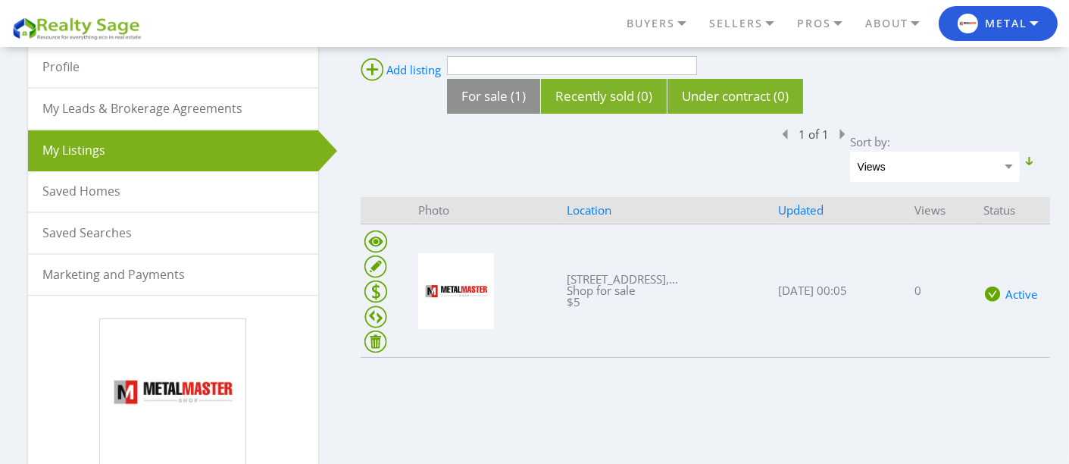
click at [214, 274] on link "Marketing and Payments" at bounding box center [173, 275] width 290 height 40
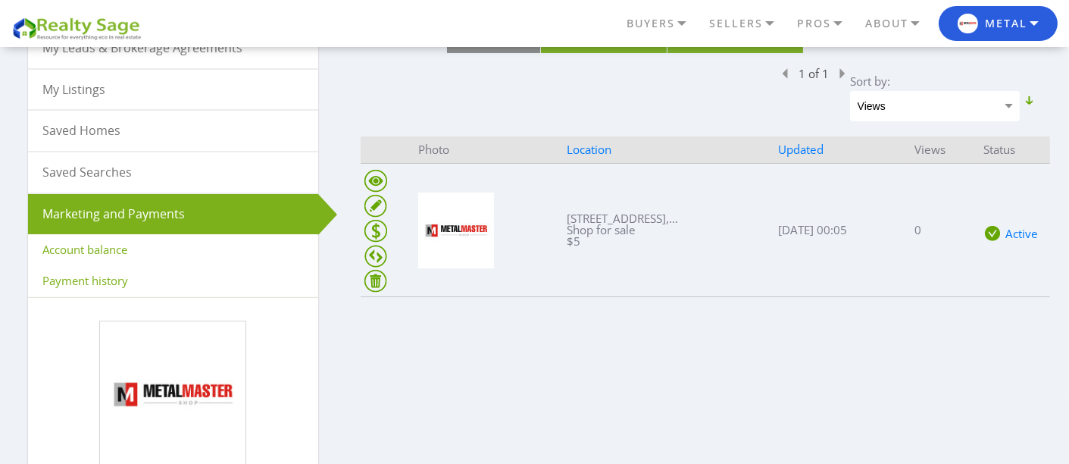
scroll to position [180, 0]
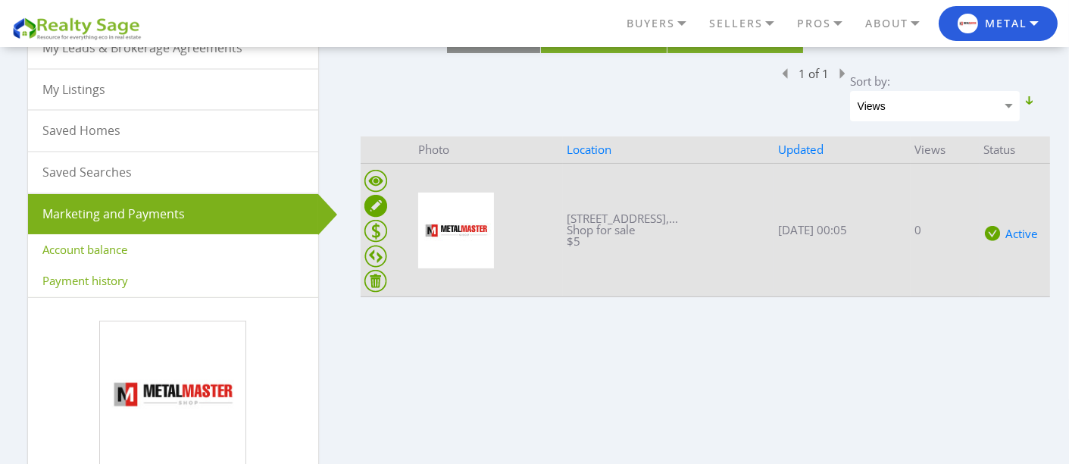
click at [380, 203] on ins at bounding box center [375, 206] width 23 height 23
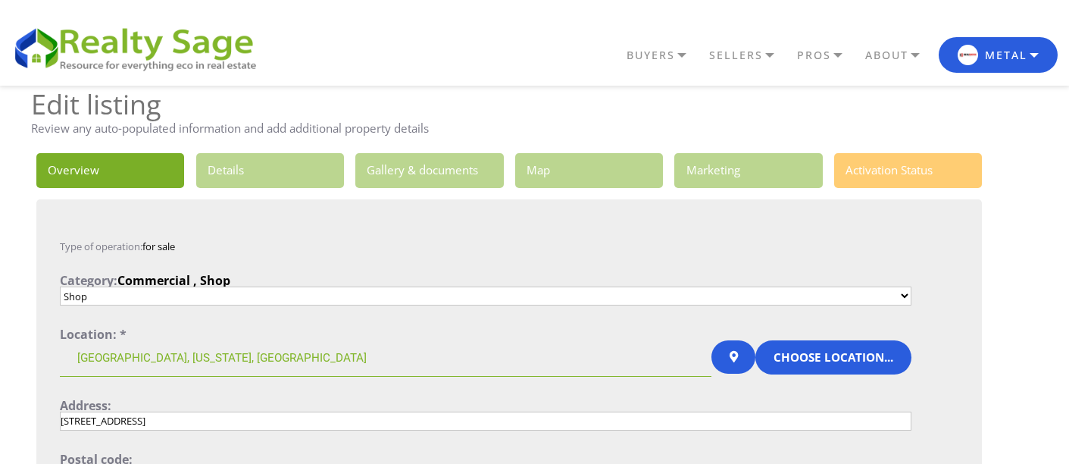
select select "15"
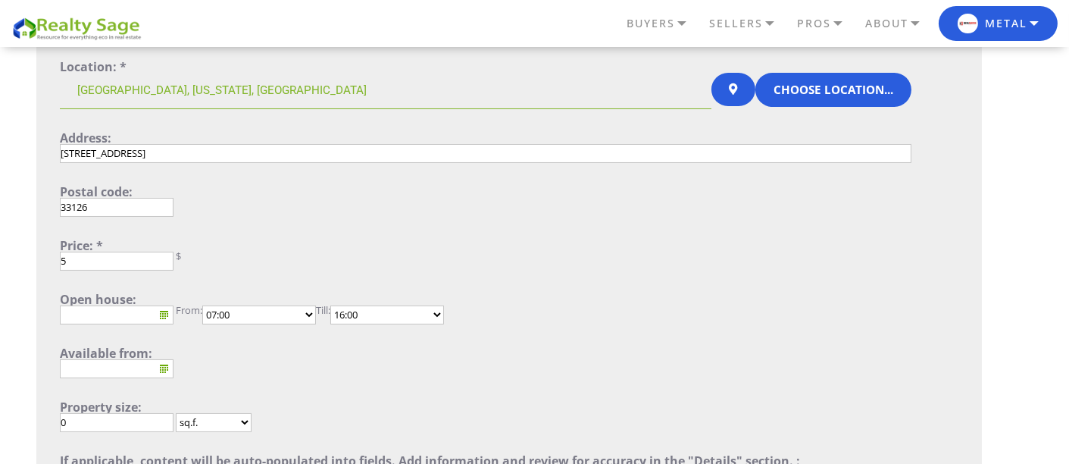
scroll to position [268, 0]
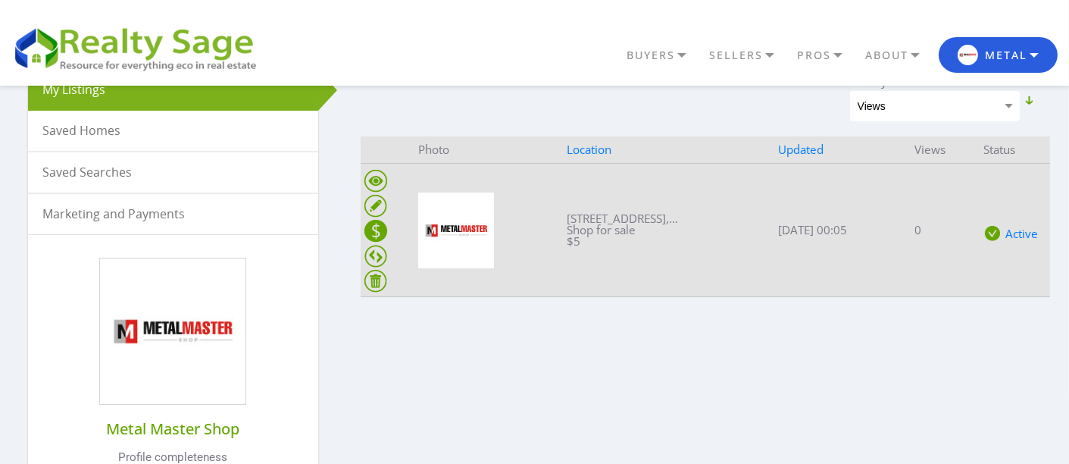
click at [374, 234] on ins at bounding box center [375, 231] width 23 height 23
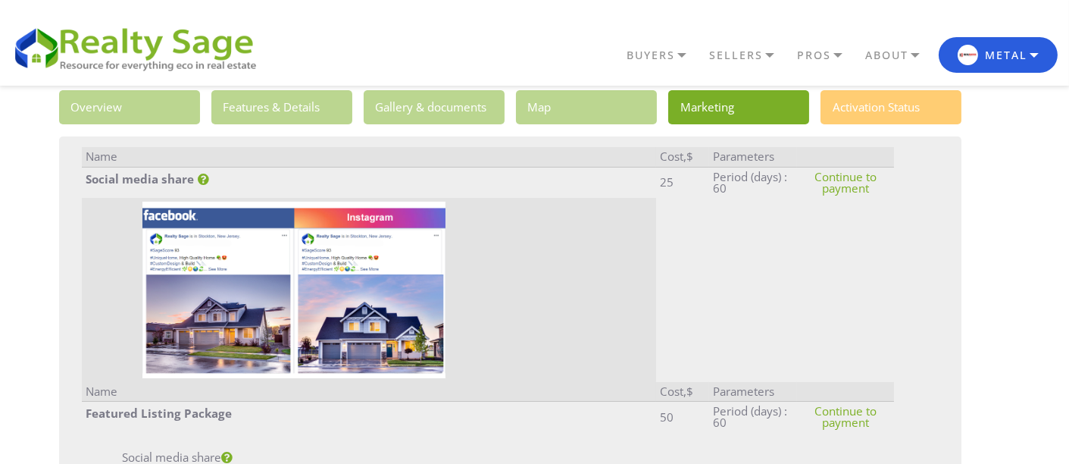
scroll to position [13, 0]
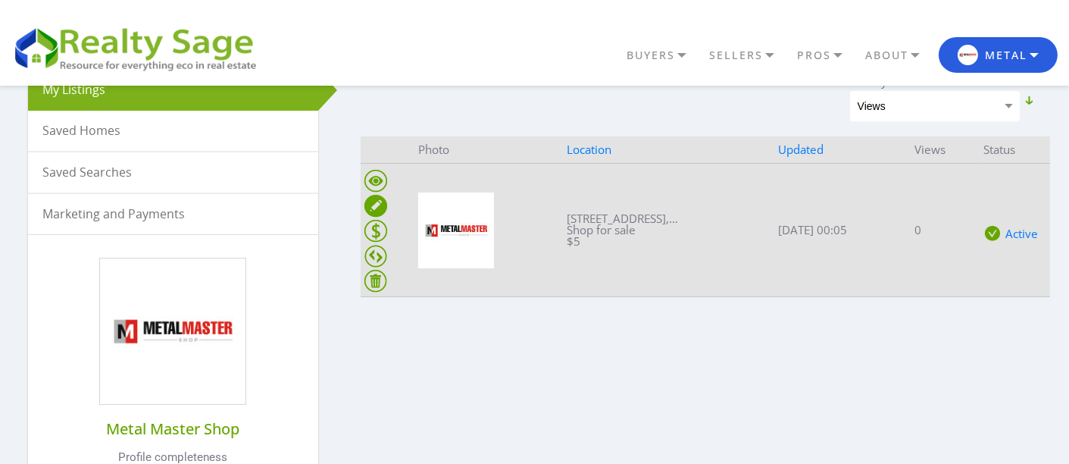
click at [378, 209] on ins at bounding box center [375, 206] width 23 height 23
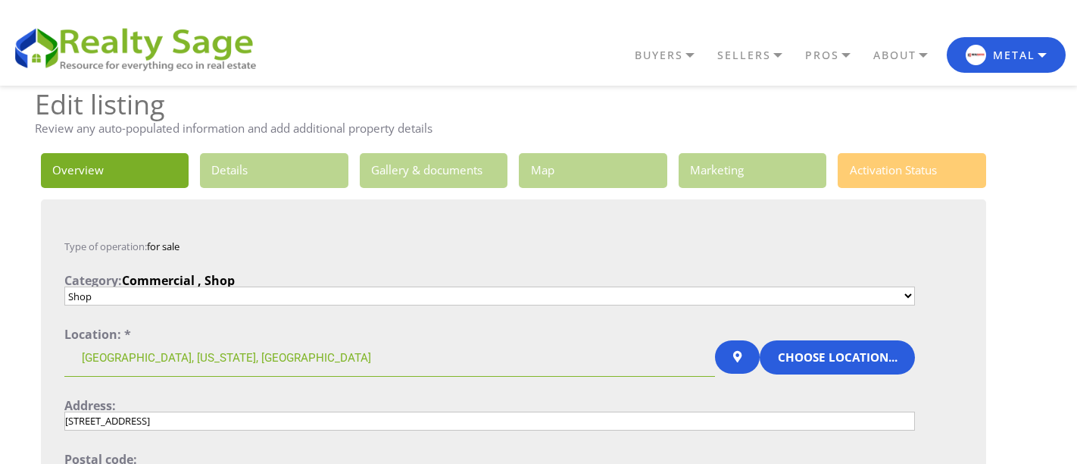
select select "15"
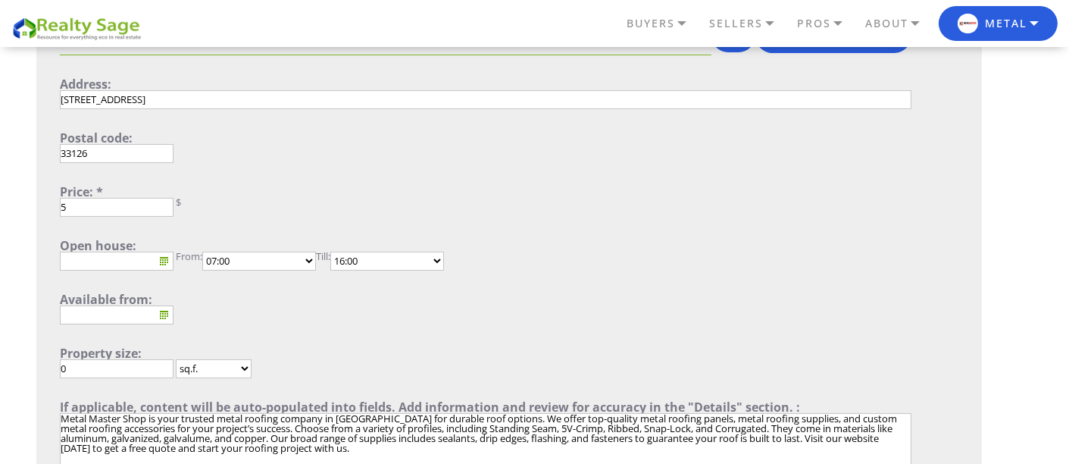
scroll to position [322, 0]
click at [155, 202] on input "5" at bounding box center [117, 206] width 114 height 19
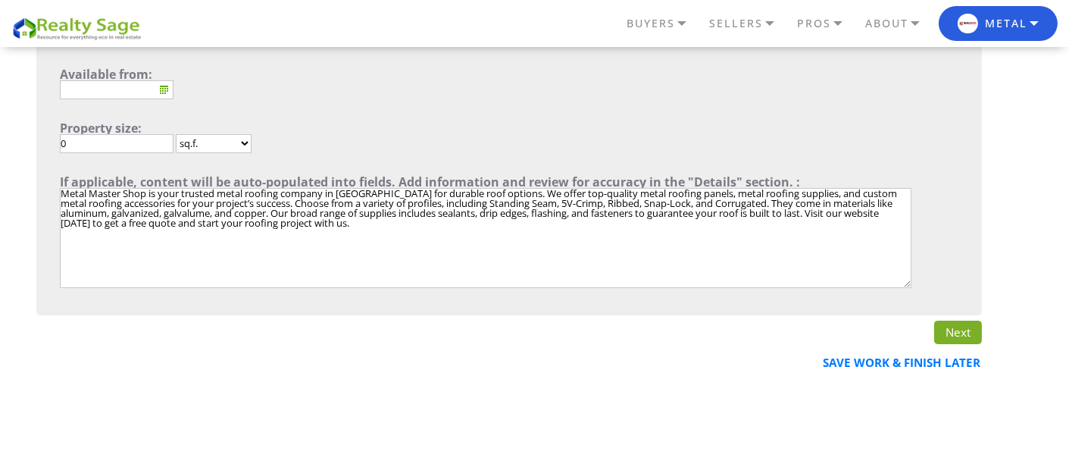
scroll to position [549, 0]
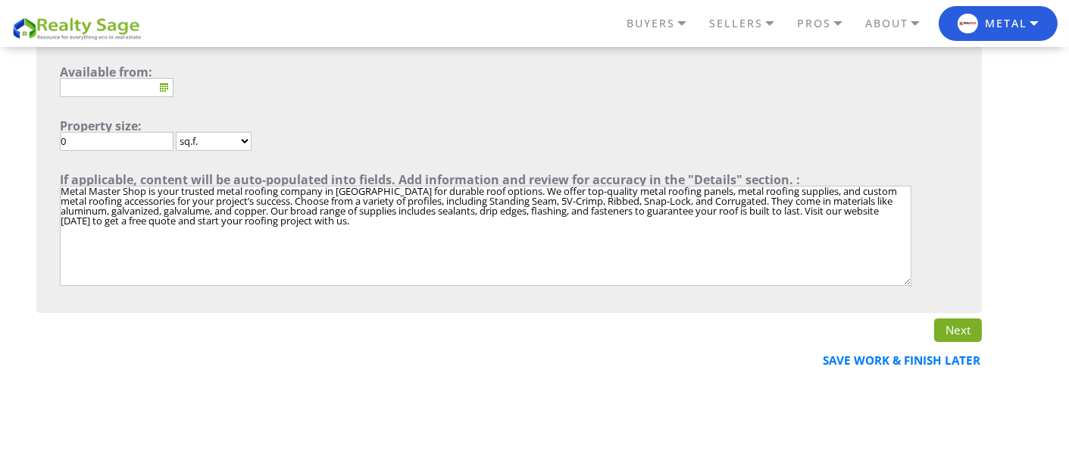
type input "0"
click at [952, 321] on link "Next" at bounding box center [958, 329] width 48 height 23
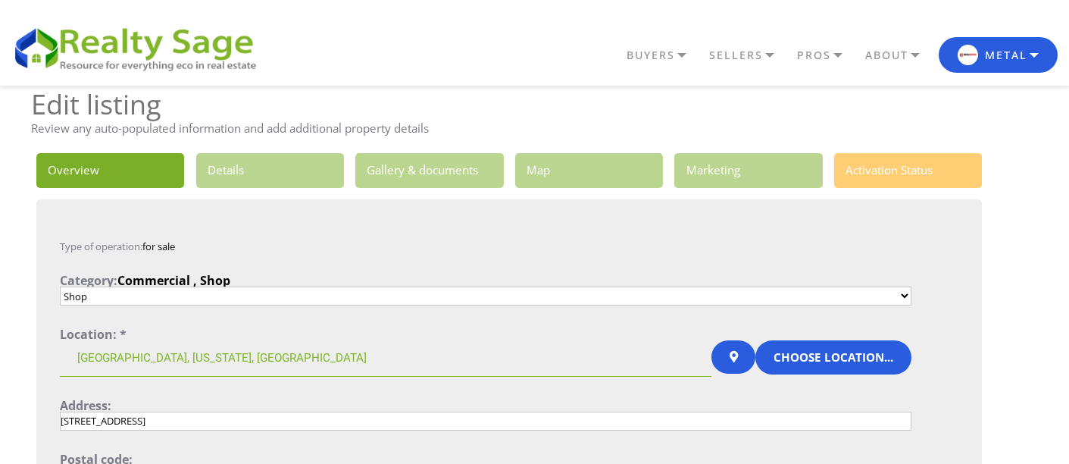
select select "15"
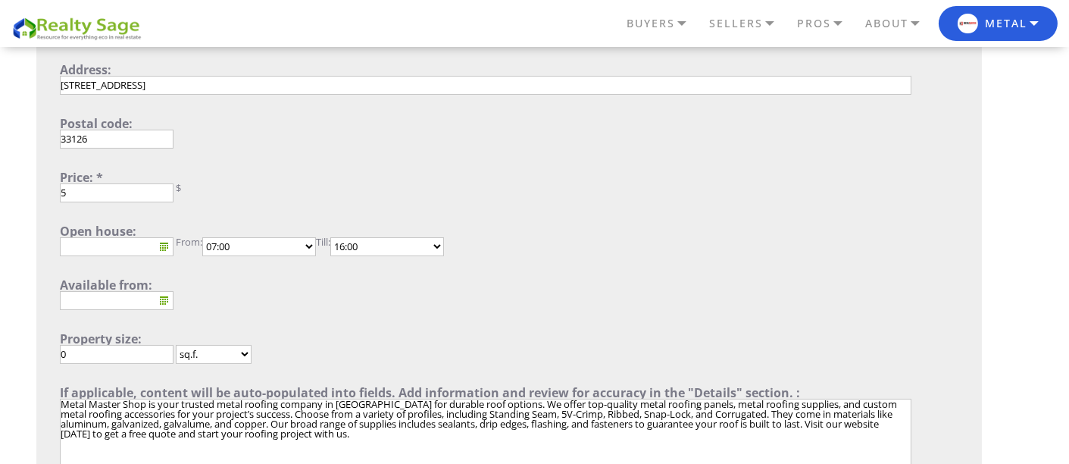
scroll to position [336, 0]
click at [139, 196] on input "5" at bounding box center [117, 192] width 114 height 19
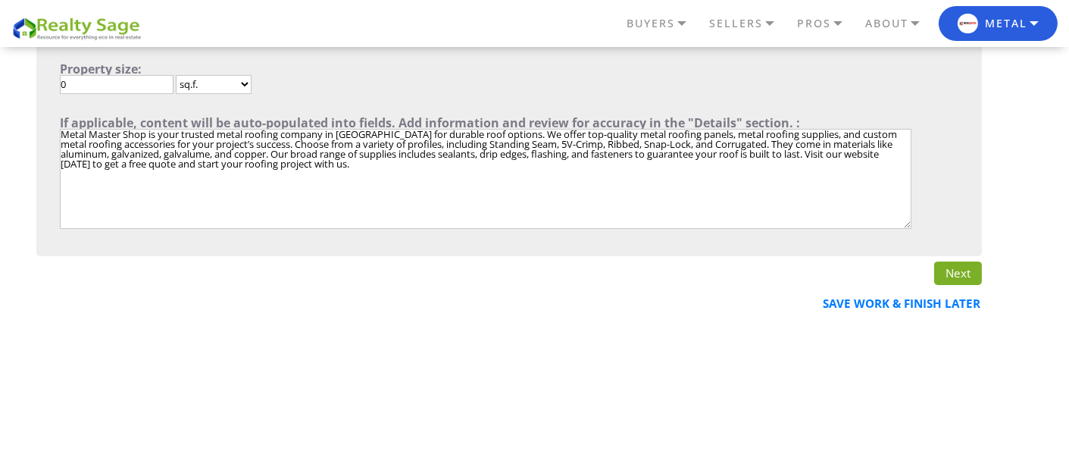
scroll to position [642, 0]
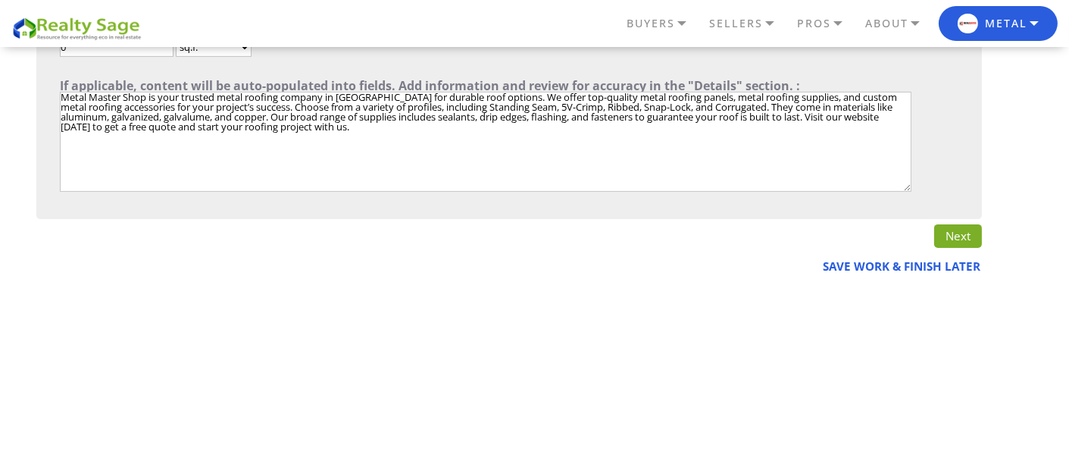
type input "0"
click at [880, 263] on link "Save work & finish later" at bounding box center [896, 266] width 183 height 34
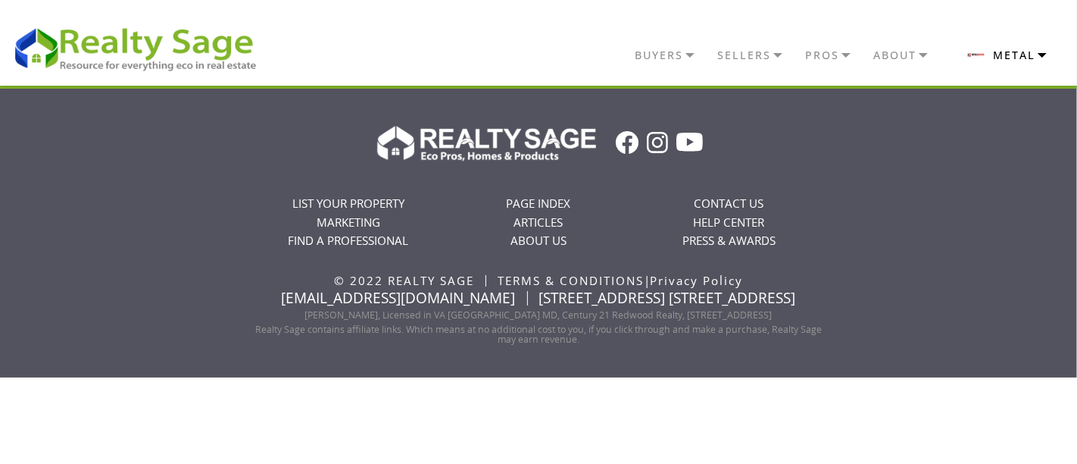
click at [1010, 55] on button "Metal" at bounding box center [1006, 55] width 119 height 36
select select "15"
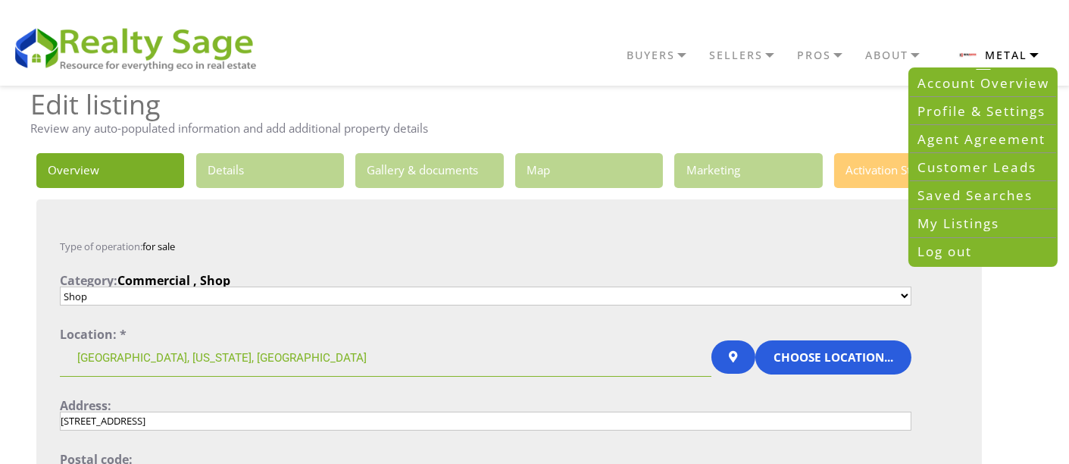
click at [1039, 51] on button "Metal" at bounding box center [998, 55] width 119 height 36
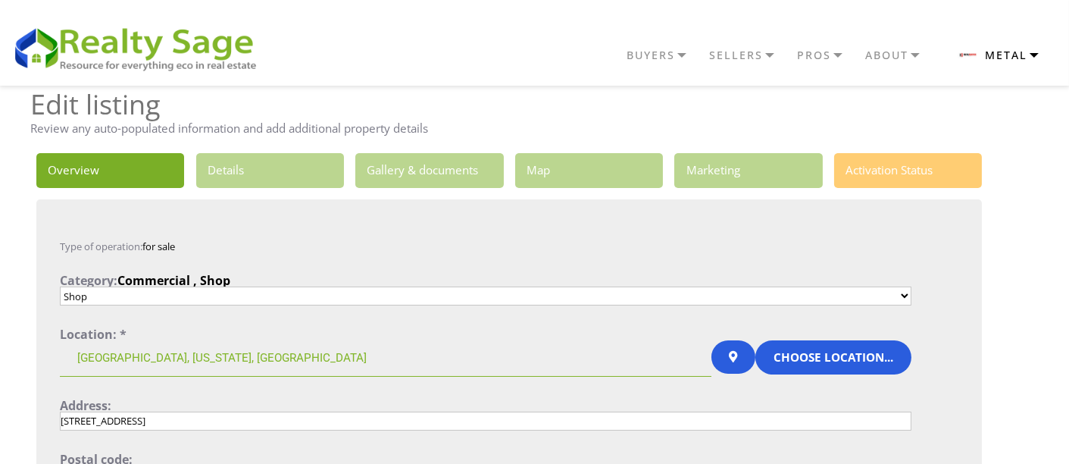
click at [1039, 51] on button "Metal" at bounding box center [998, 55] width 119 height 36
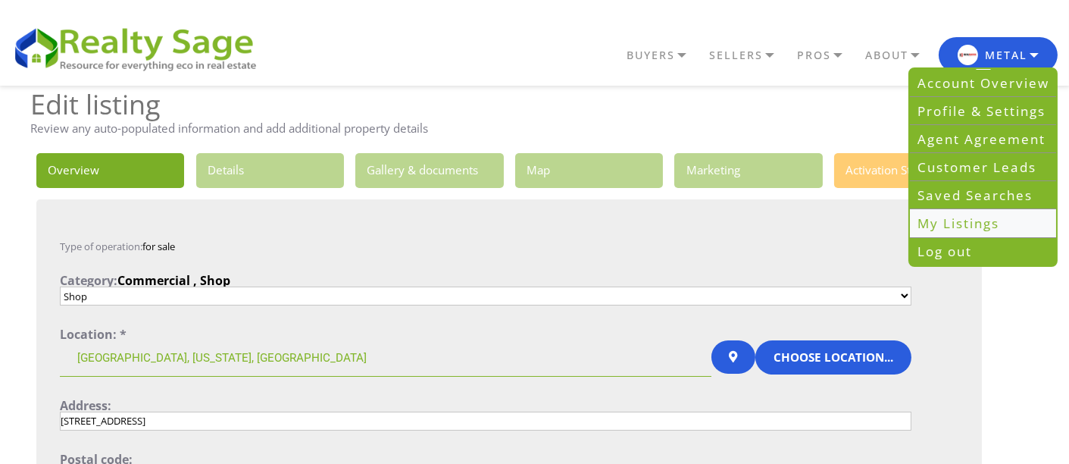
click at [979, 218] on link "My Listings" at bounding box center [983, 224] width 146 height 28
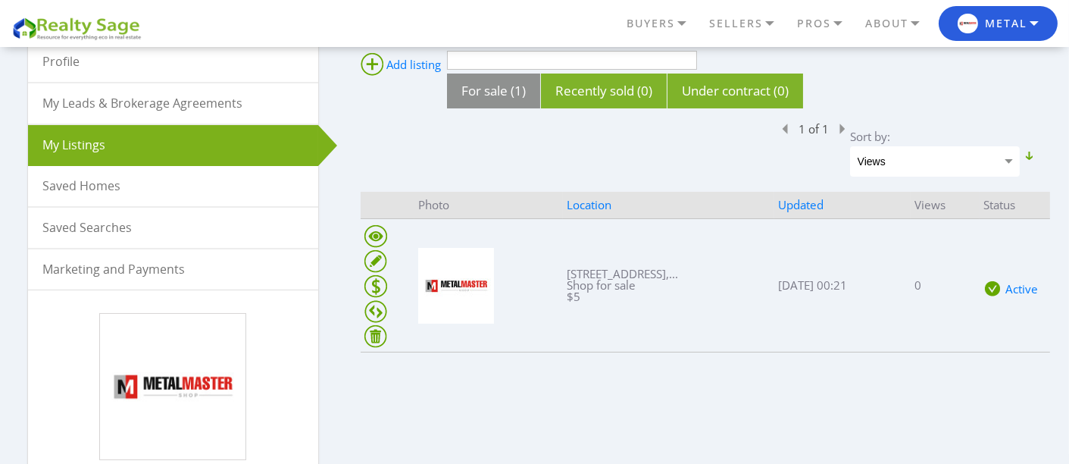
scroll to position [127, 0]
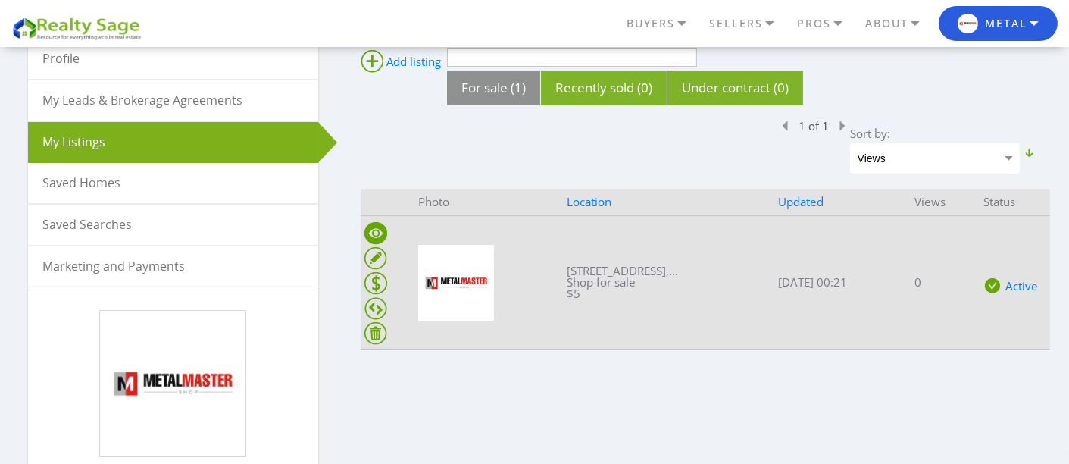
click at [379, 232] on ins at bounding box center [375, 233] width 23 height 23
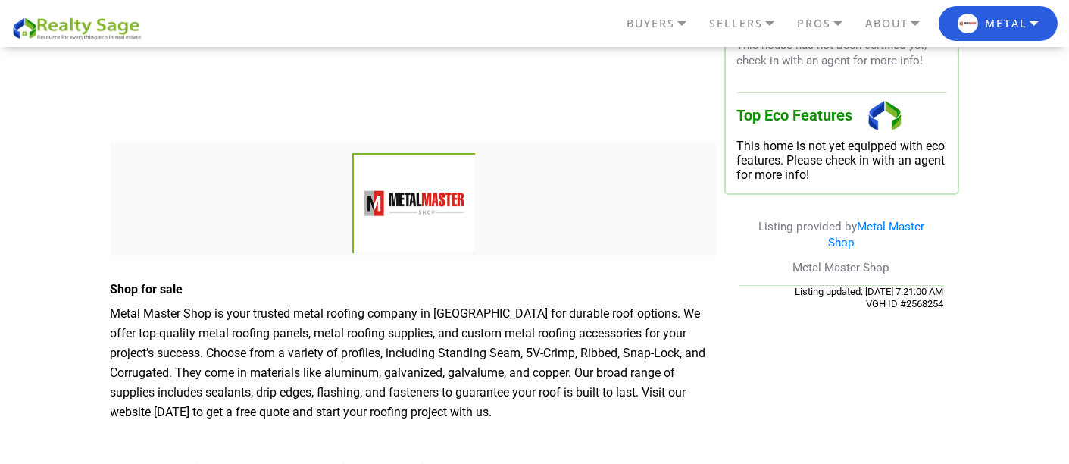
scroll to position [390, 0]
